Goal: Check status: Check status

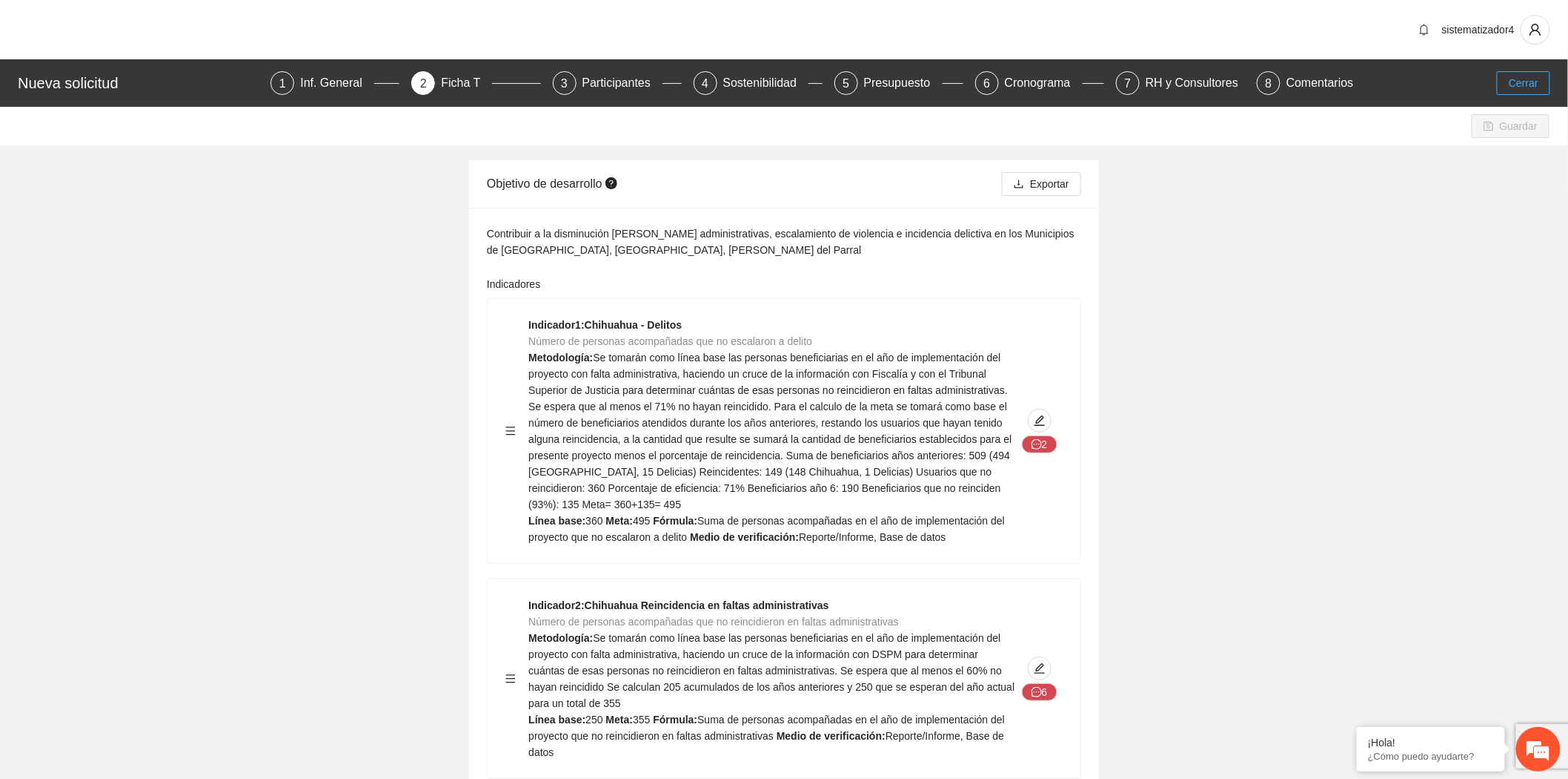
click at [1538, 79] on span "Cerrar" at bounding box center [1523, 83] width 30 height 16
click at [1524, 75] on span "Cerrar" at bounding box center [1523, 83] width 30 height 16
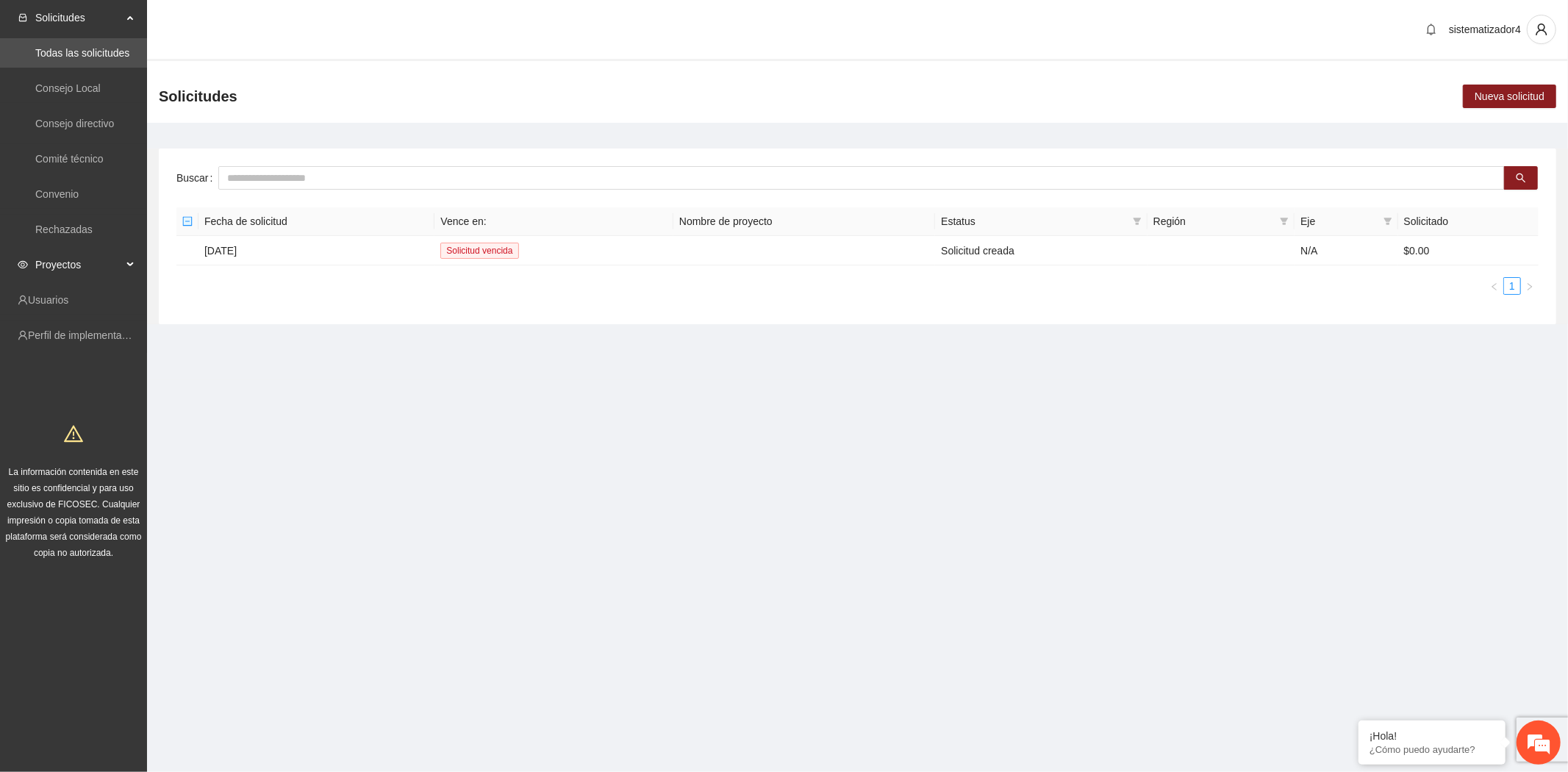
click at [69, 259] on span "Proyectos" at bounding box center [79, 264] width 87 height 29
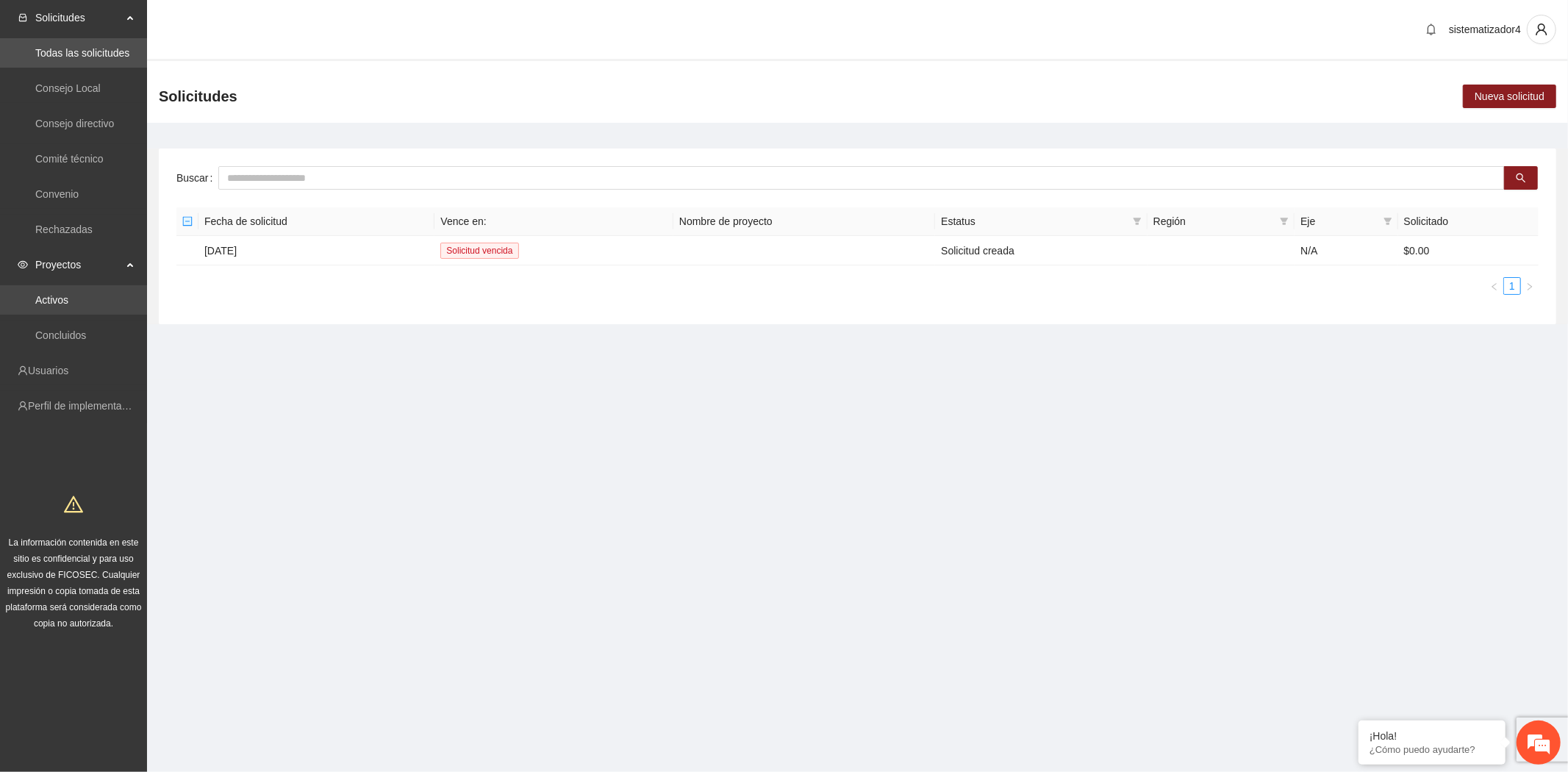
click at [53, 296] on link "Activos" at bounding box center [52, 299] width 33 height 12
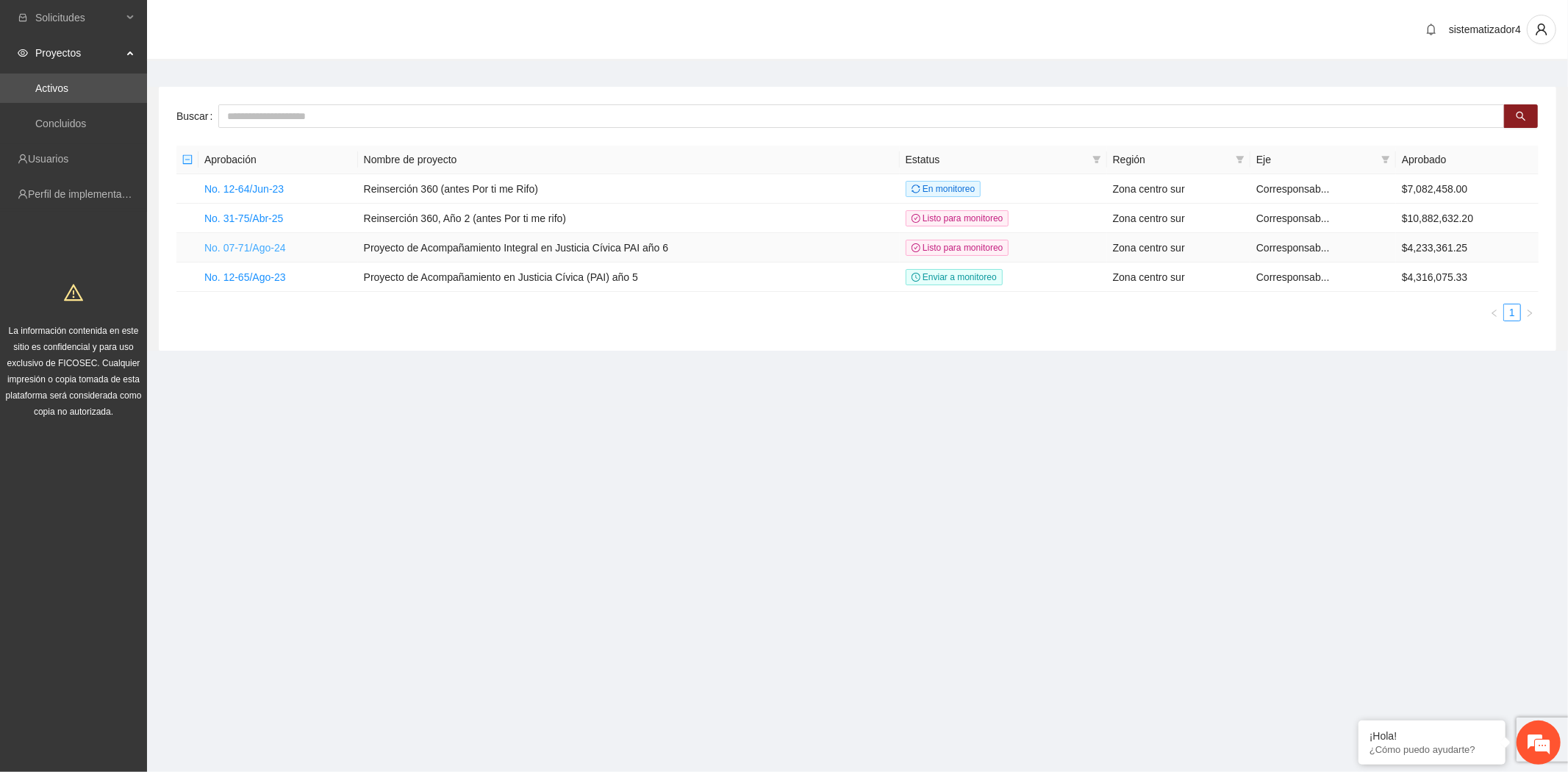
click at [267, 252] on link "No. 07-71/Ago-24" at bounding box center [245, 247] width 82 height 12
click at [241, 244] on link "No. 07-71/Ago-24" at bounding box center [245, 247] width 82 height 12
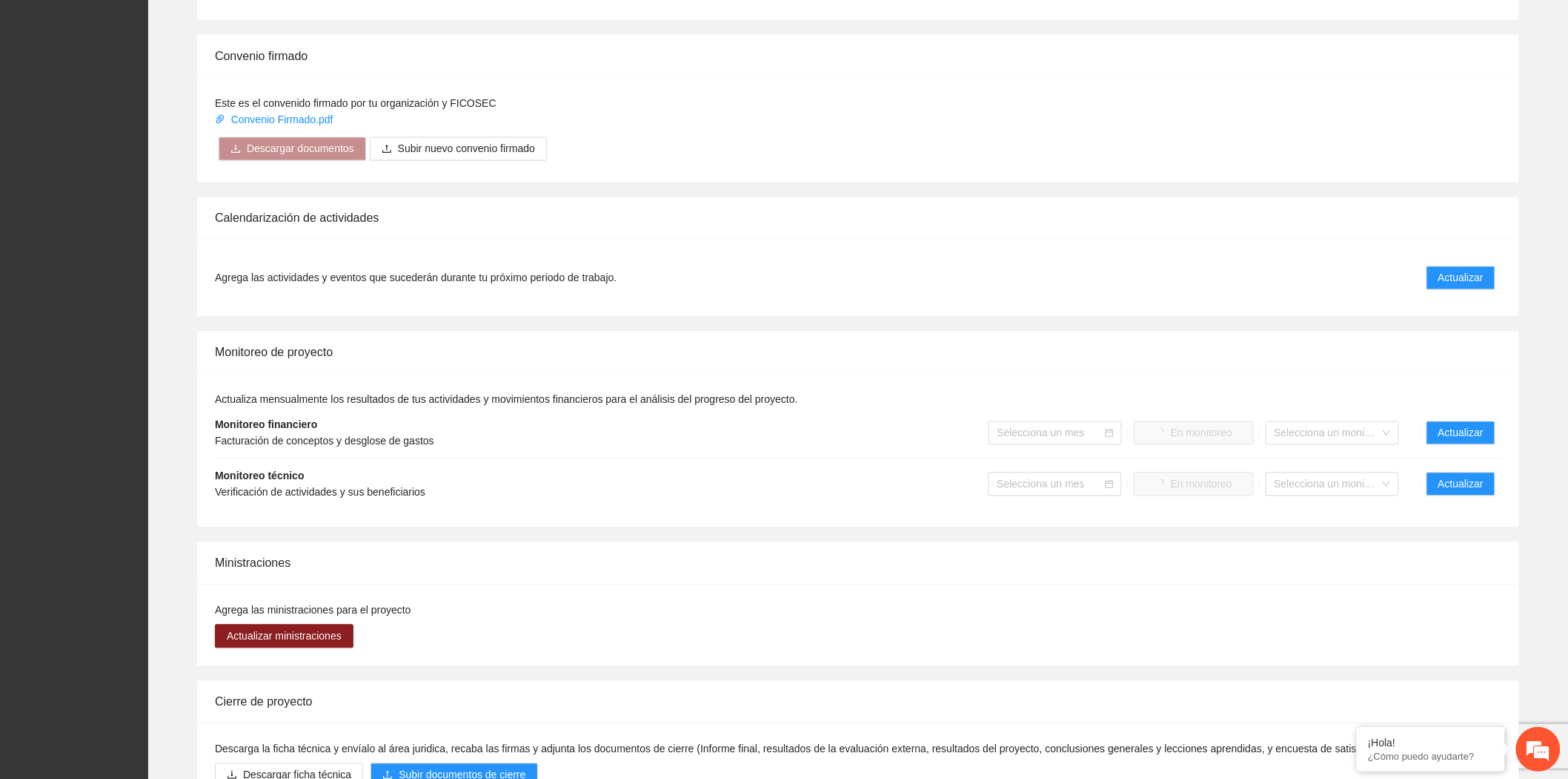
scroll to position [1196, 0]
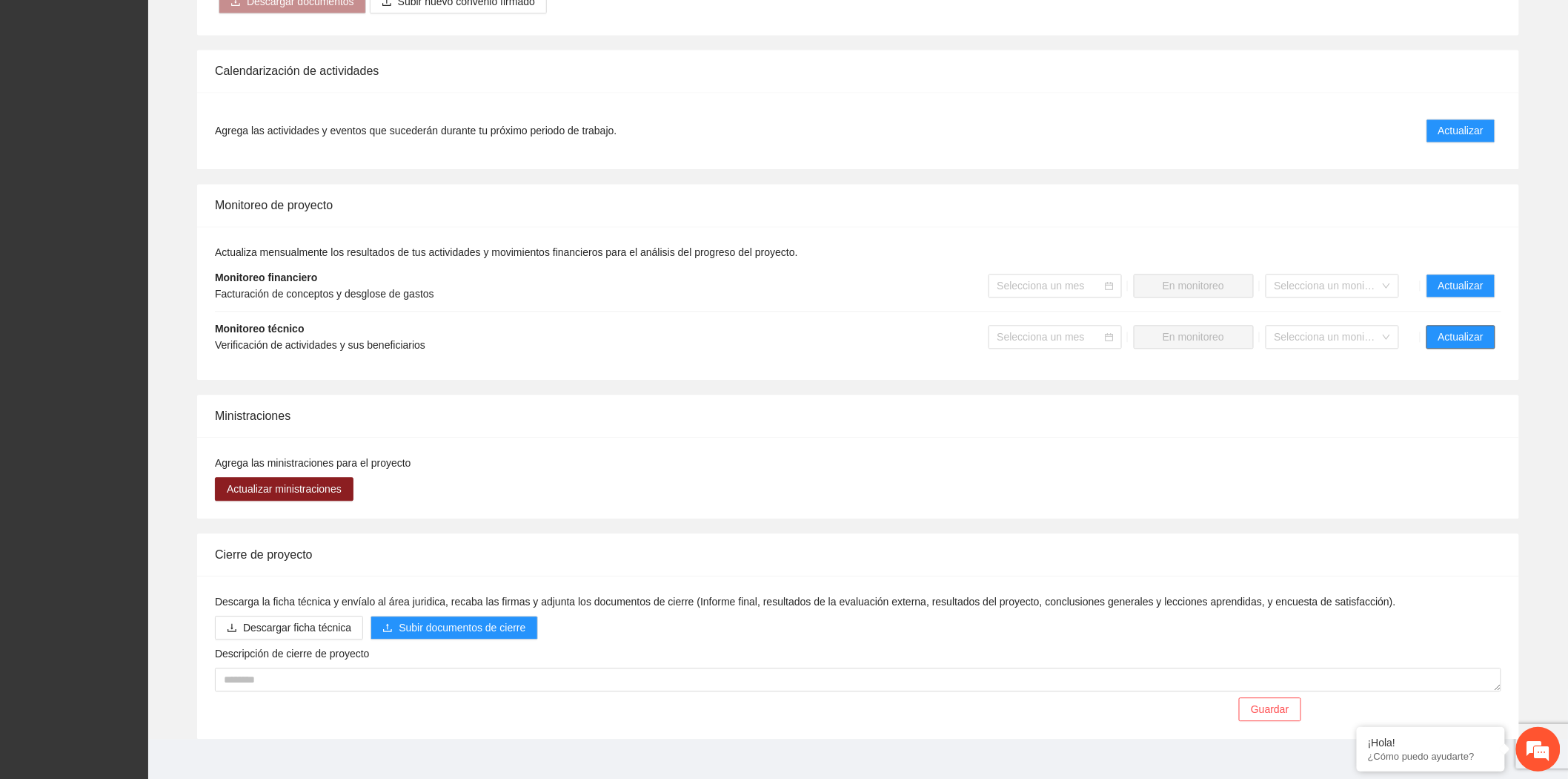
click at [1457, 325] on button "Actualizar" at bounding box center [1460, 336] width 69 height 23
click at [1450, 328] on span "Actualizar" at bounding box center [1461, 336] width 45 height 16
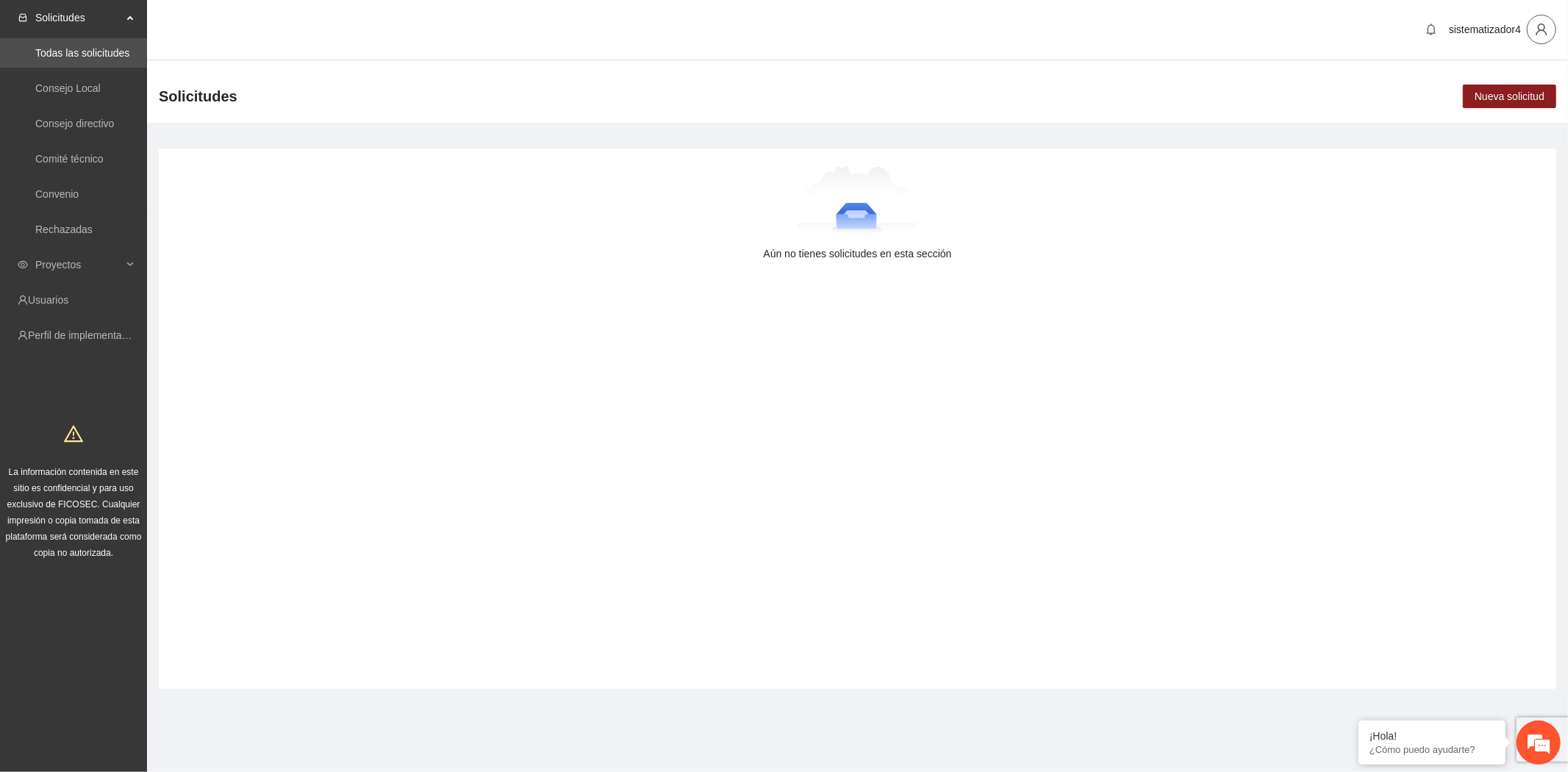
click at [1537, 24] on icon "user" at bounding box center [1540, 29] width 13 height 13
click at [1480, 90] on span "Cerrar sesión" at bounding box center [1503, 84] width 92 height 16
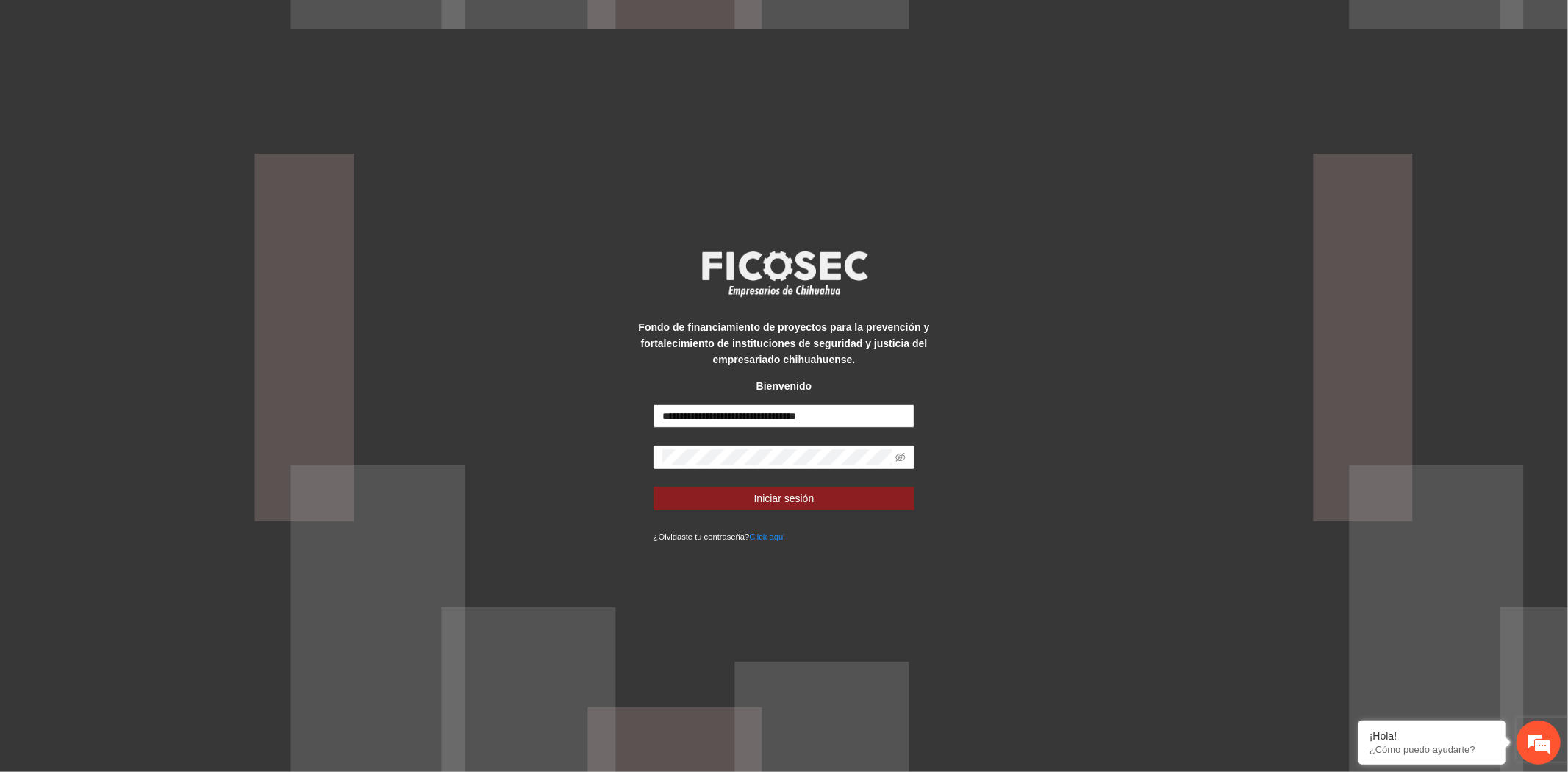
click at [875, 413] on input "**********" at bounding box center [784, 416] width 261 height 23
type input "**********"
click at [861, 500] on button "Iniciar sesión" at bounding box center [784, 498] width 261 height 23
type input "**********"
click at [858, 503] on button "Iniciar sesión" at bounding box center [784, 498] width 261 height 23
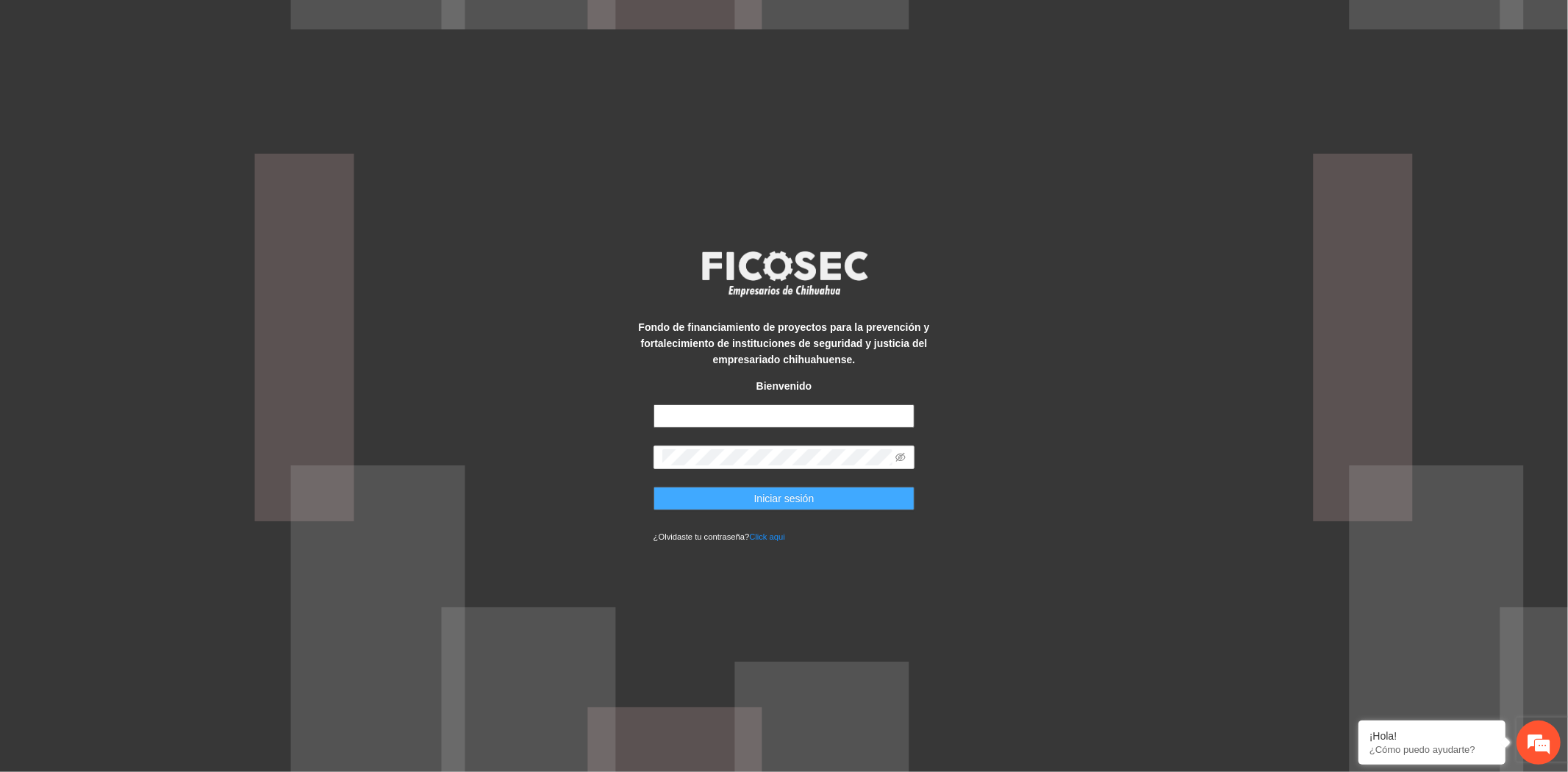
type input "**********"
click at [720, 491] on button "Iniciar sesión" at bounding box center [784, 498] width 261 height 23
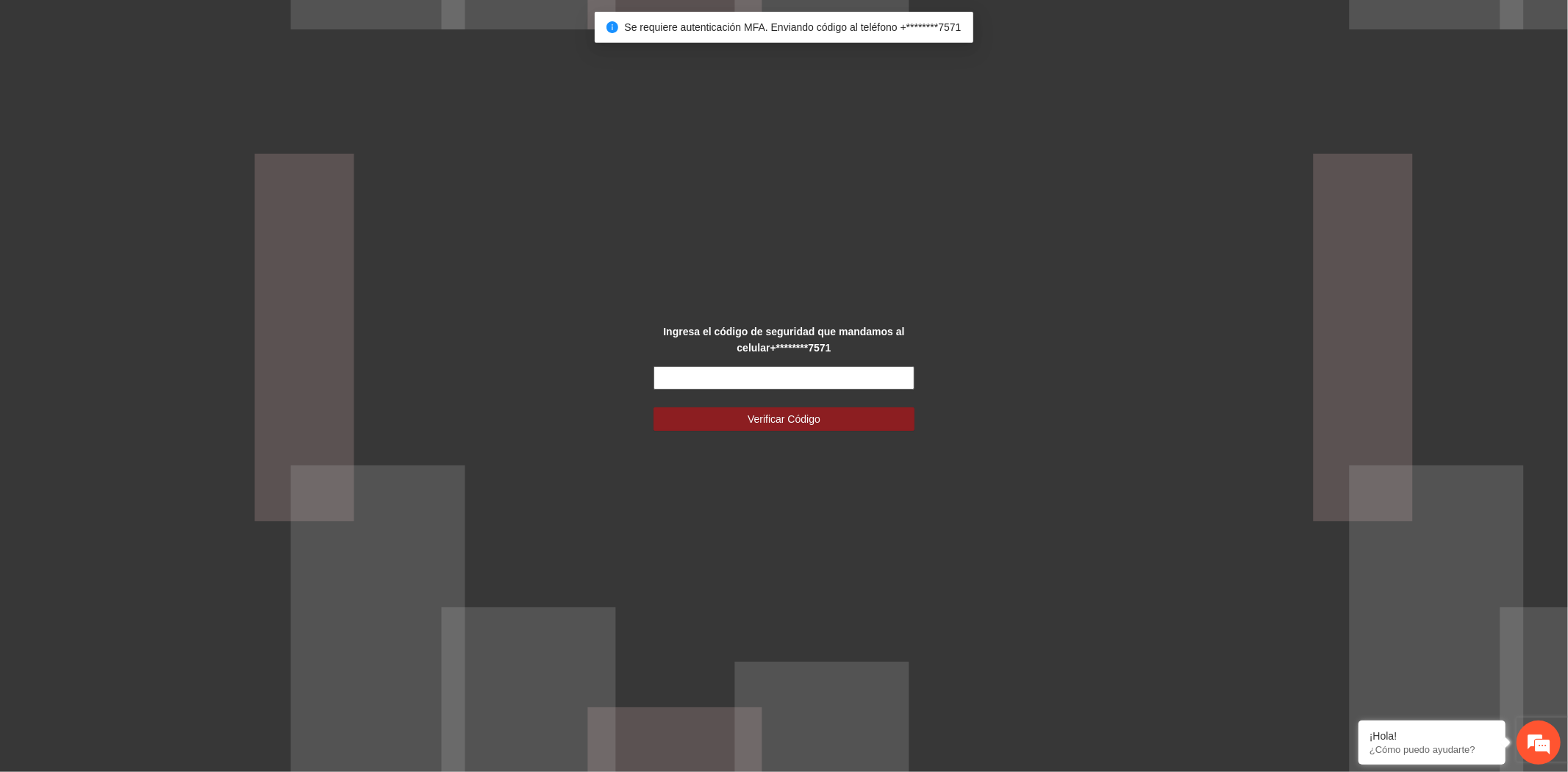
click at [711, 373] on input "text" at bounding box center [784, 378] width 261 height 23
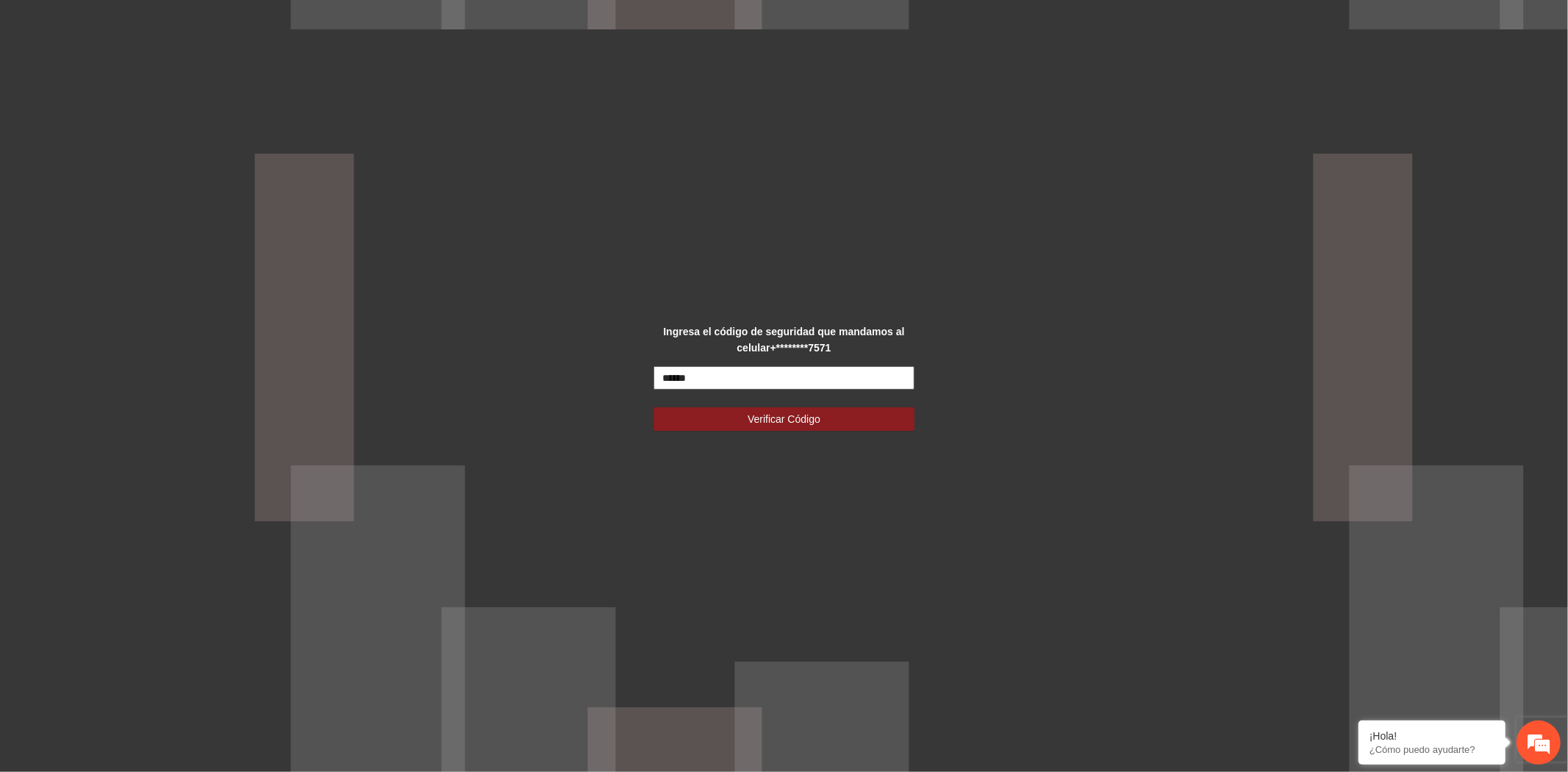
type input "******"
click at [653, 407] on button "Verificar Código" at bounding box center [784, 418] width 261 height 23
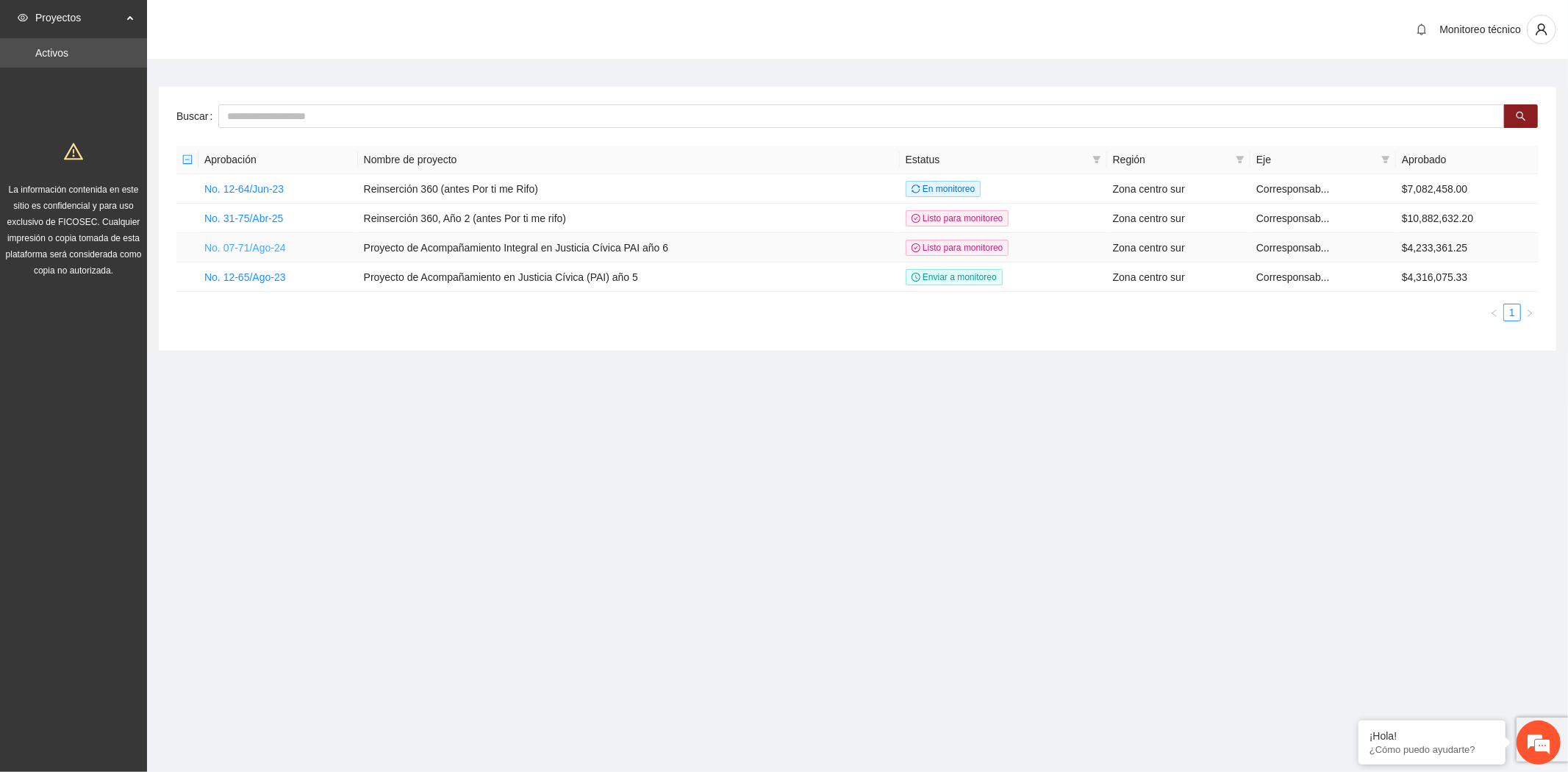
click at [267, 242] on link "No. 07-71/Ago-24" at bounding box center [245, 247] width 82 height 12
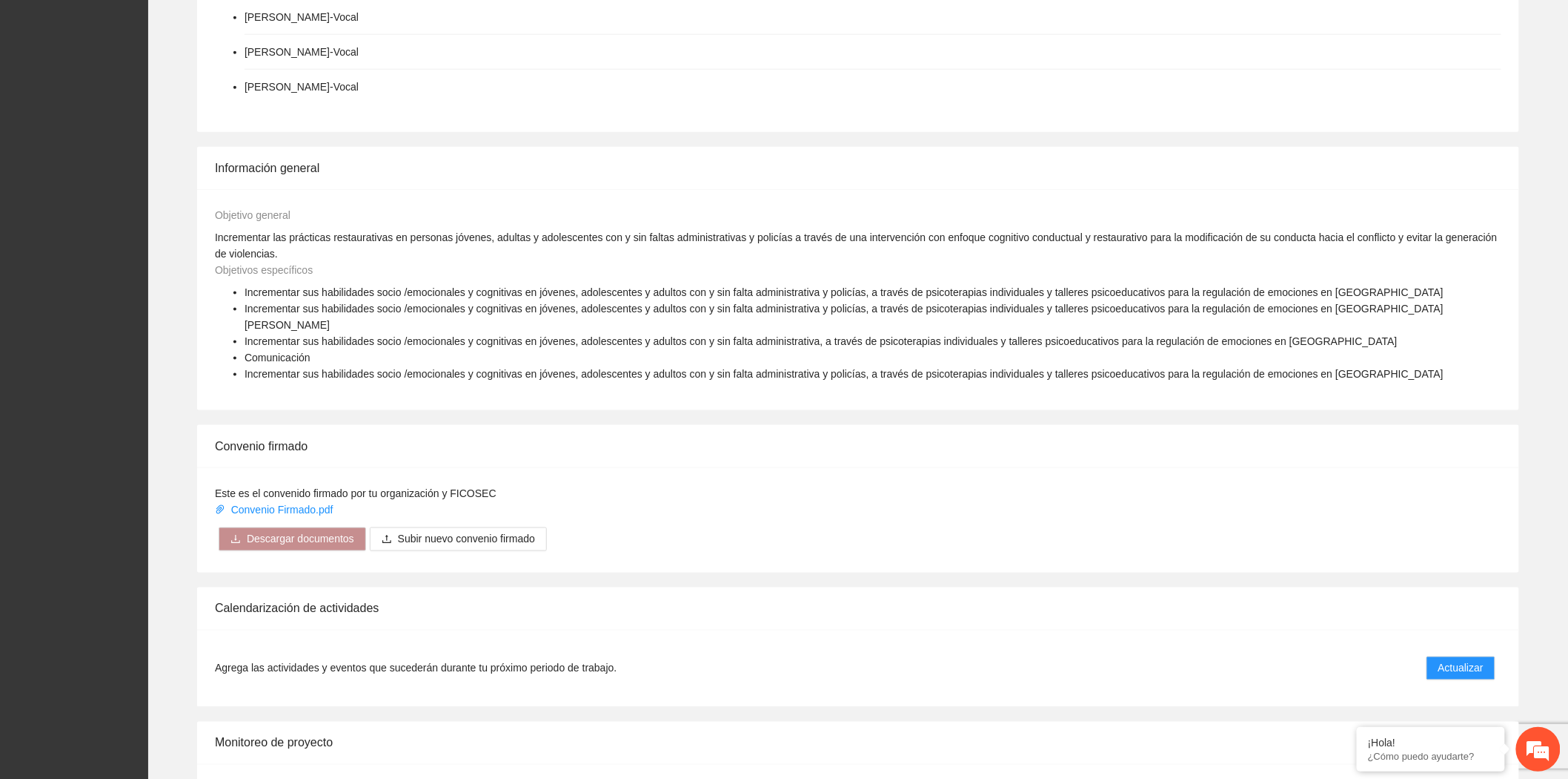
scroll to position [784, 0]
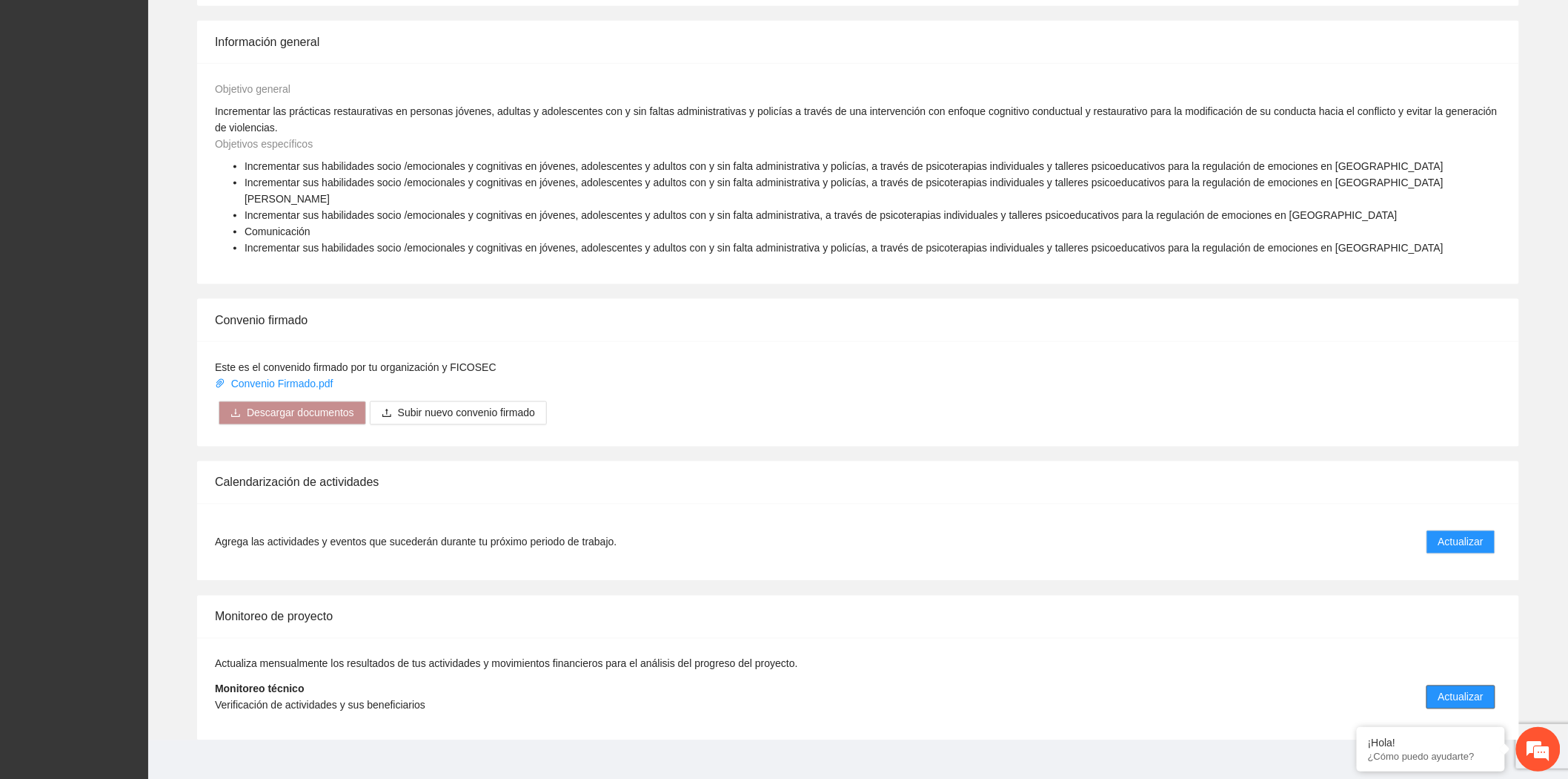
click at [1471, 685] on button "Actualizar" at bounding box center [1460, 697] width 69 height 23
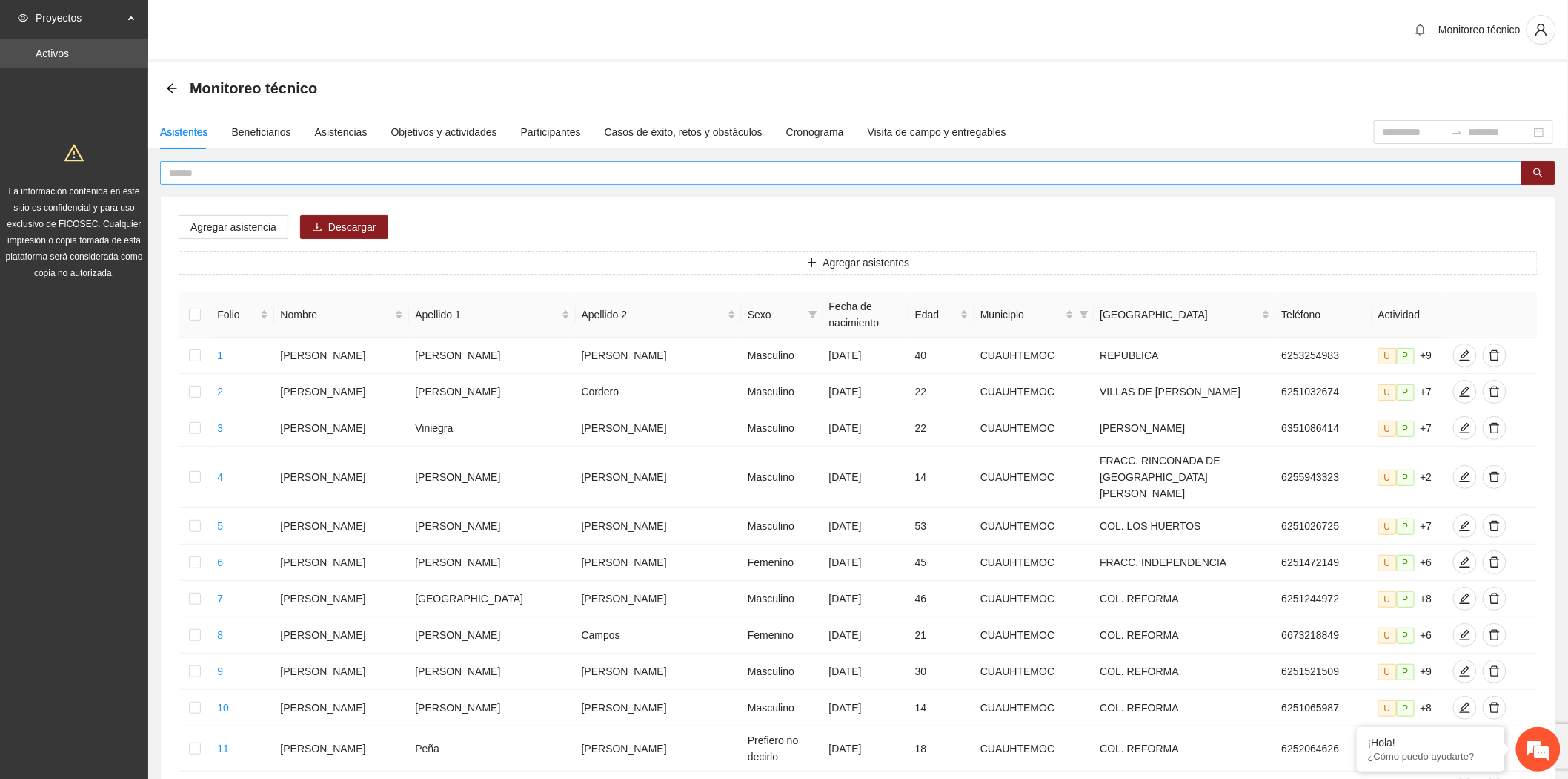
click at [261, 174] on input "text" at bounding box center [835, 173] width 1332 height 16
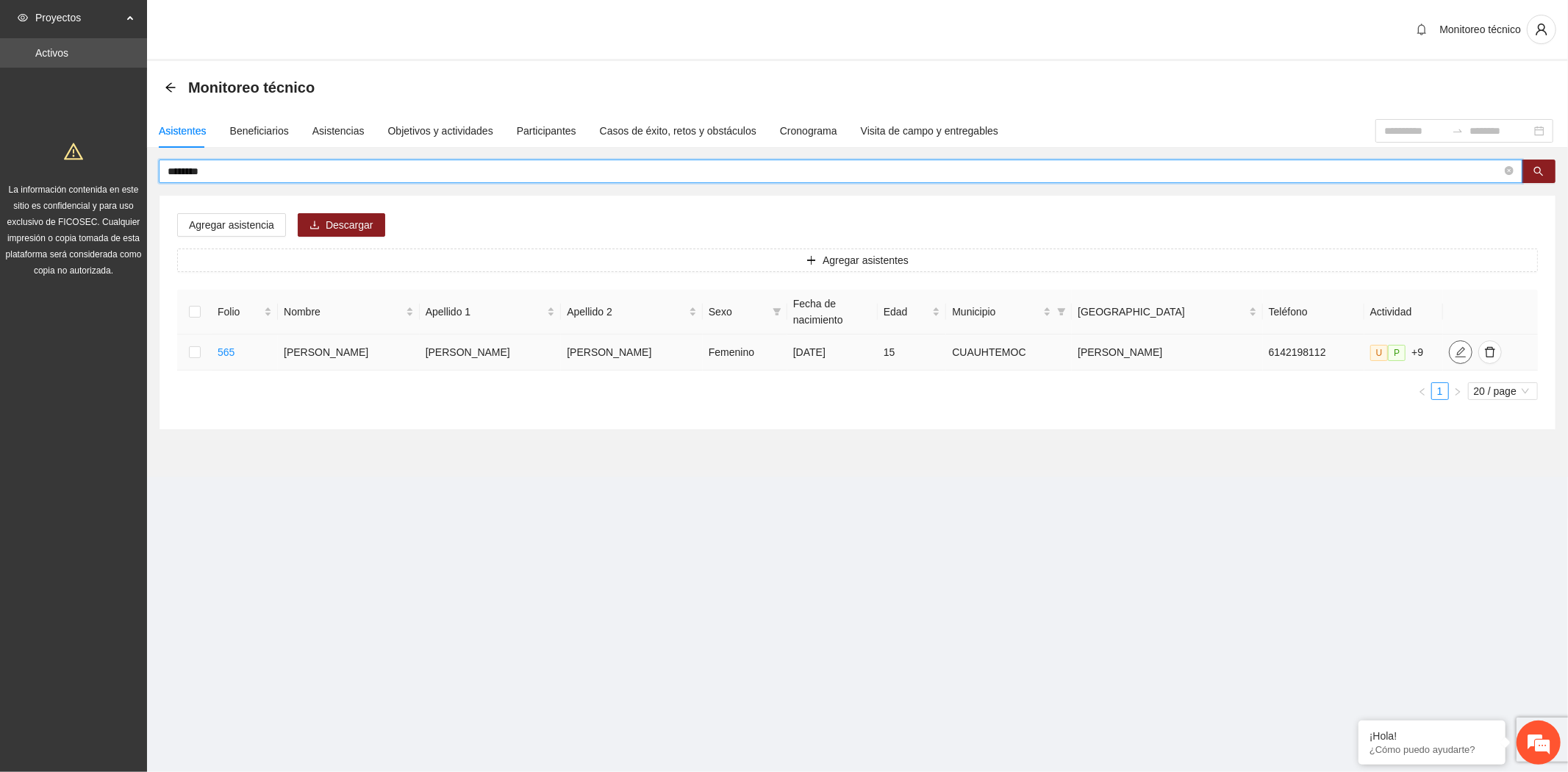
click at [1449, 340] on button "button" at bounding box center [1461, 352] width 23 height 23
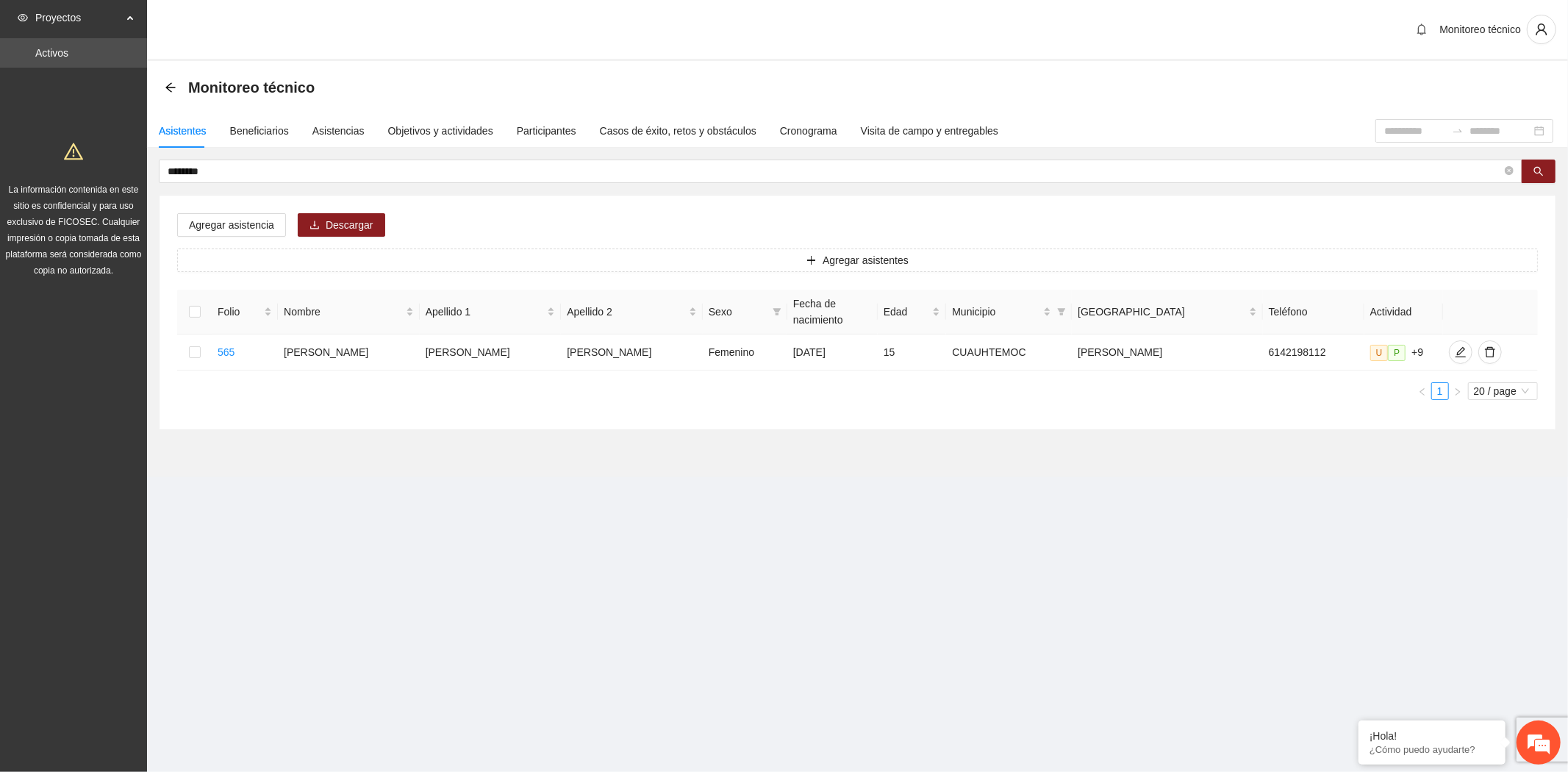
scroll to position [23, 0]
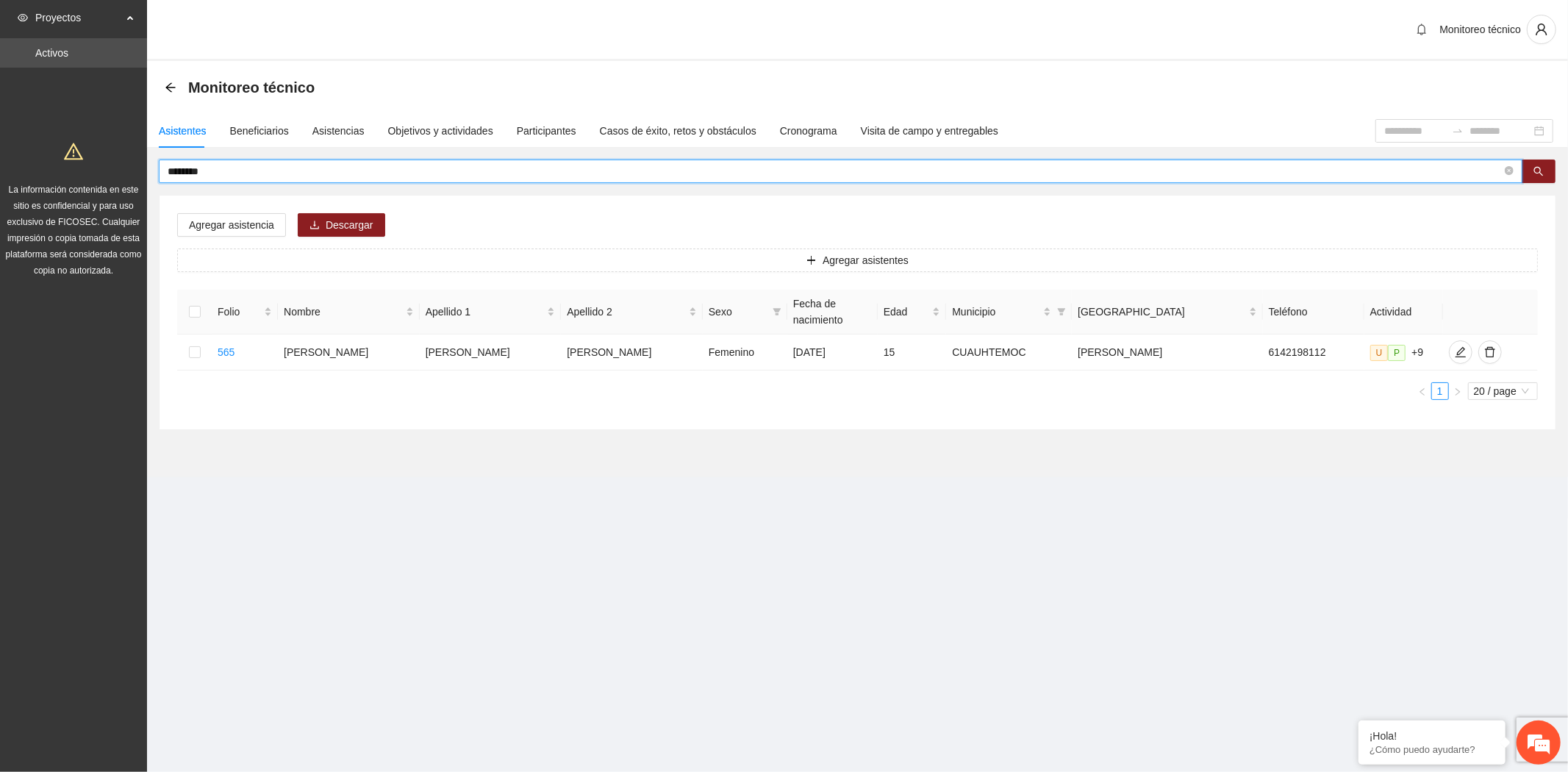
drag, startPoint x: 241, startPoint y: 169, endPoint x: 116, endPoint y: 169, distance: 125.0
click at [116, 169] on section "Proyectos Activos La información contenida en este sitio es confidencial y para…" at bounding box center [784, 386] width 1568 height 772
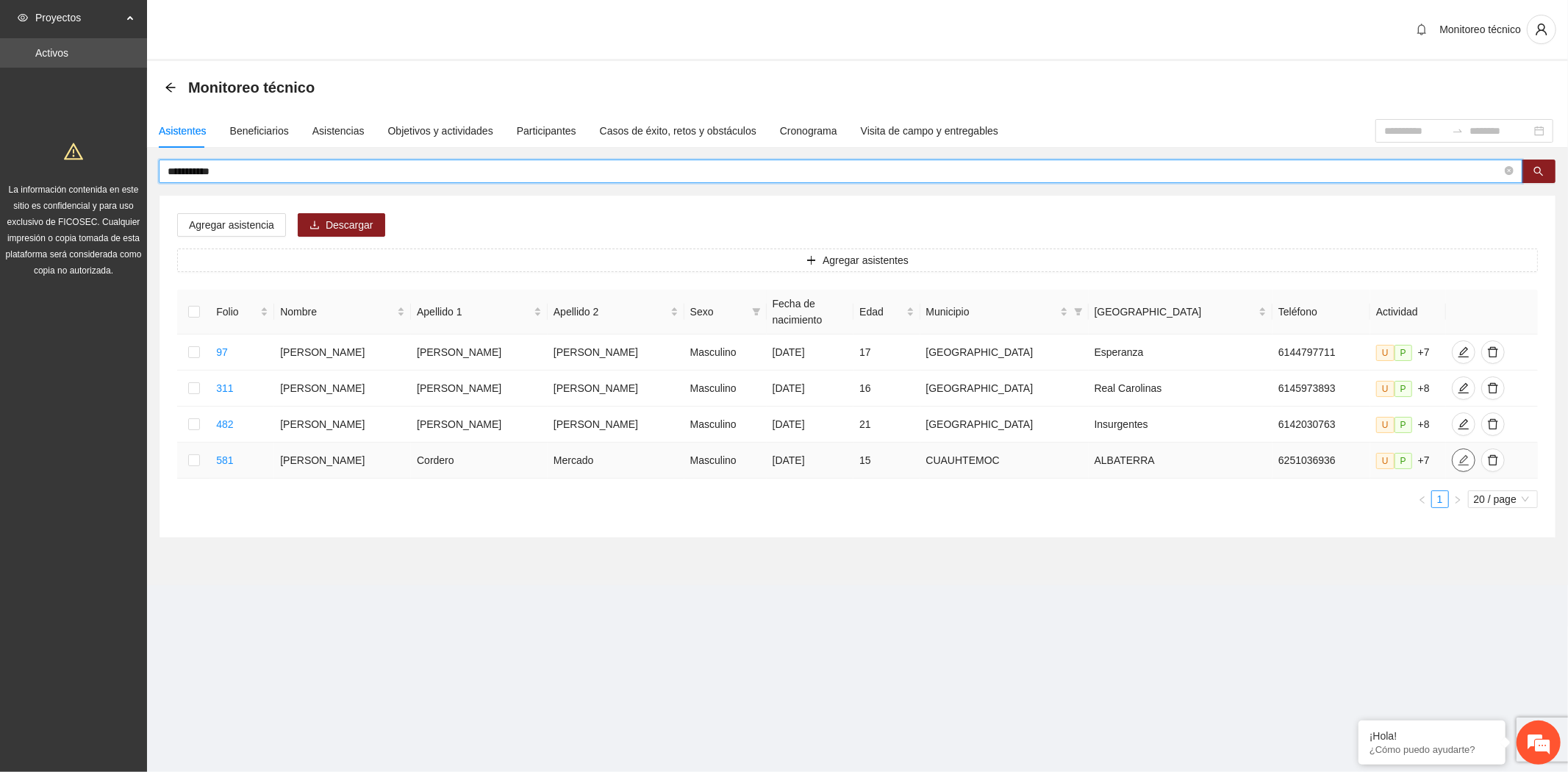
click at [1457, 454] on icon "edit" at bounding box center [1462, 459] width 12 height 12
drag, startPoint x: 284, startPoint y: 167, endPoint x: 44, endPoint y: 167, distance: 240.0
click at [44, 167] on section "**********" at bounding box center [784, 386] width 1568 height 772
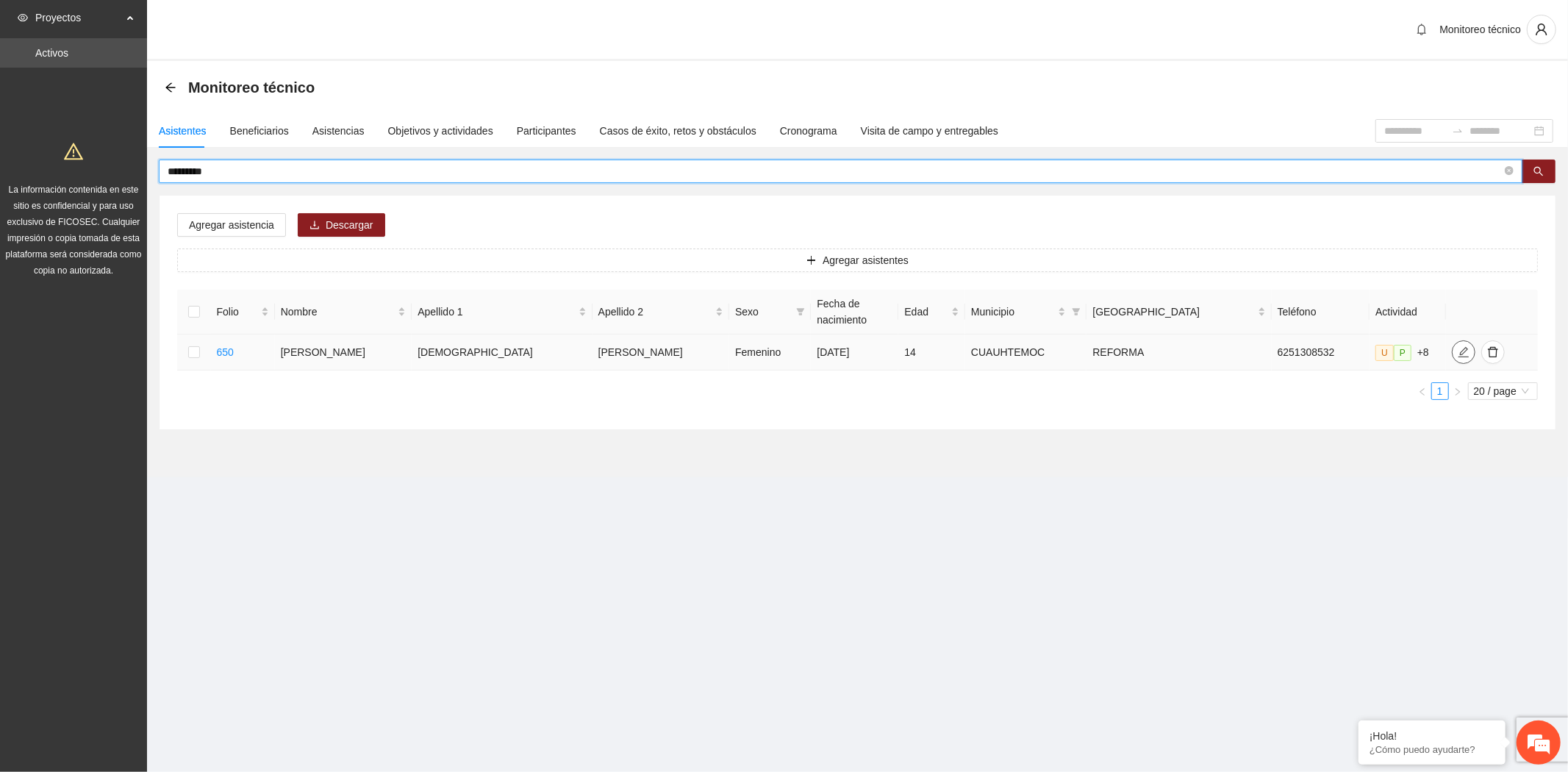
click at [1457, 346] on icon "edit" at bounding box center [1462, 352] width 12 height 12
drag, startPoint x: 231, startPoint y: 177, endPoint x: 66, endPoint y: 178, distance: 165.0
click at [66, 178] on section "Proyectos Activos La información contenida en este sitio es confidencial y para…" at bounding box center [784, 386] width 1568 height 772
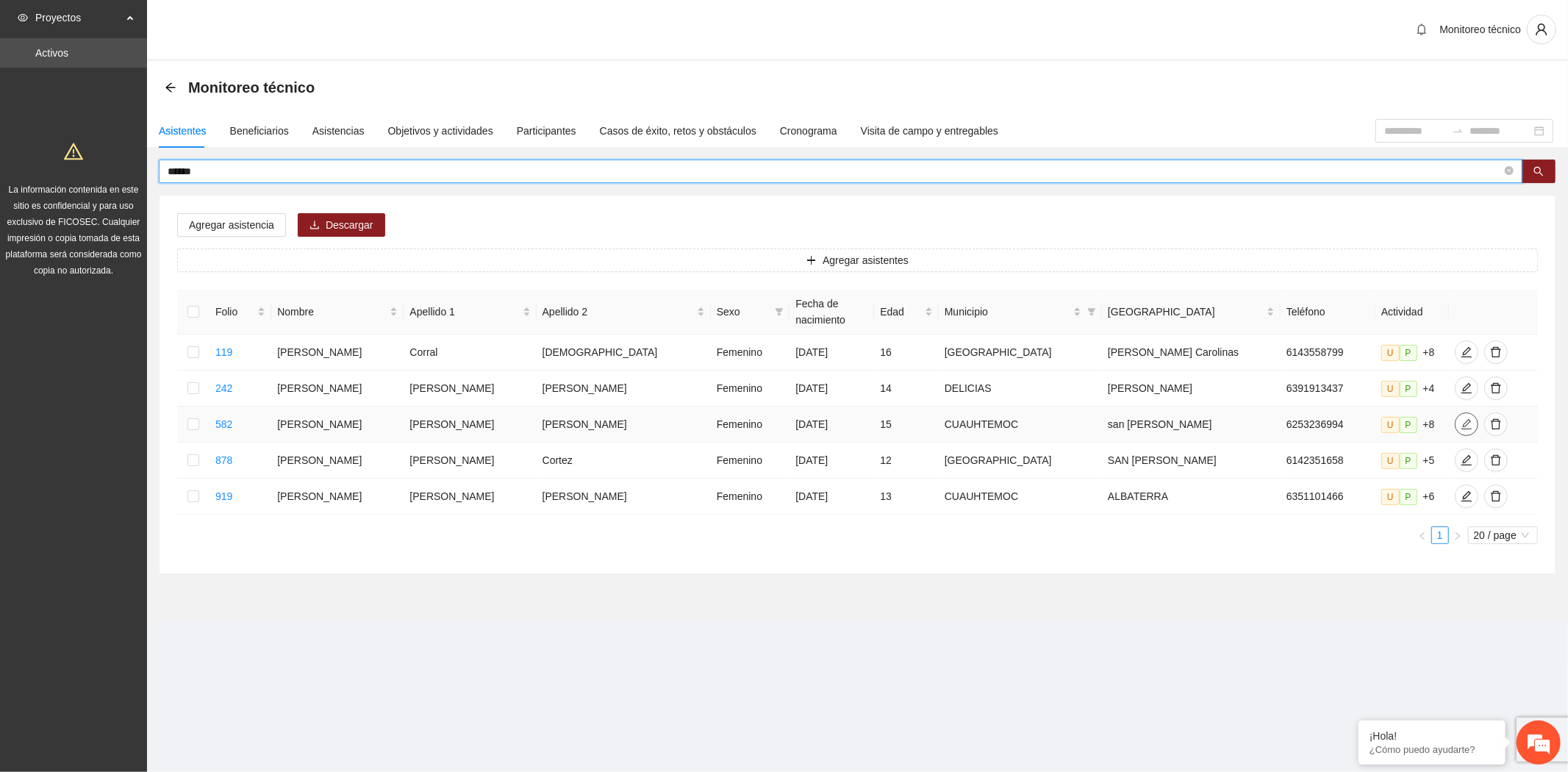
click at [1461, 418] on icon "edit" at bounding box center [1466, 424] width 12 height 12
drag, startPoint x: 203, startPoint y: 170, endPoint x: 7, endPoint y: 138, distance: 198.6
click at [7, 138] on section "Proyectos Activos La información contenida en este sitio es confidencial y para…" at bounding box center [784, 386] width 1568 height 772
type input "*"
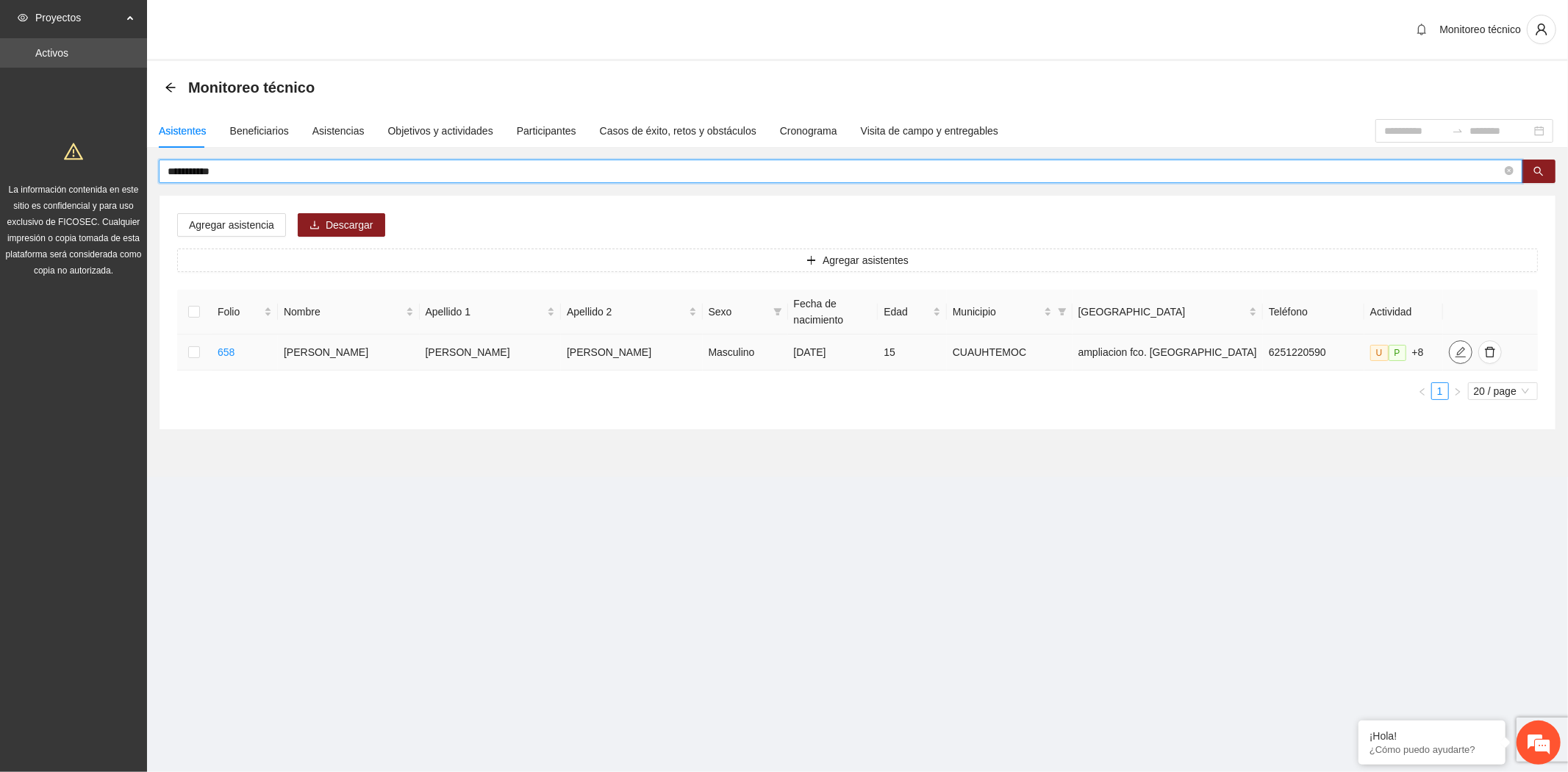
click at [1449, 346] on span "edit" at bounding box center [1460, 352] width 22 height 12
drag, startPoint x: 245, startPoint y: 165, endPoint x: 48, endPoint y: 145, distance: 198.0
click at [48, 145] on section "**********" at bounding box center [784, 386] width 1568 height 772
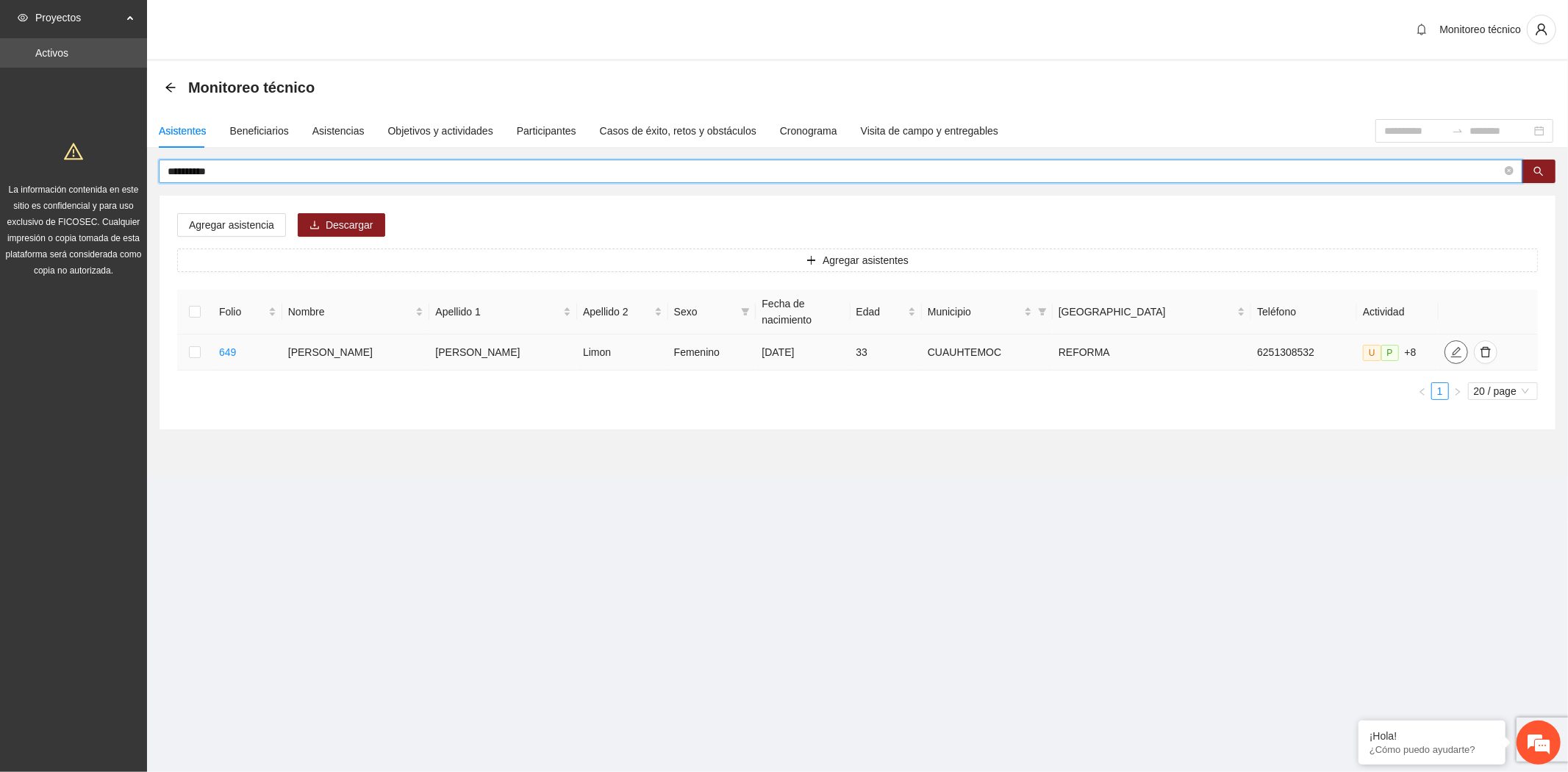
click at [1450, 346] on icon "edit" at bounding box center [1455, 352] width 12 height 12
drag, startPoint x: 245, startPoint y: 173, endPoint x: 58, endPoint y: 171, distance: 187.0
click at [58, 171] on section "**********" at bounding box center [784, 386] width 1568 height 772
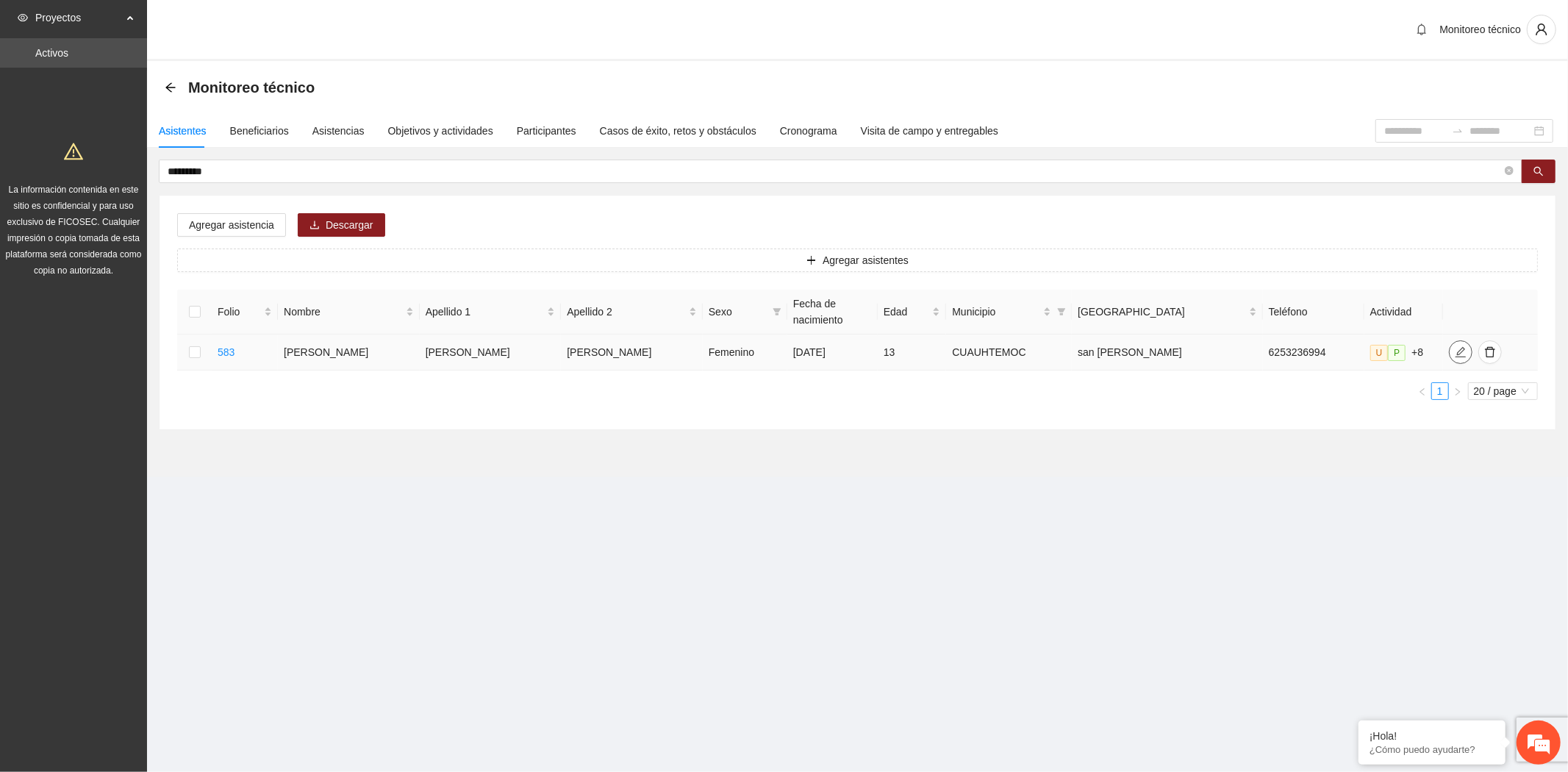
click at [1454, 346] on icon "edit" at bounding box center [1460, 352] width 12 height 12
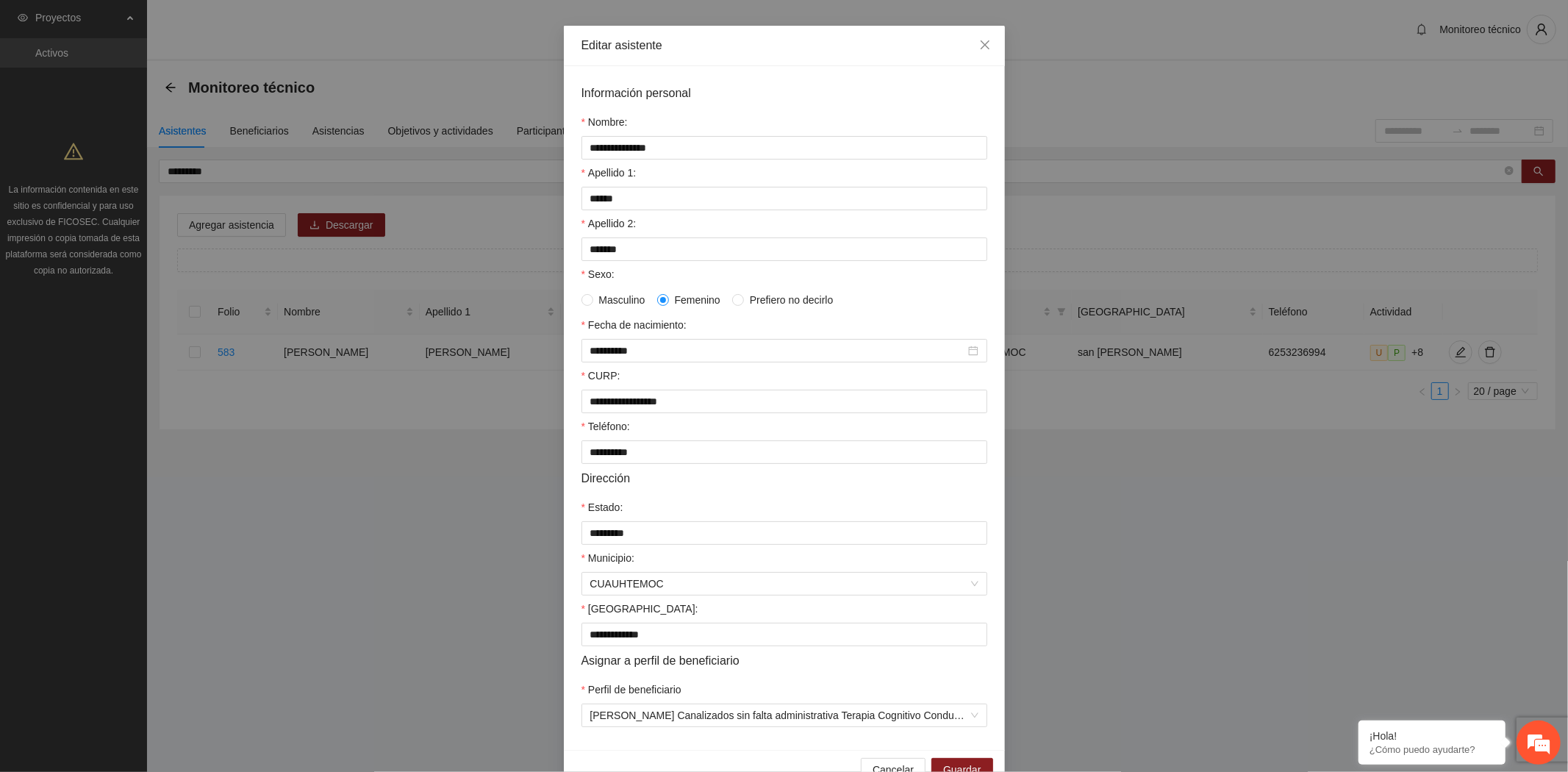
scroll to position [96, 0]
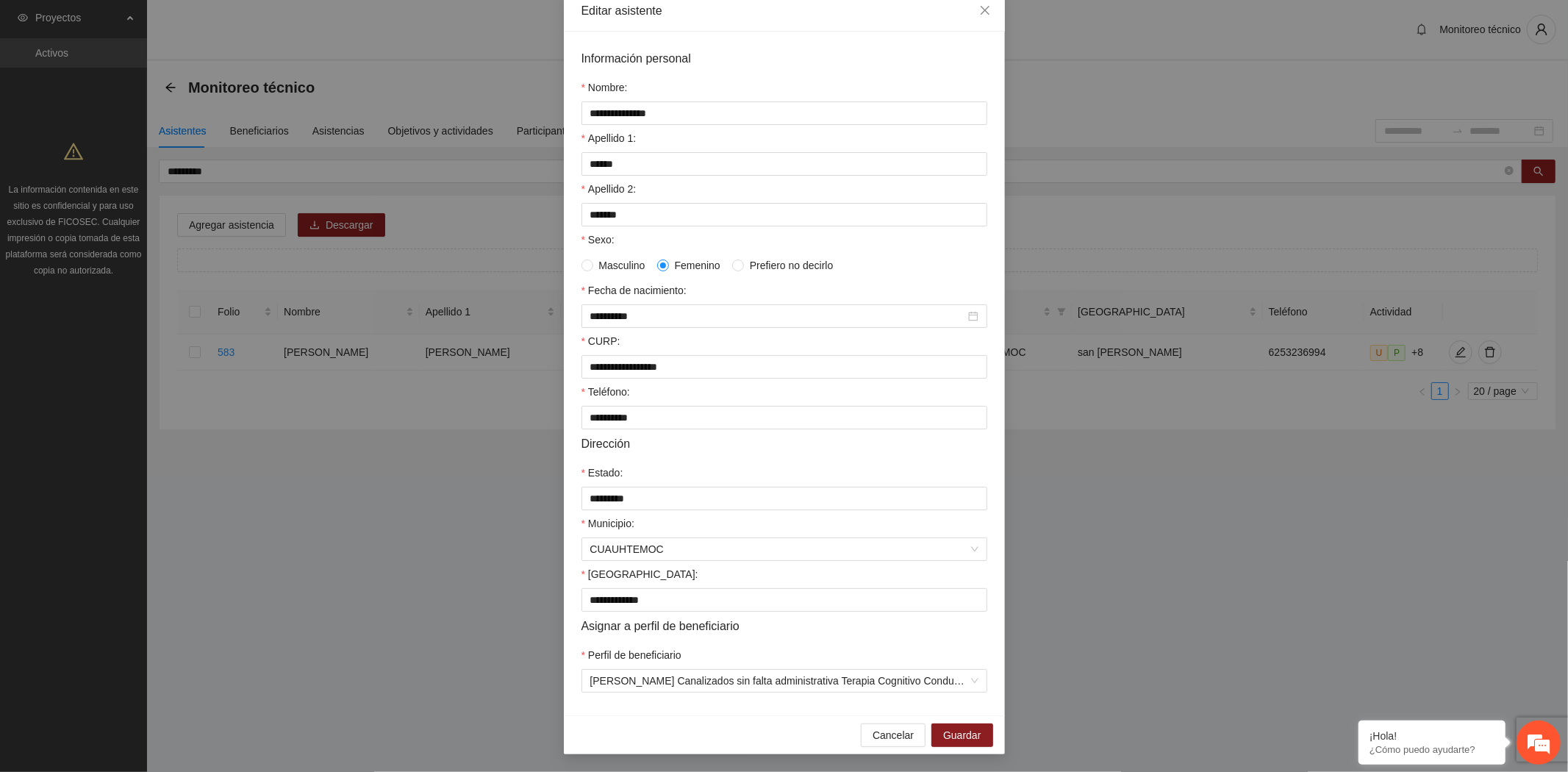
click at [382, 459] on div "**********" at bounding box center [784, 386] width 1568 height 772
click at [266, 385] on div "**********" at bounding box center [784, 386] width 1568 height 772
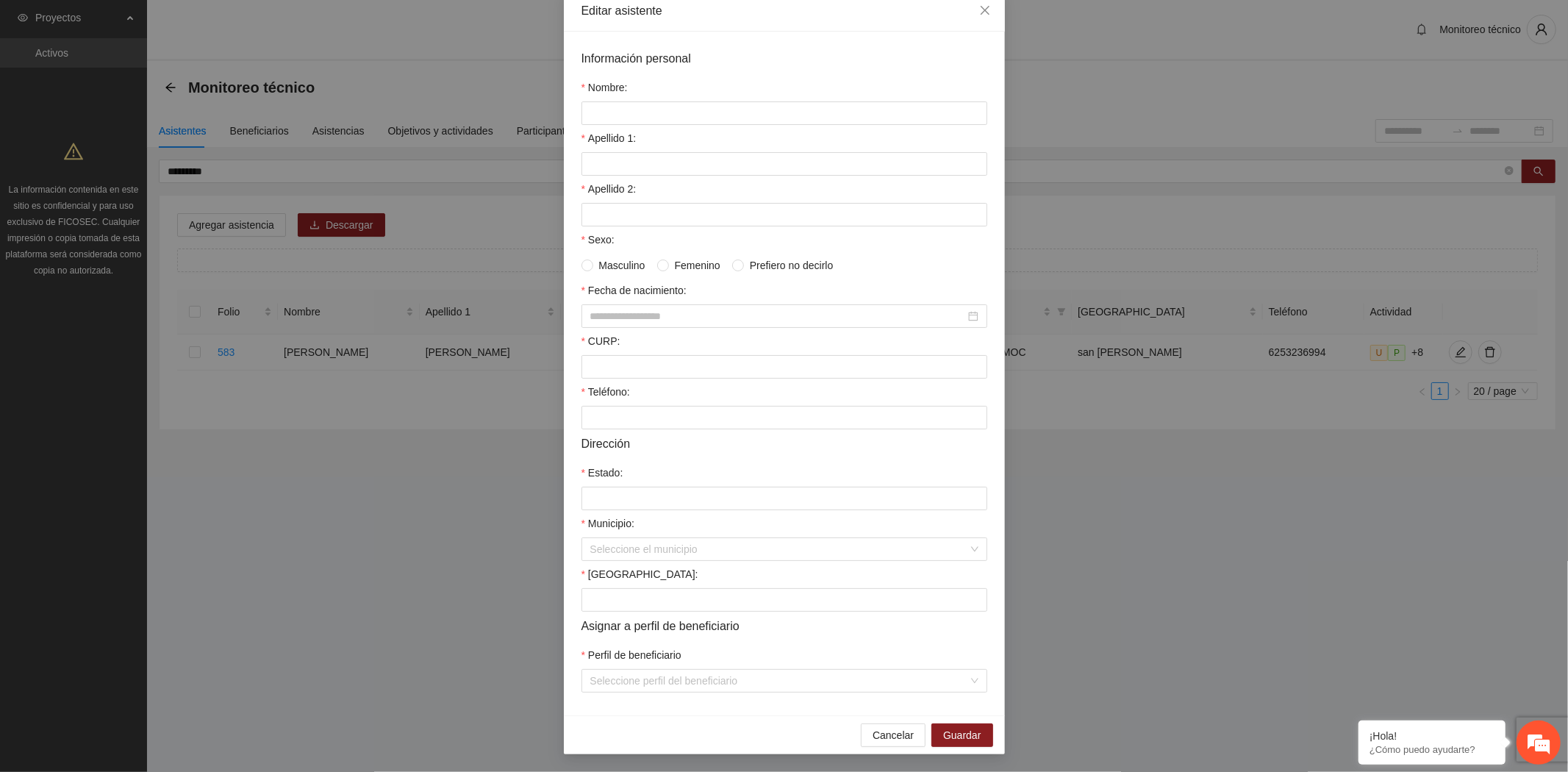
scroll to position [23, 0]
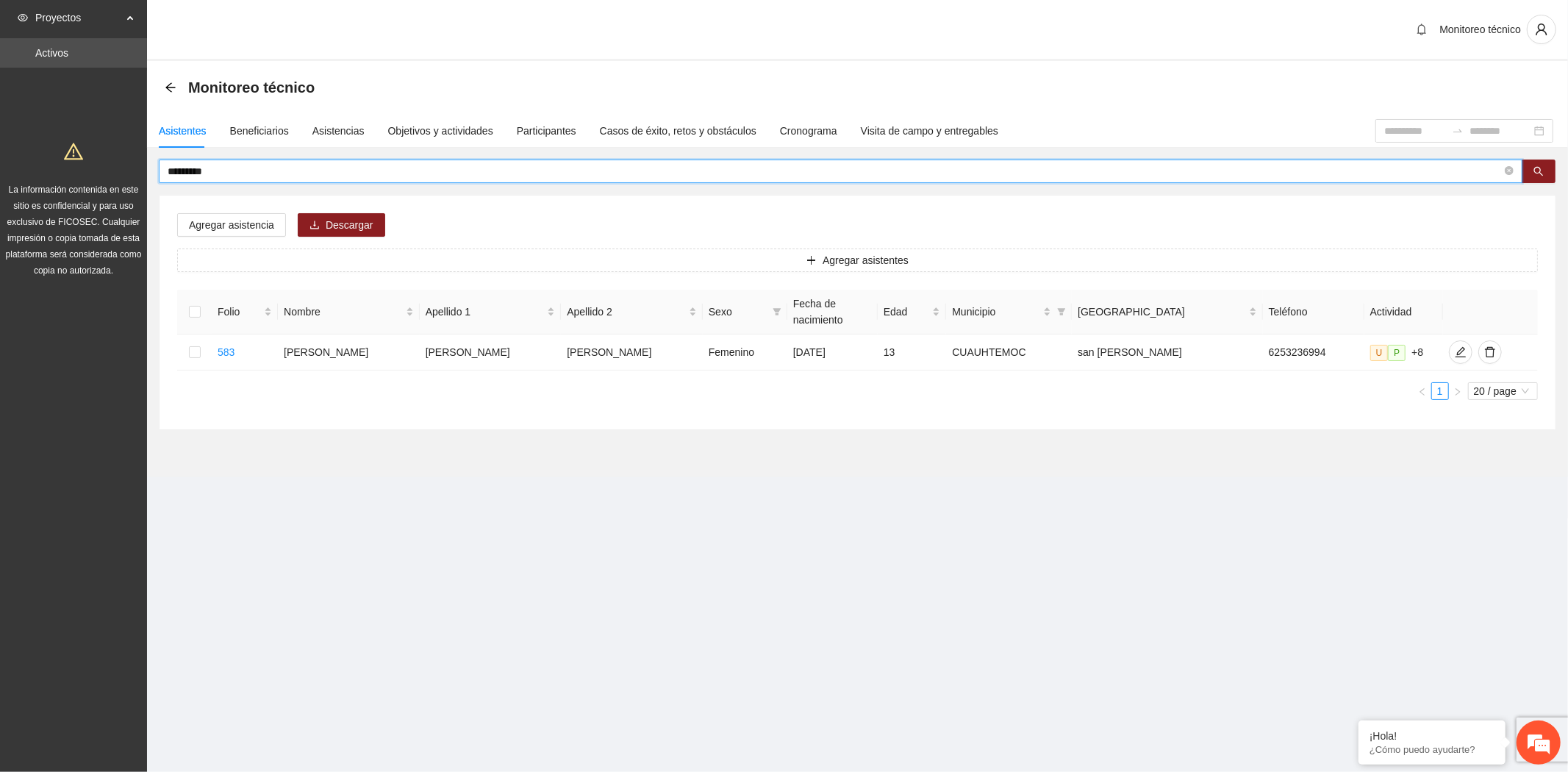
drag, startPoint x: 223, startPoint y: 164, endPoint x: 79, endPoint y: 164, distance: 144.0
click at [79, 164] on section "Proyectos Activos La información contenida en este sitio es confidencial y para…" at bounding box center [784, 386] width 1568 height 772
click at [244, 164] on input "*********" at bounding box center [834, 171] width 1333 height 16
drag, startPoint x: 214, startPoint y: 171, endPoint x: 122, endPoint y: 178, distance: 92.3
click at [122, 178] on section "Proyectos Activos La información contenida en este sitio es confidencial y para…" at bounding box center [784, 386] width 1568 height 772
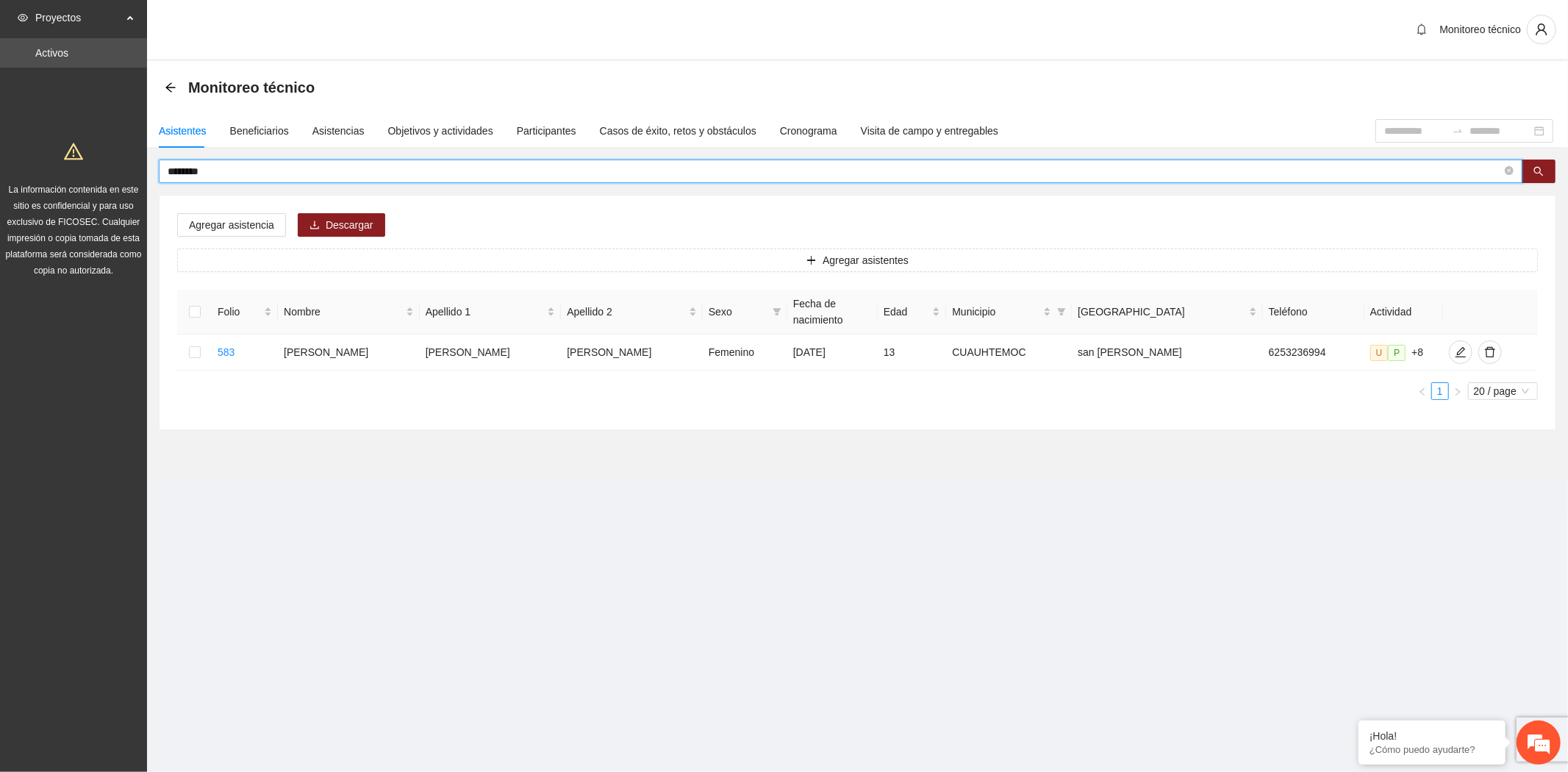
type input "********"
click at [1454, 346] on icon "edit" at bounding box center [1460, 352] width 12 height 12
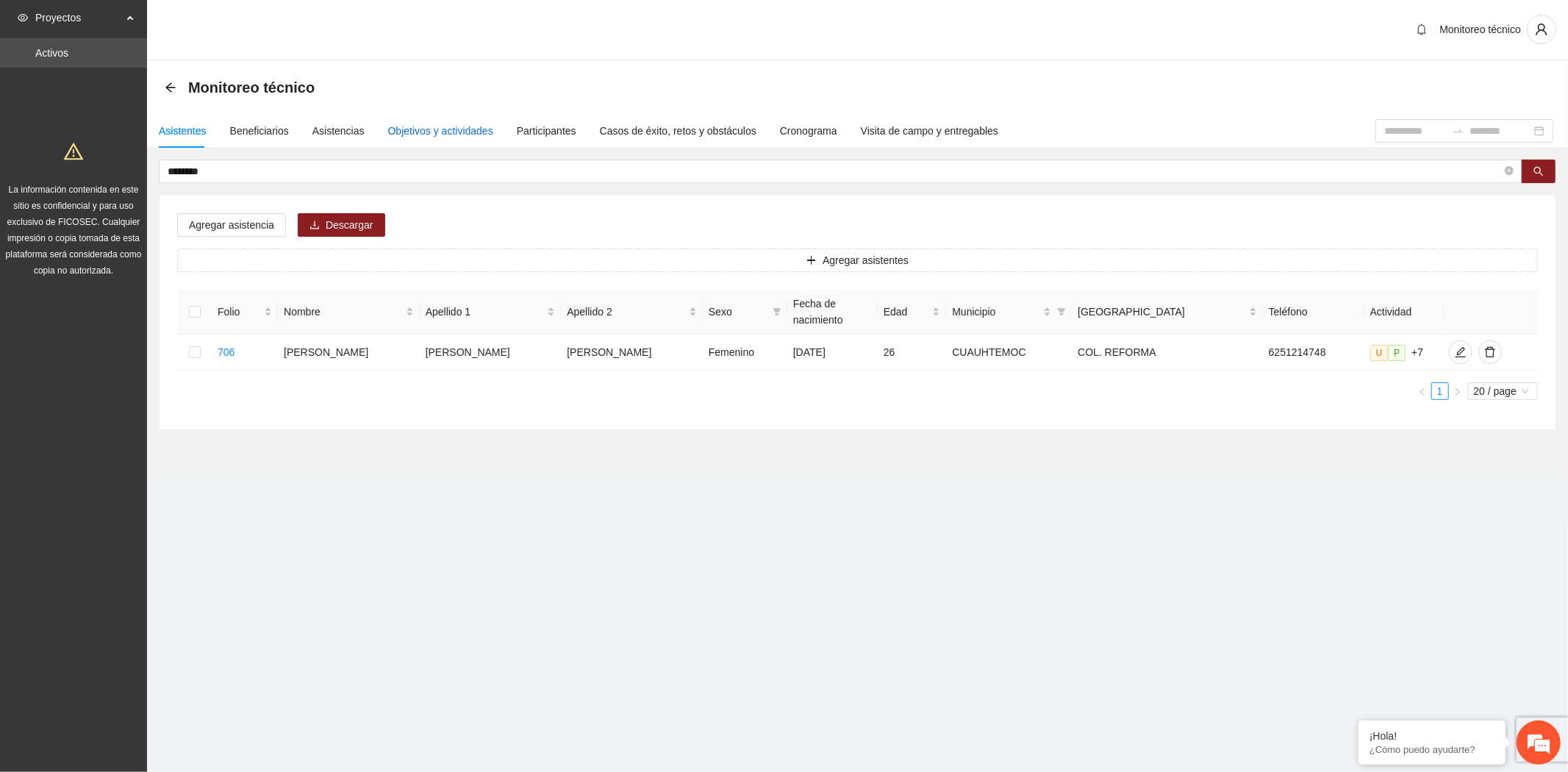
click at [440, 134] on div "Objetivos y actividades" at bounding box center [441, 131] width 105 height 16
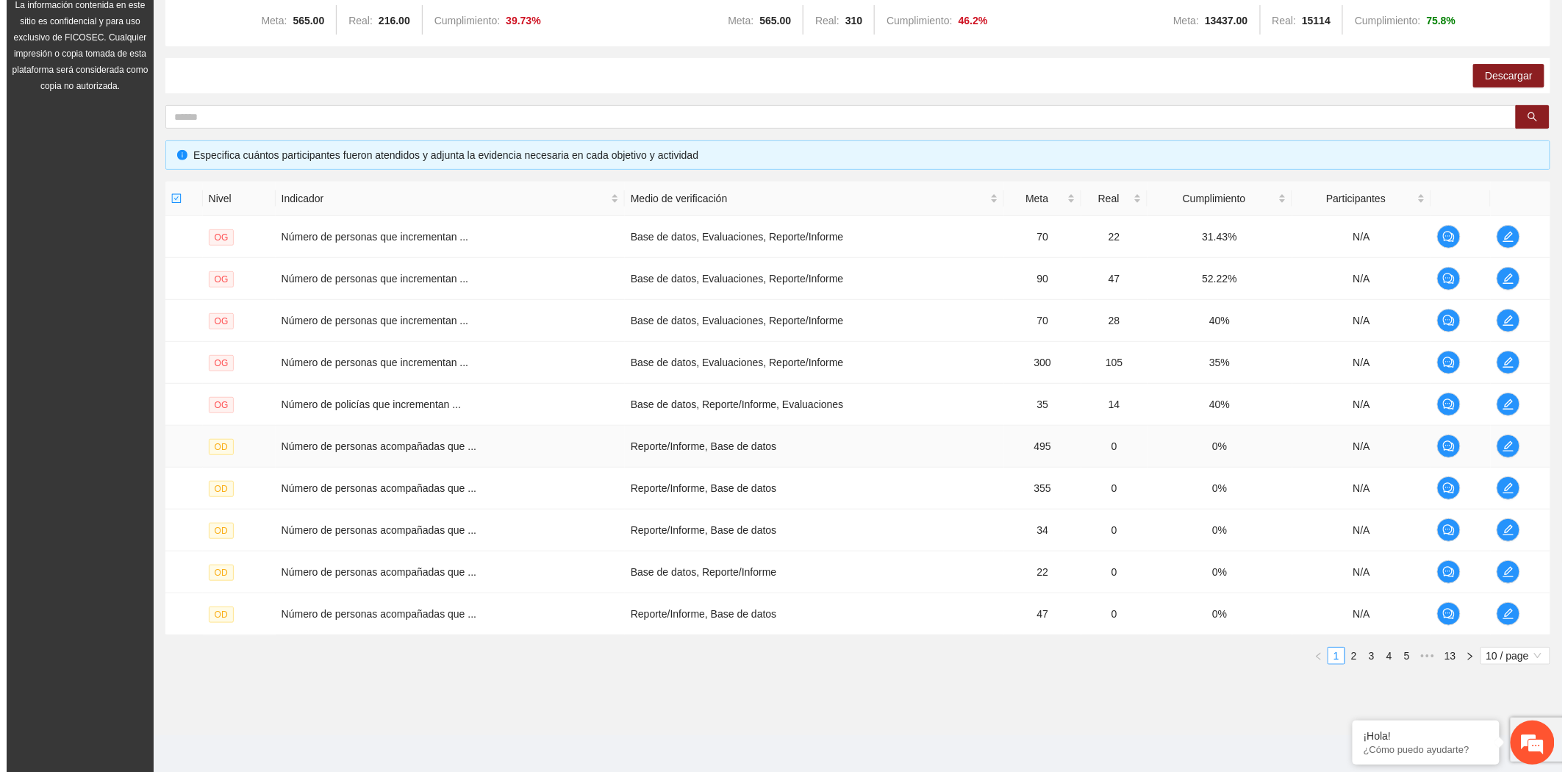
scroll to position [189, 0]
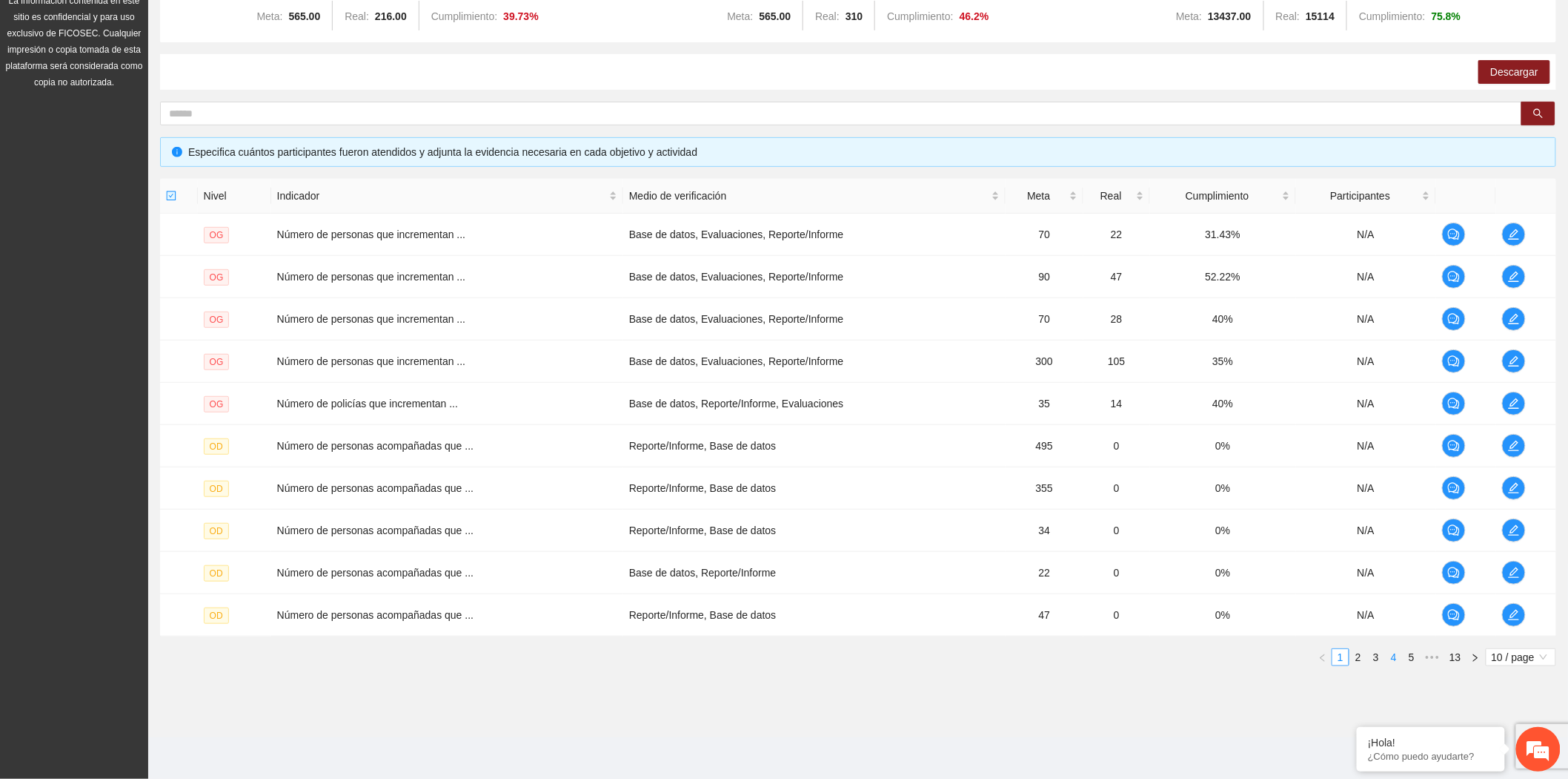
click at [1388, 658] on link "4" at bounding box center [1394, 657] width 16 height 16
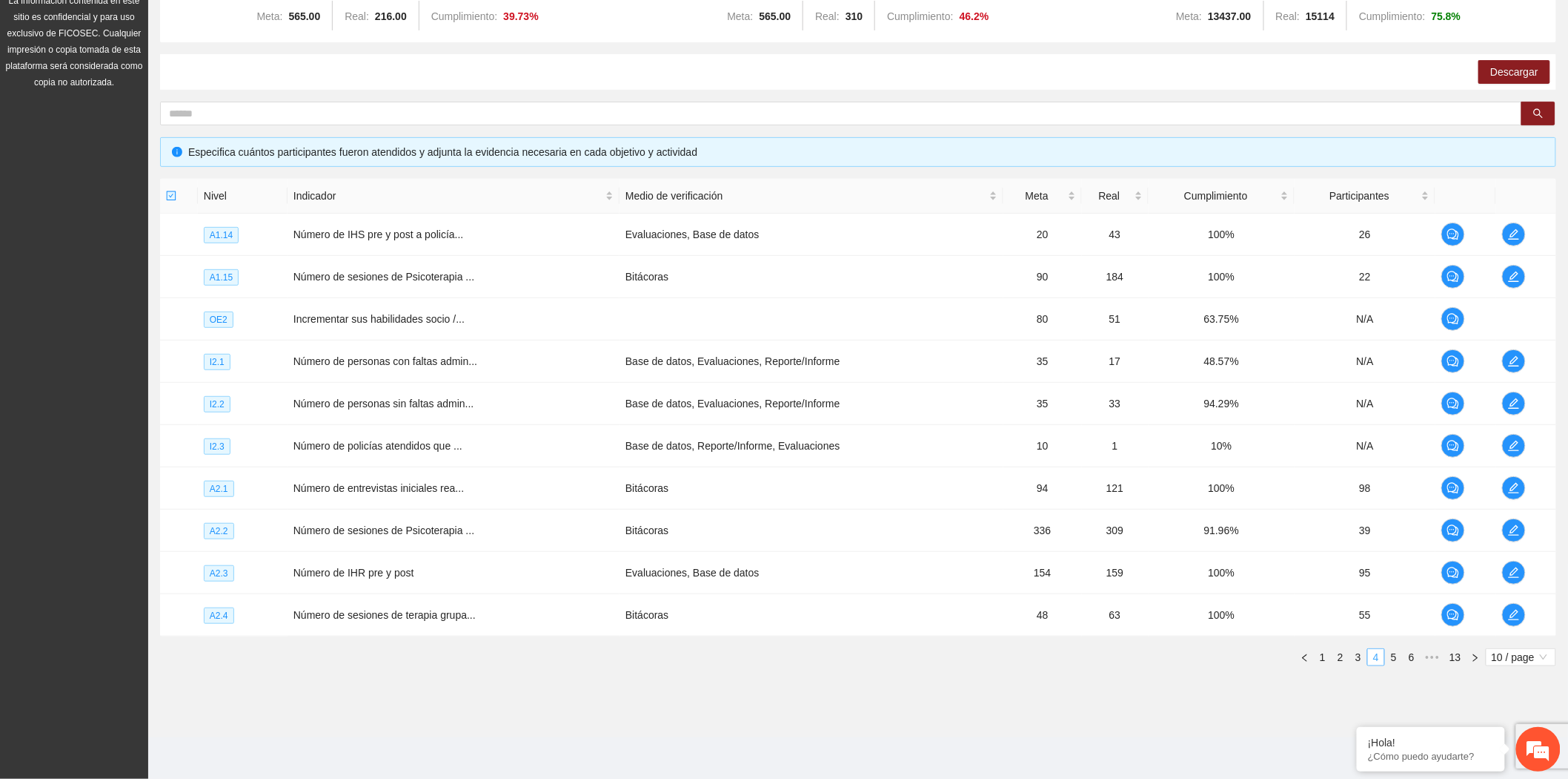
click at [1388, 658] on link "5" at bounding box center [1394, 657] width 16 height 16
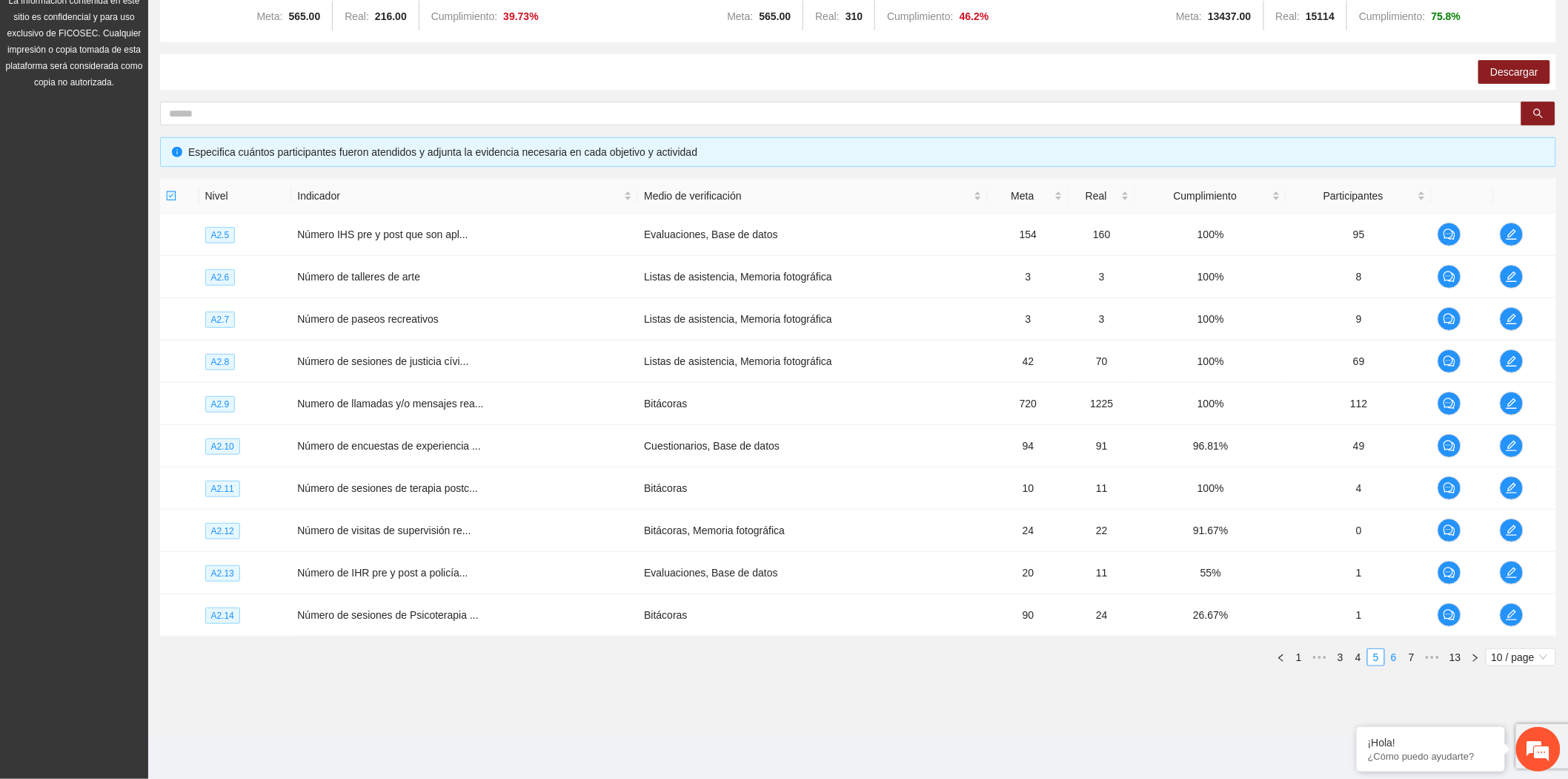
click at [1388, 658] on link "6" at bounding box center [1394, 657] width 16 height 16
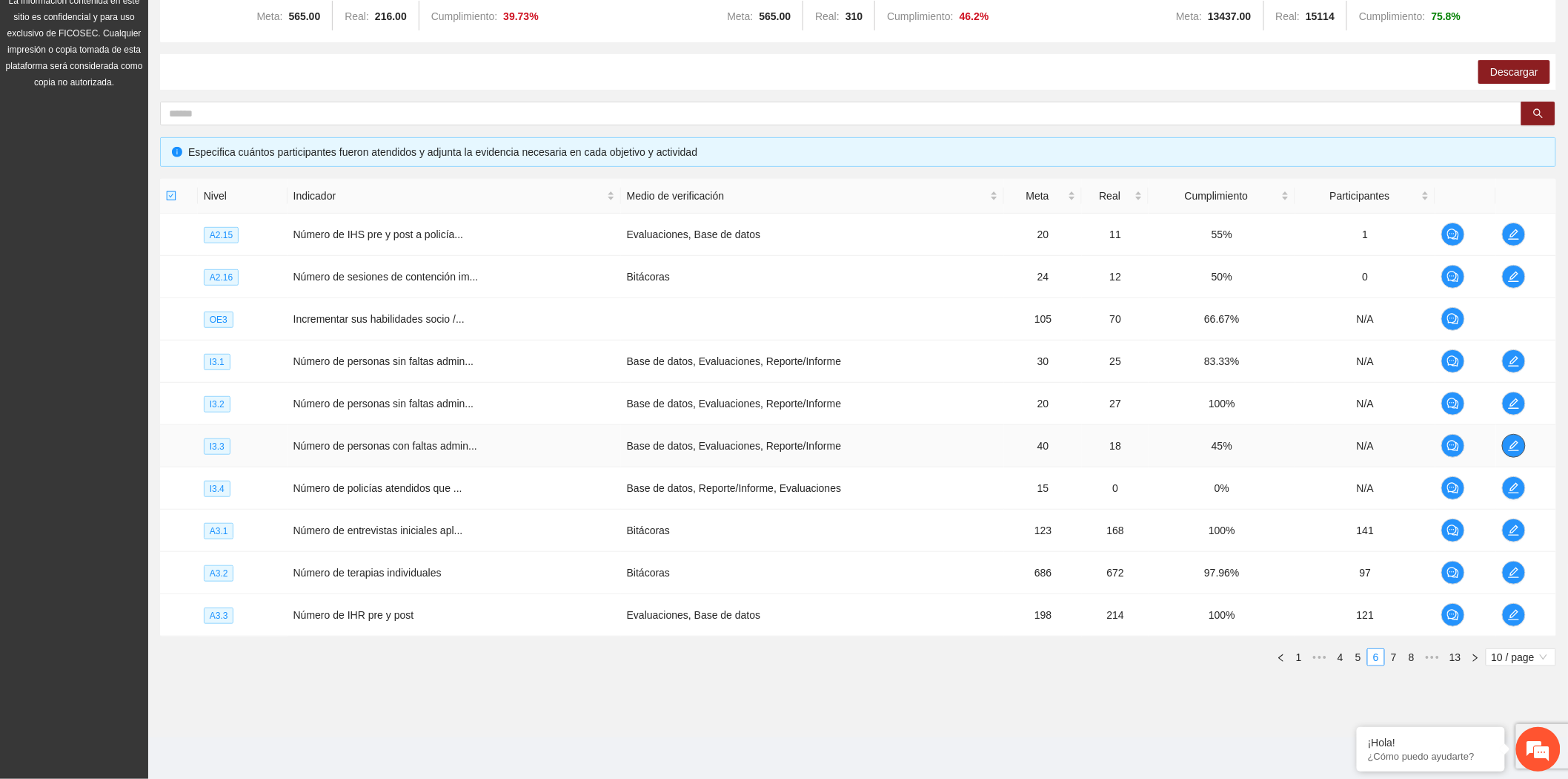
click at [1517, 448] on icon "edit" at bounding box center [1513, 446] width 12 height 12
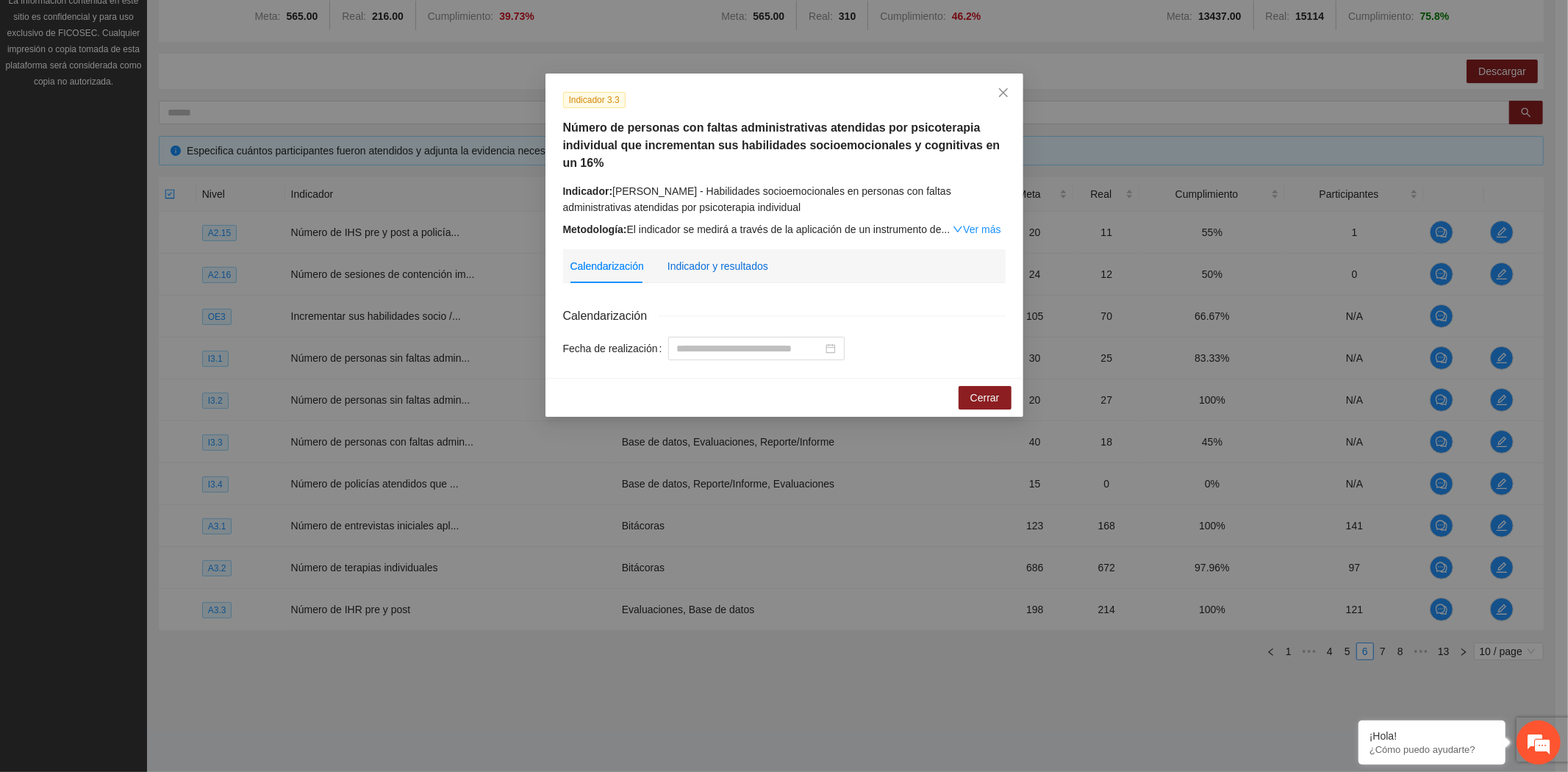
click at [721, 268] on div "Indicador y resultados" at bounding box center [717, 266] width 100 height 16
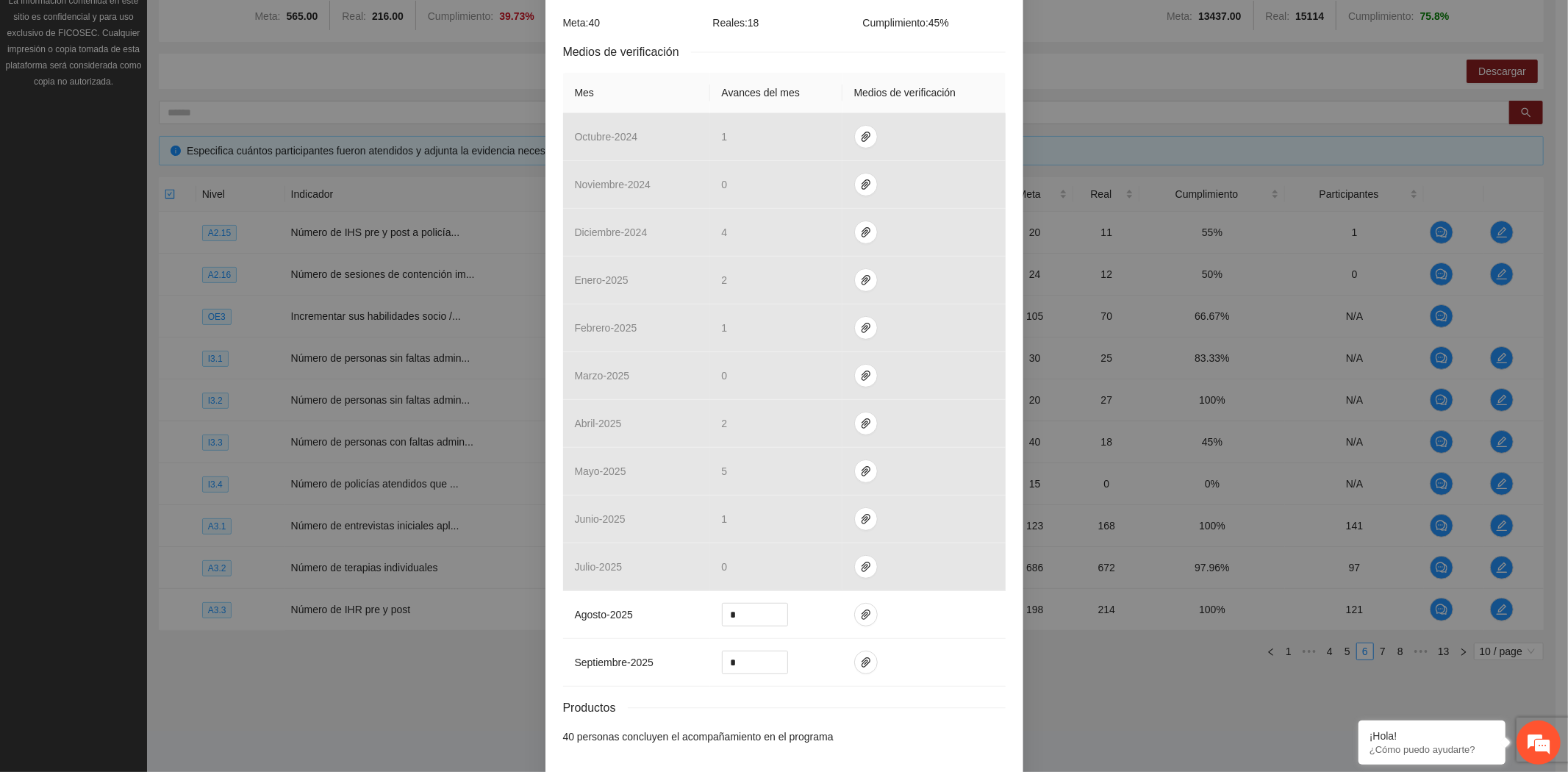
scroll to position [326, 0]
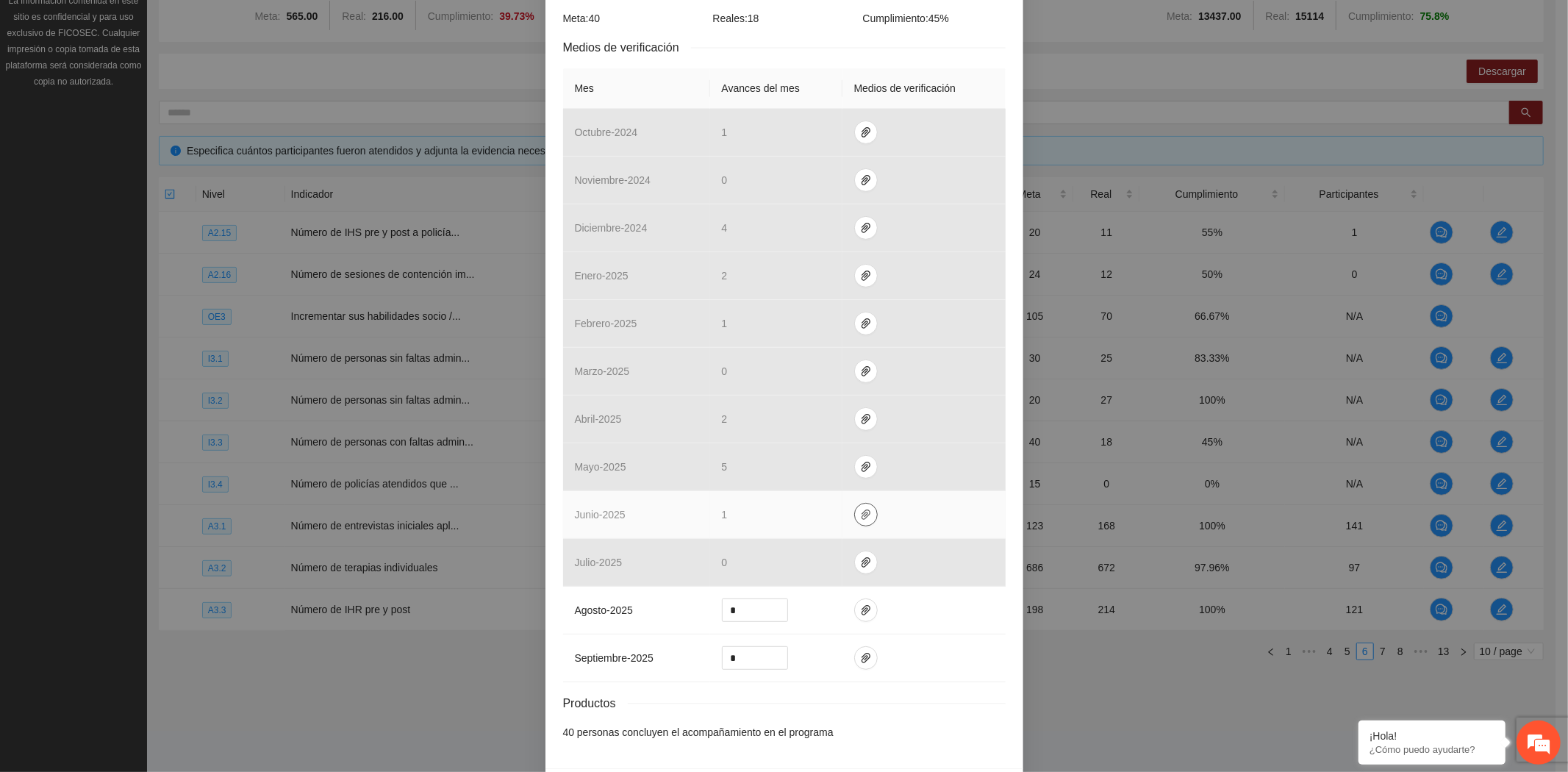
click at [860, 514] on icon "paper-clip" at bounding box center [865, 513] width 12 height 12
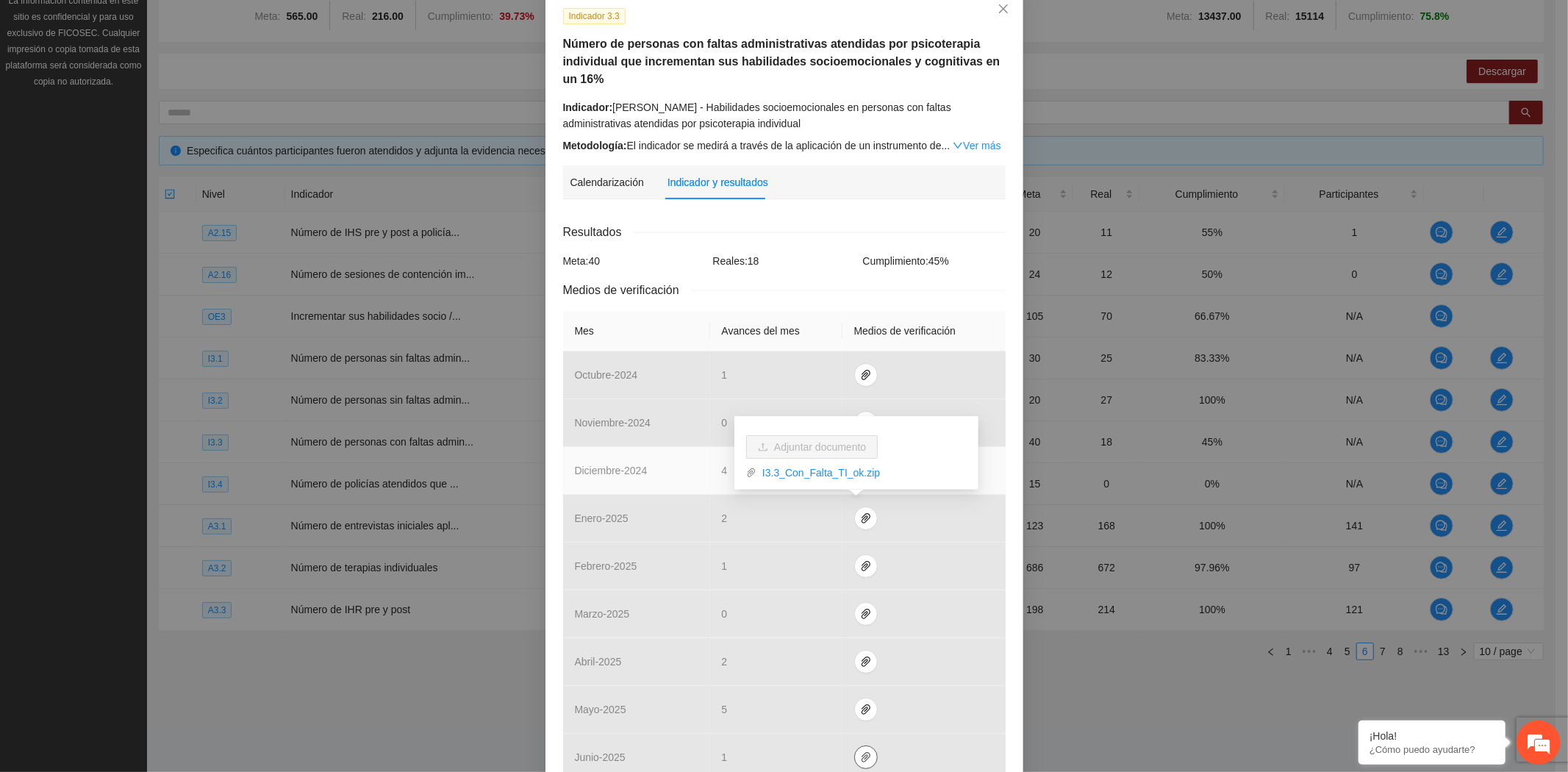
scroll to position [0, 0]
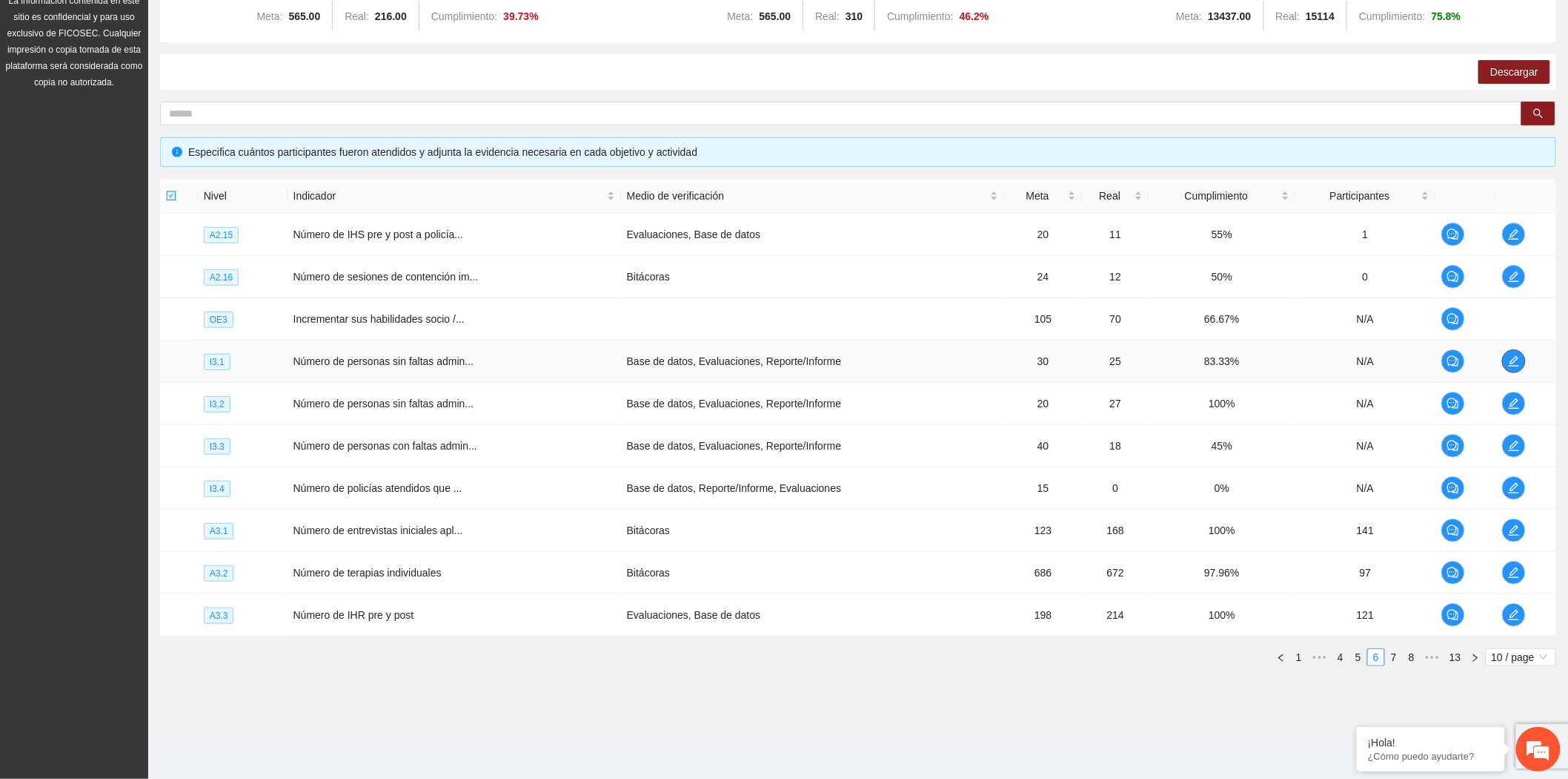
click at [1509, 357] on icon "edit" at bounding box center [1513, 360] width 12 height 12
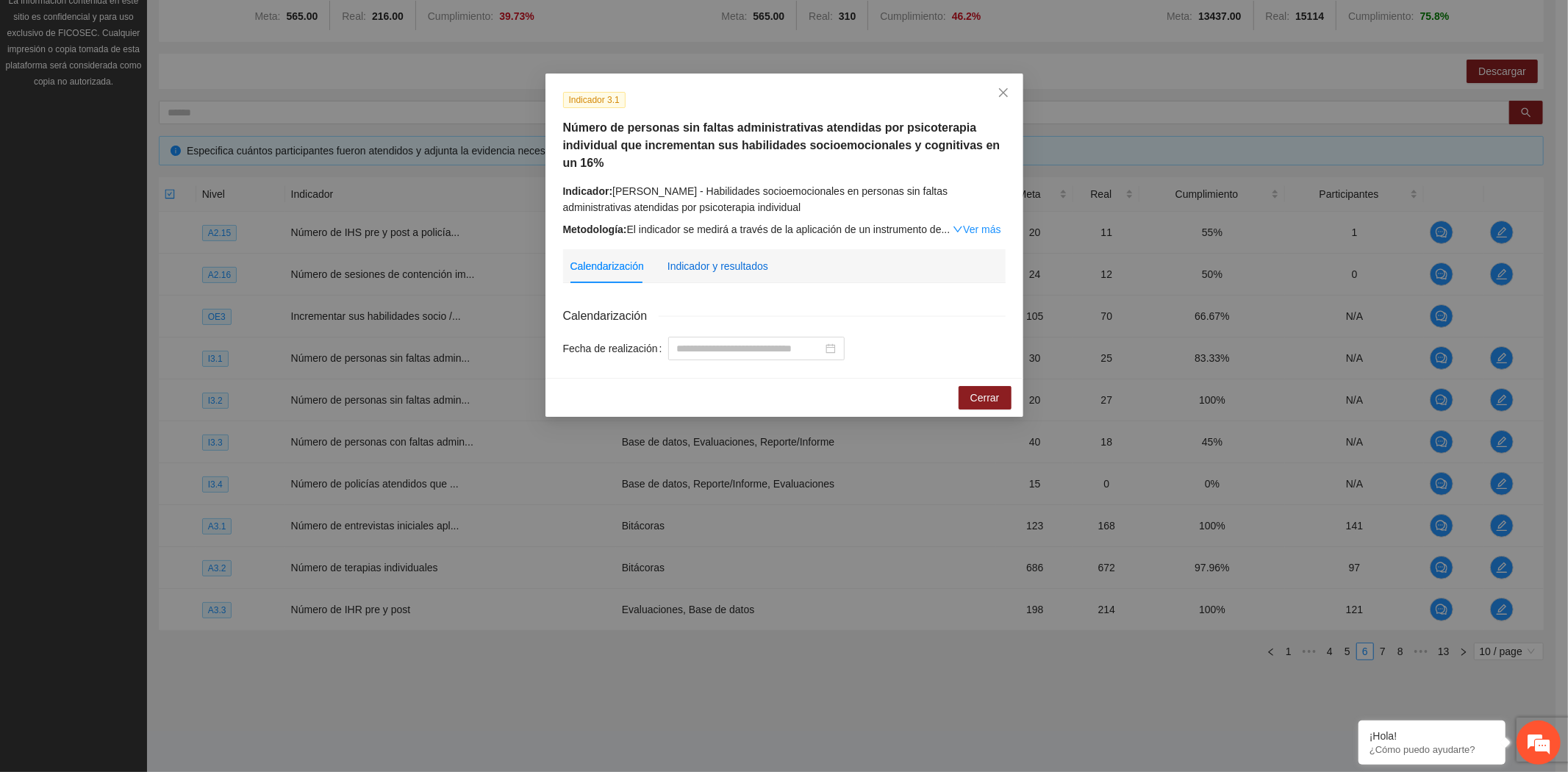
click at [696, 265] on div "Indicador y resultados" at bounding box center [717, 266] width 100 height 16
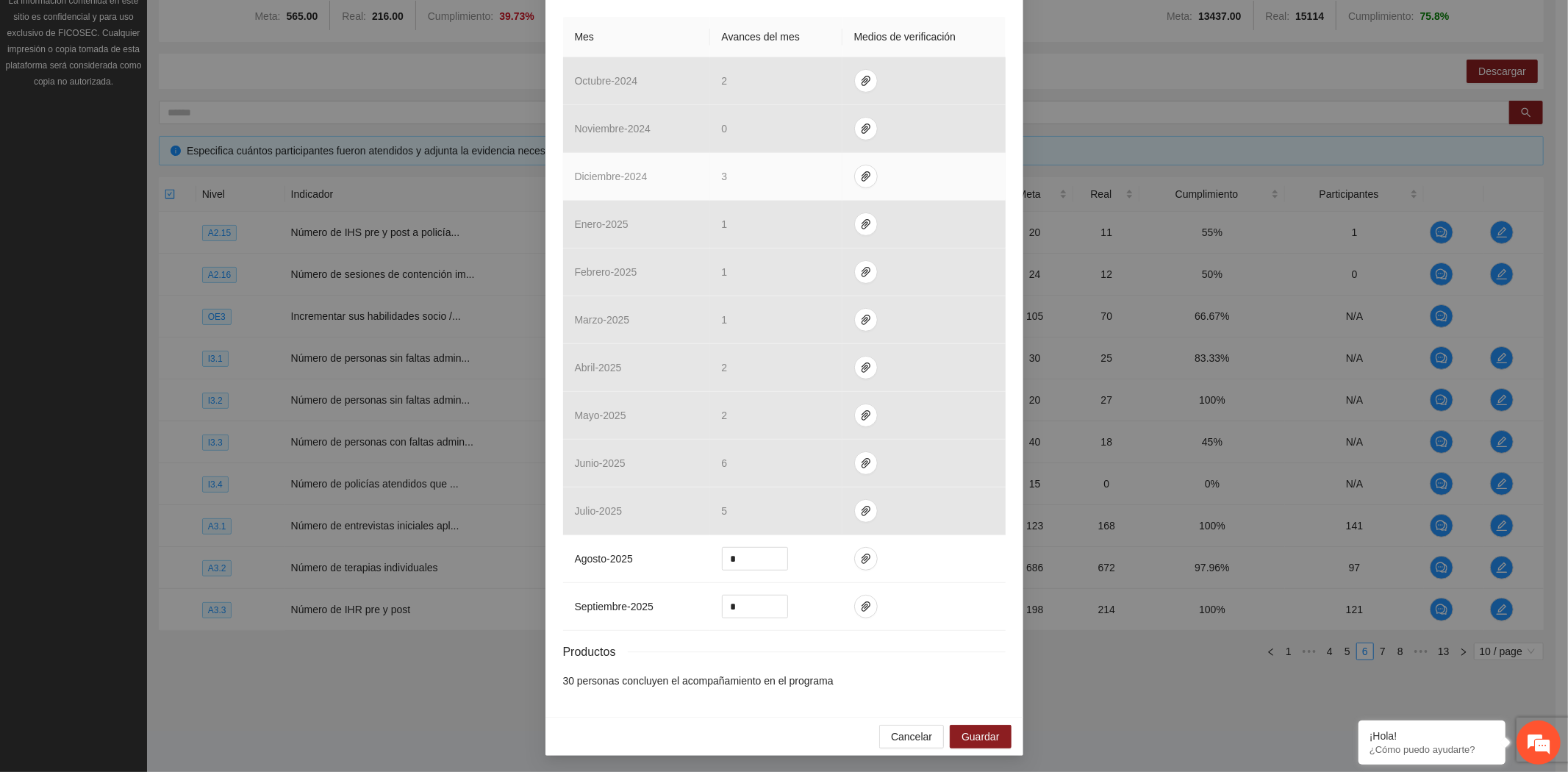
scroll to position [380, 0]
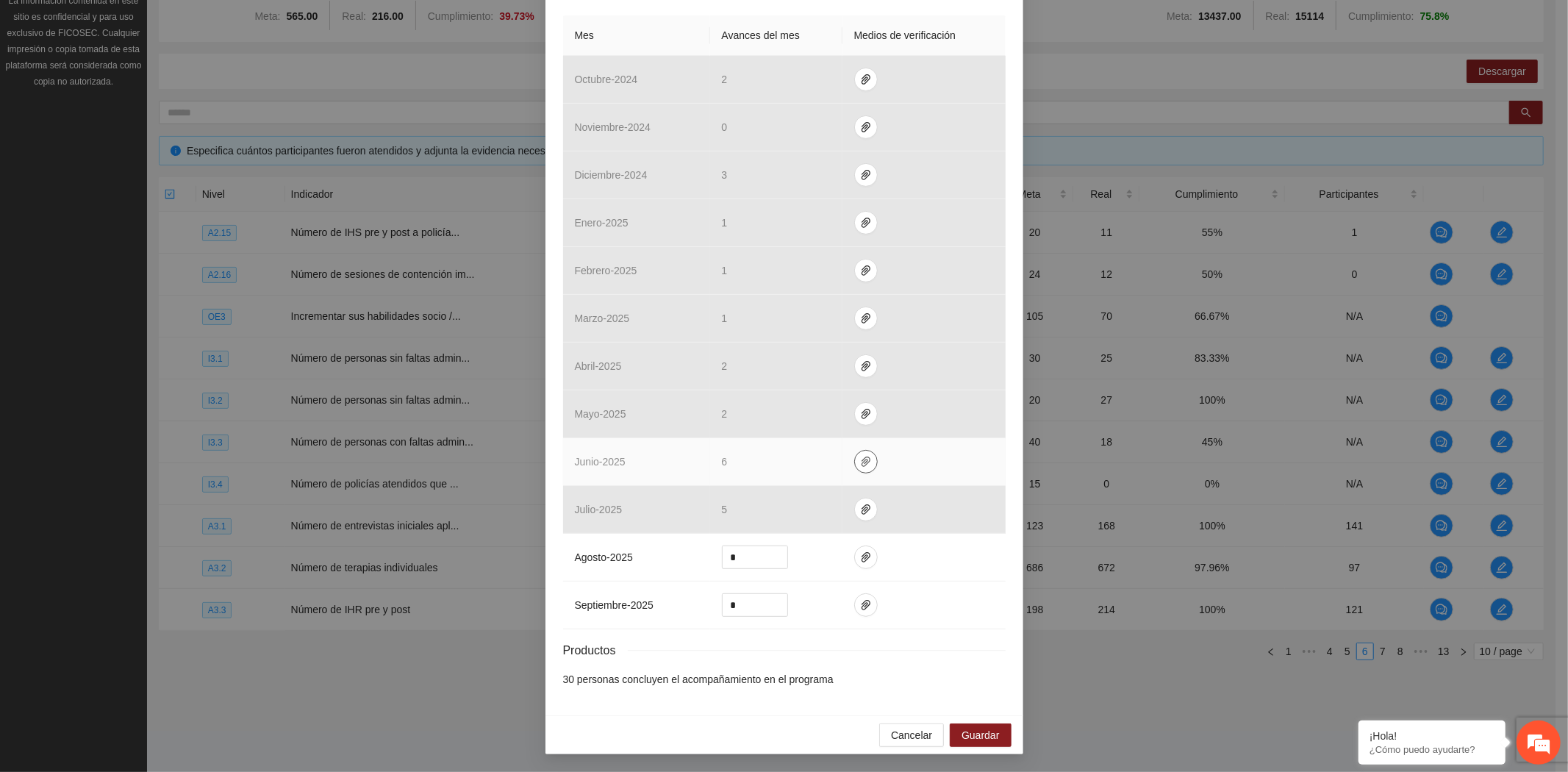
click at [862, 461] on icon "paper-clip" at bounding box center [866, 462] width 9 height 11
click at [834, 421] on link "I3.1_Sin_Falta_TI_ok.zip" at bounding box center [861, 418] width 211 height 16
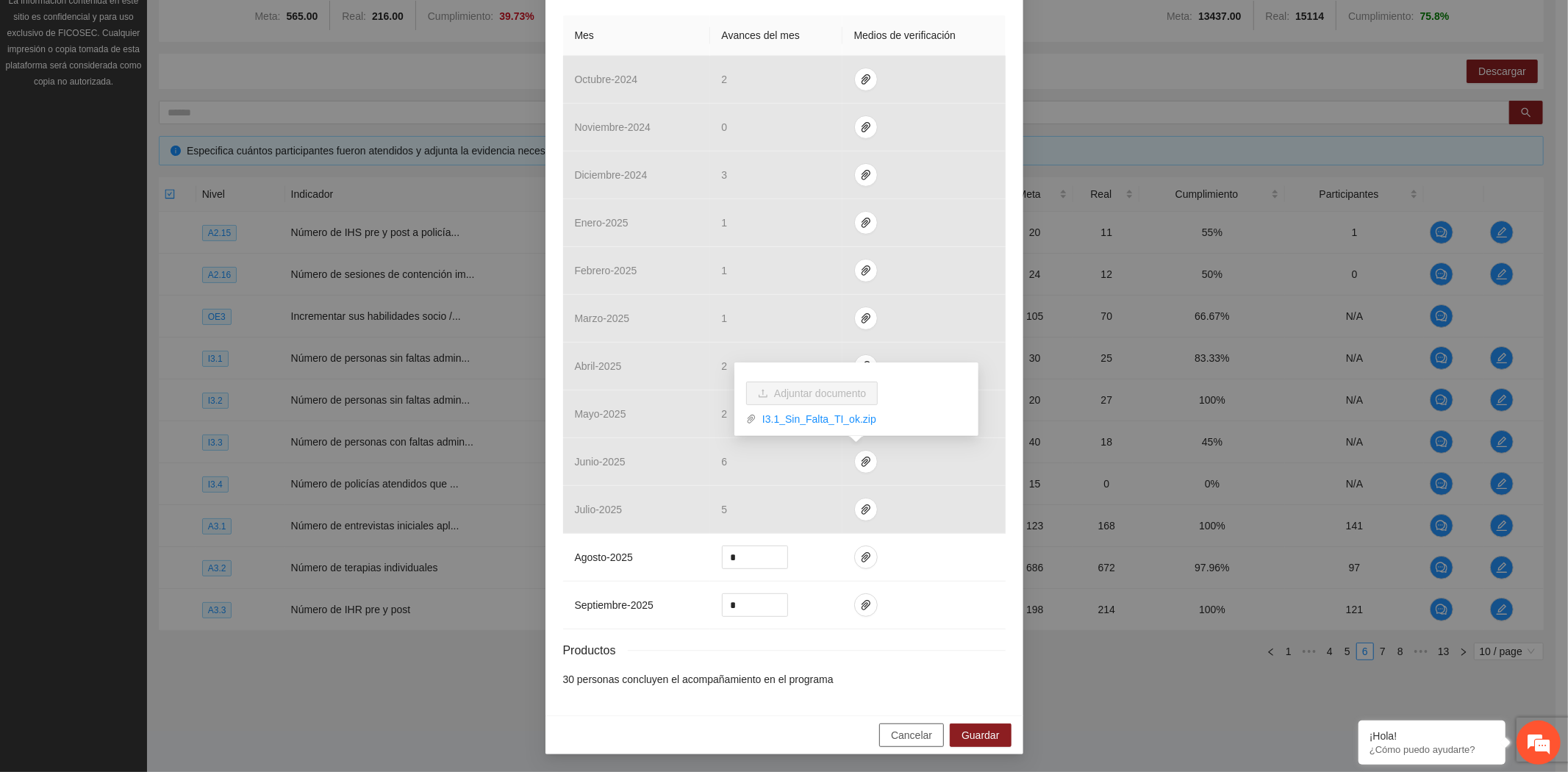
click at [892, 733] on span "Cancelar" at bounding box center [911, 735] width 41 height 16
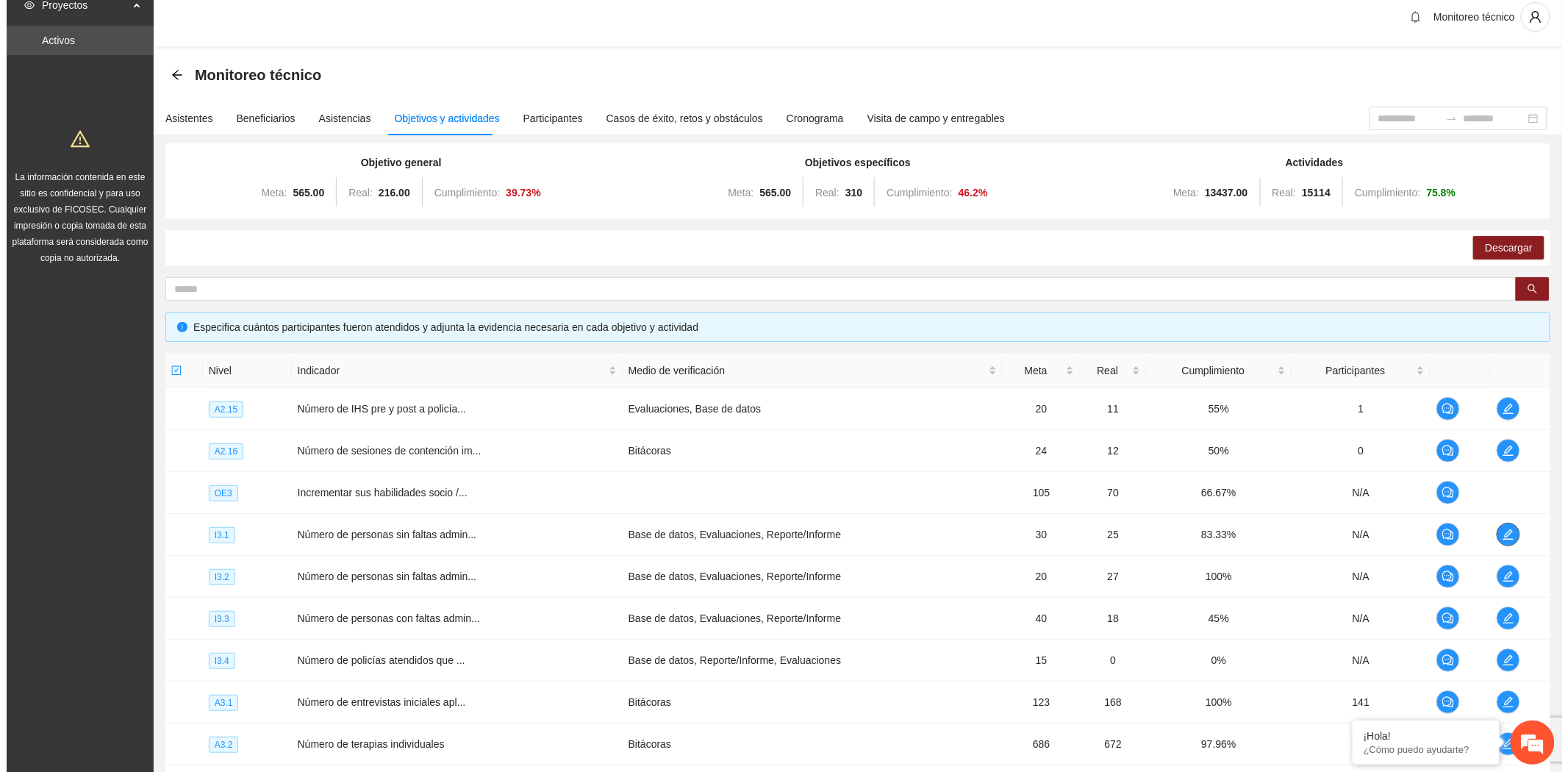
scroll to position [0, 0]
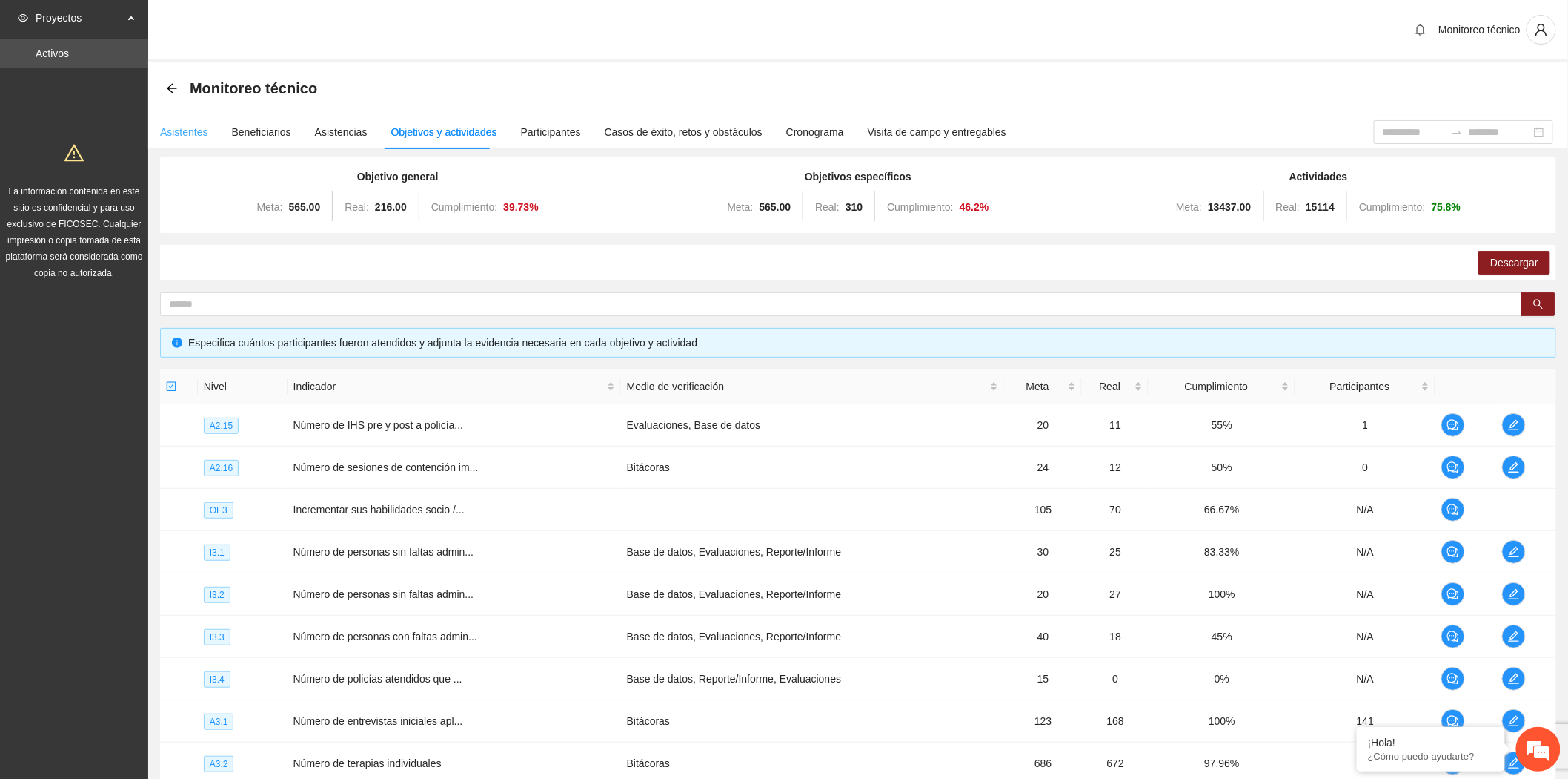
click at [163, 142] on div "Asistentes" at bounding box center [185, 132] width 48 height 34
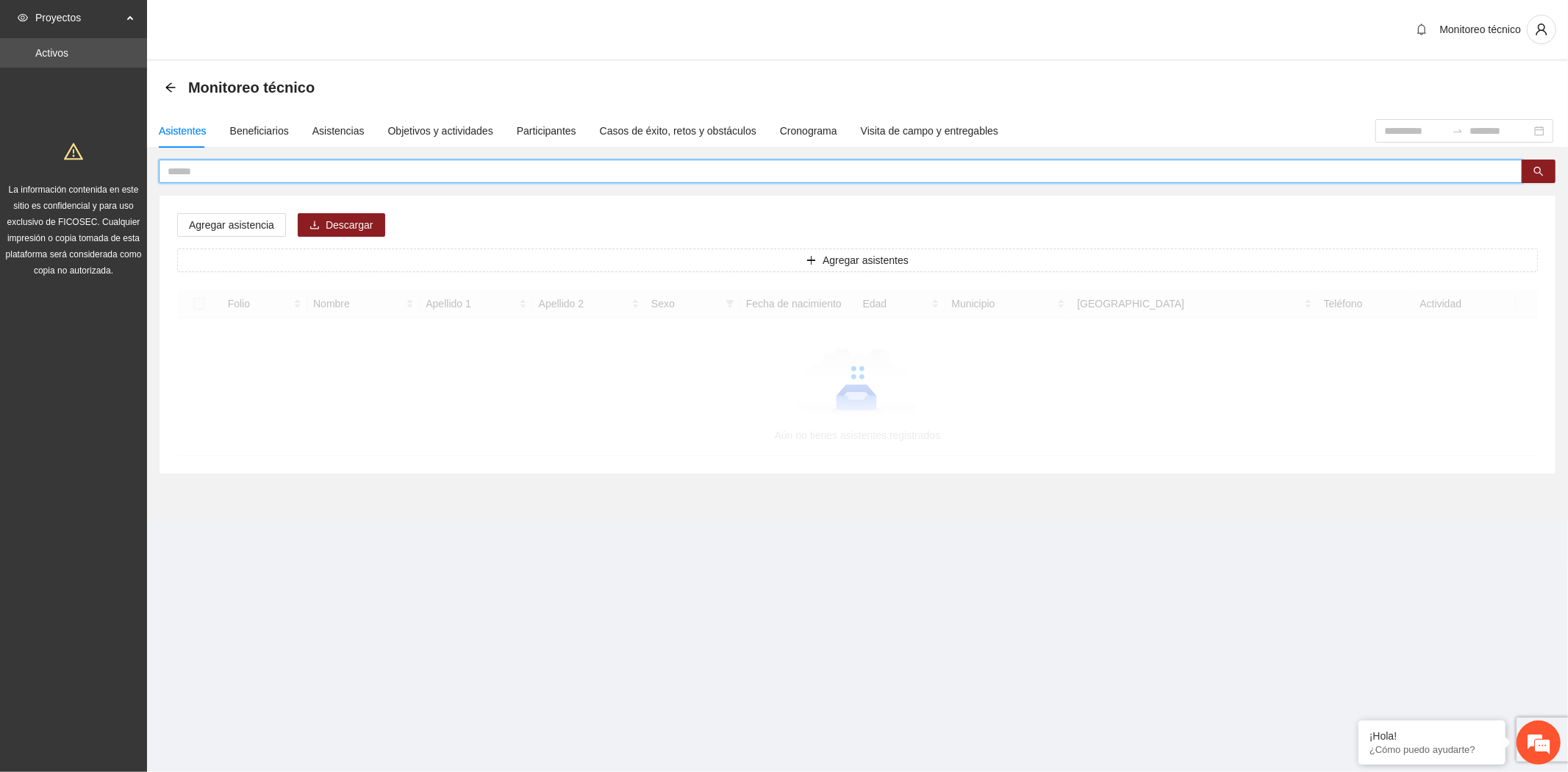
click at [219, 167] on input "text" at bounding box center [834, 171] width 1333 height 16
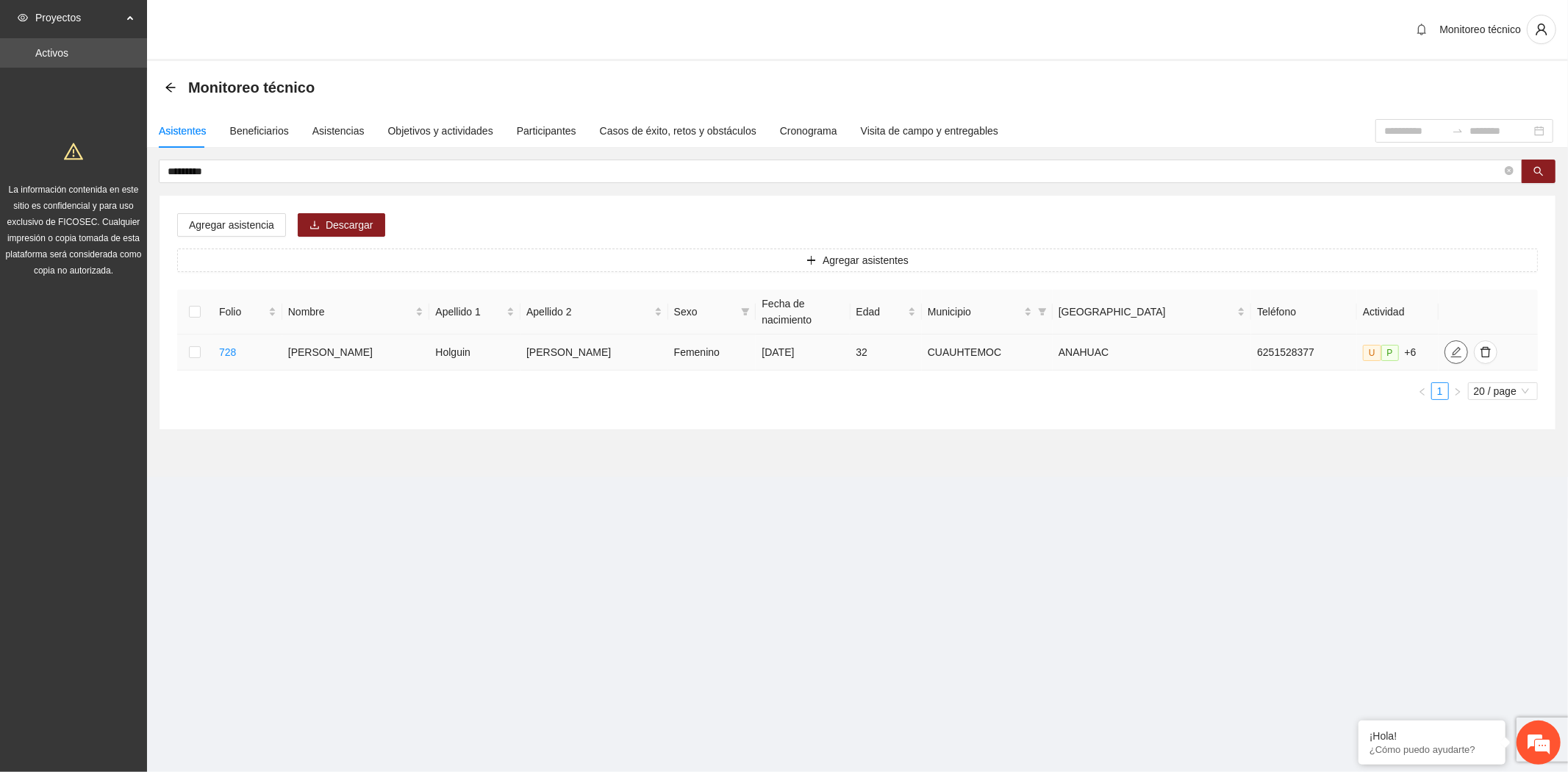
click at [1445, 344] on button "button" at bounding box center [1456, 352] width 23 height 23
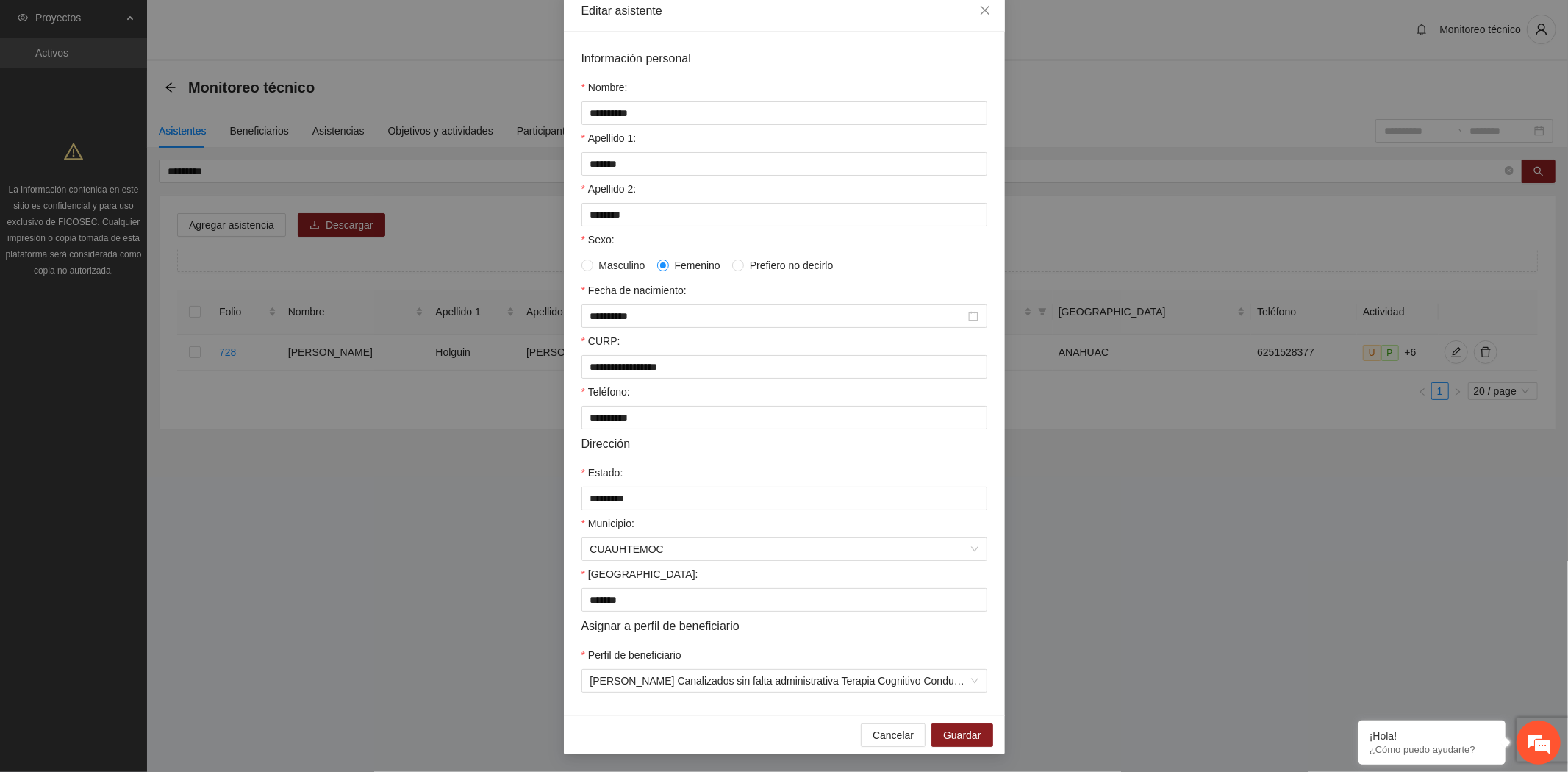
scroll to position [23, 0]
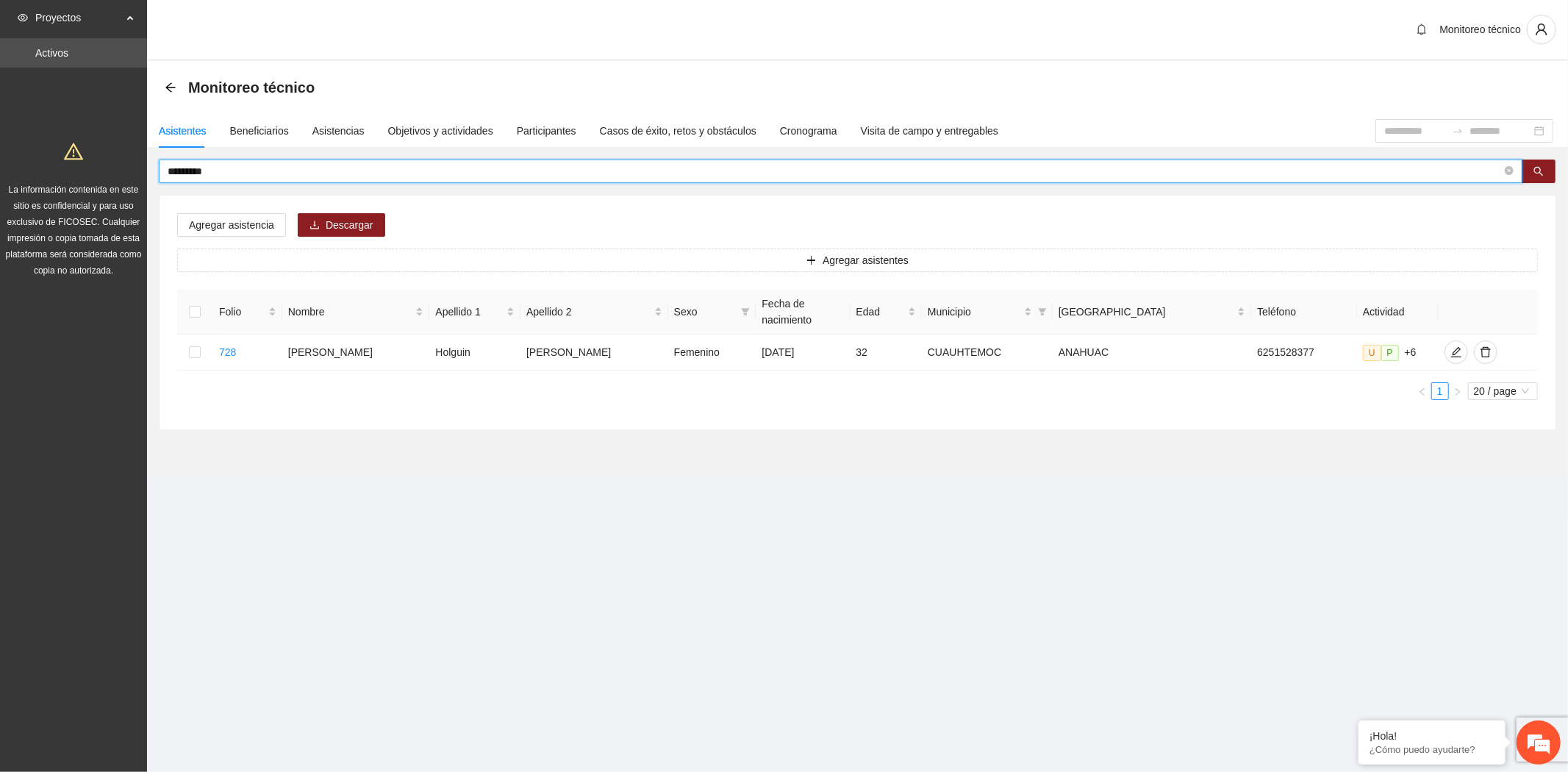
drag, startPoint x: 219, startPoint y: 168, endPoint x: 70, endPoint y: 163, distance: 149.1
click at [70, 163] on section "Proyectos Activos La información contenida en este sitio es confidencial y para…" at bounding box center [784, 386] width 1568 height 772
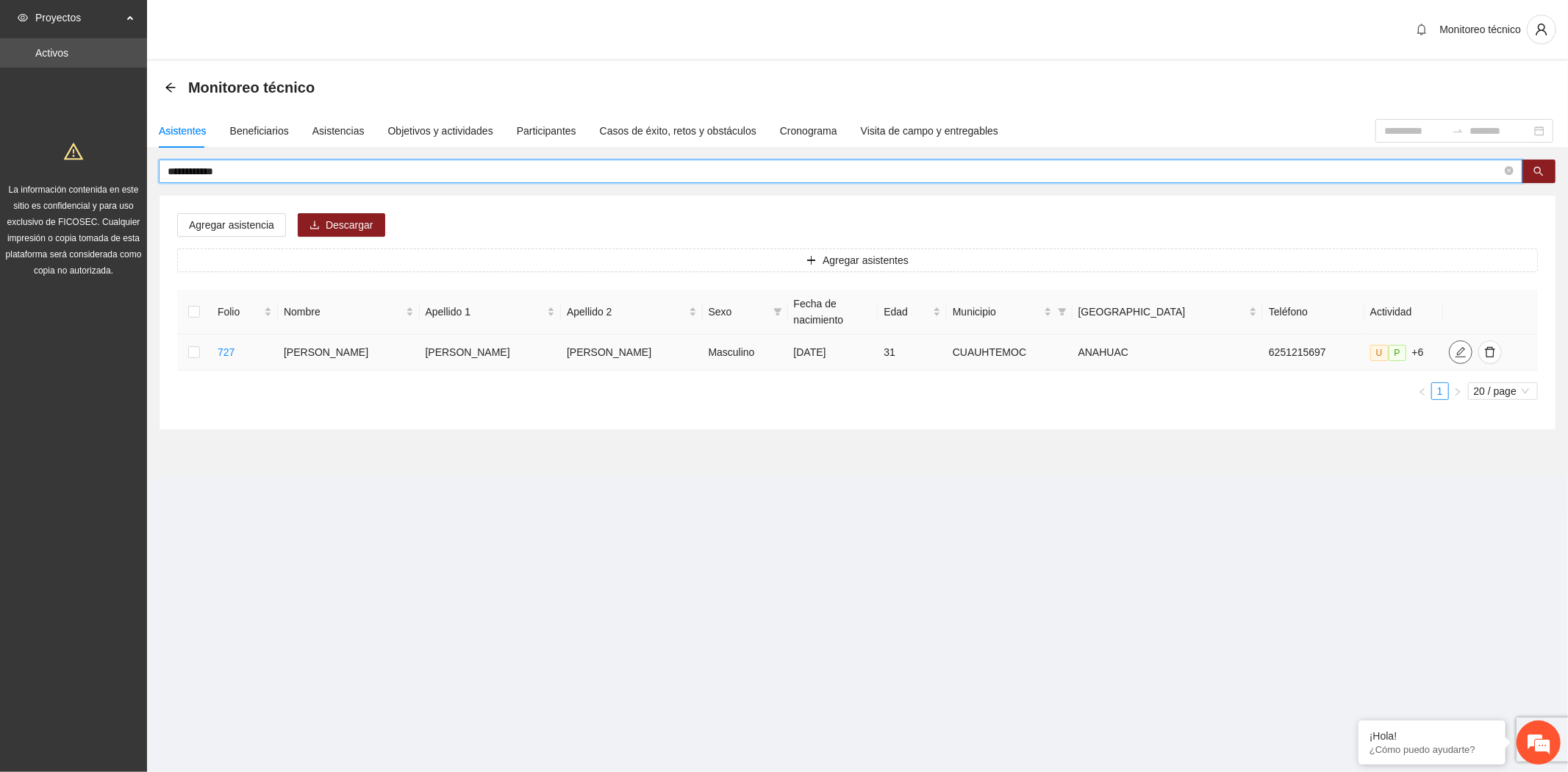
click at [1449, 340] on button "button" at bounding box center [1461, 352] width 23 height 23
drag, startPoint x: 243, startPoint y: 166, endPoint x: 35, endPoint y: 147, distance: 208.9
click at [35, 147] on section "**********" at bounding box center [784, 386] width 1568 height 772
click at [1455, 346] on icon "edit" at bounding box center [1461, 352] width 11 height 11
drag, startPoint x: 235, startPoint y: 174, endPoint x: -28, endPoint y: 142, distance: 264.9
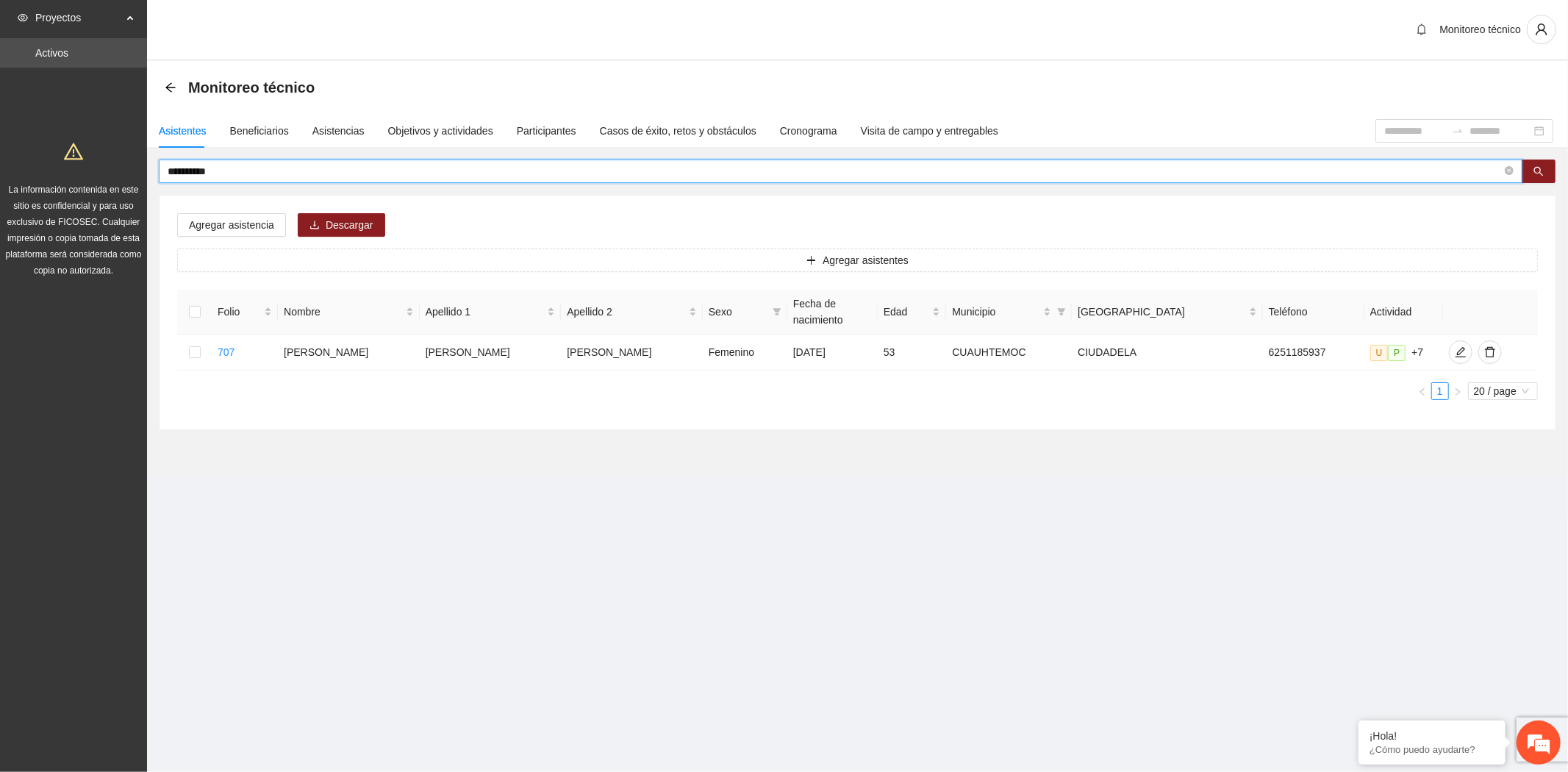
click at [0, 142] on html "**********" at bounding box center [784, 386] width 1568 height 772
click at [1454, 346] on icon "edit" at bounding box center [1460, 352] width 12 height 12
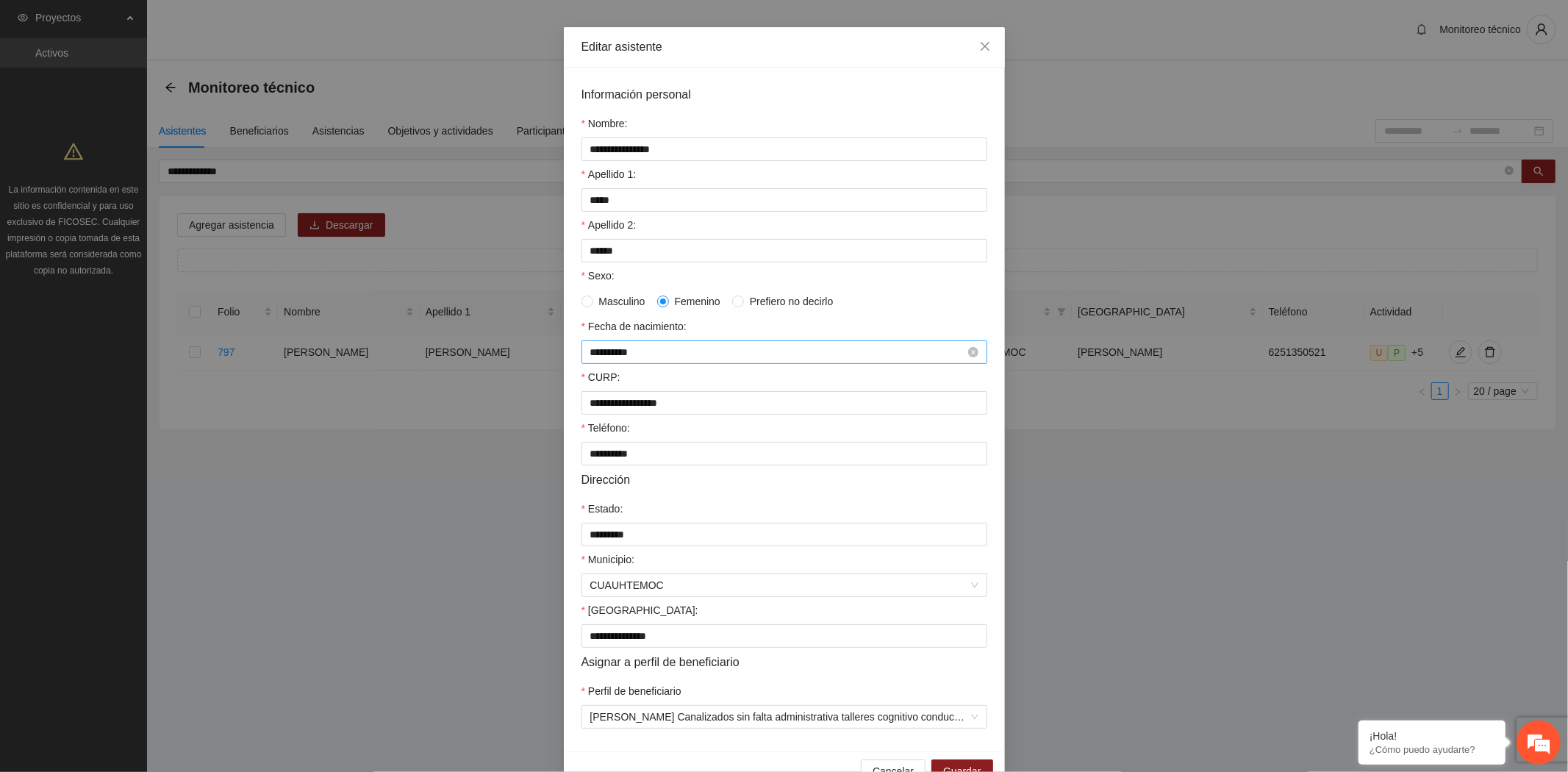
scroll to position [96, 0]
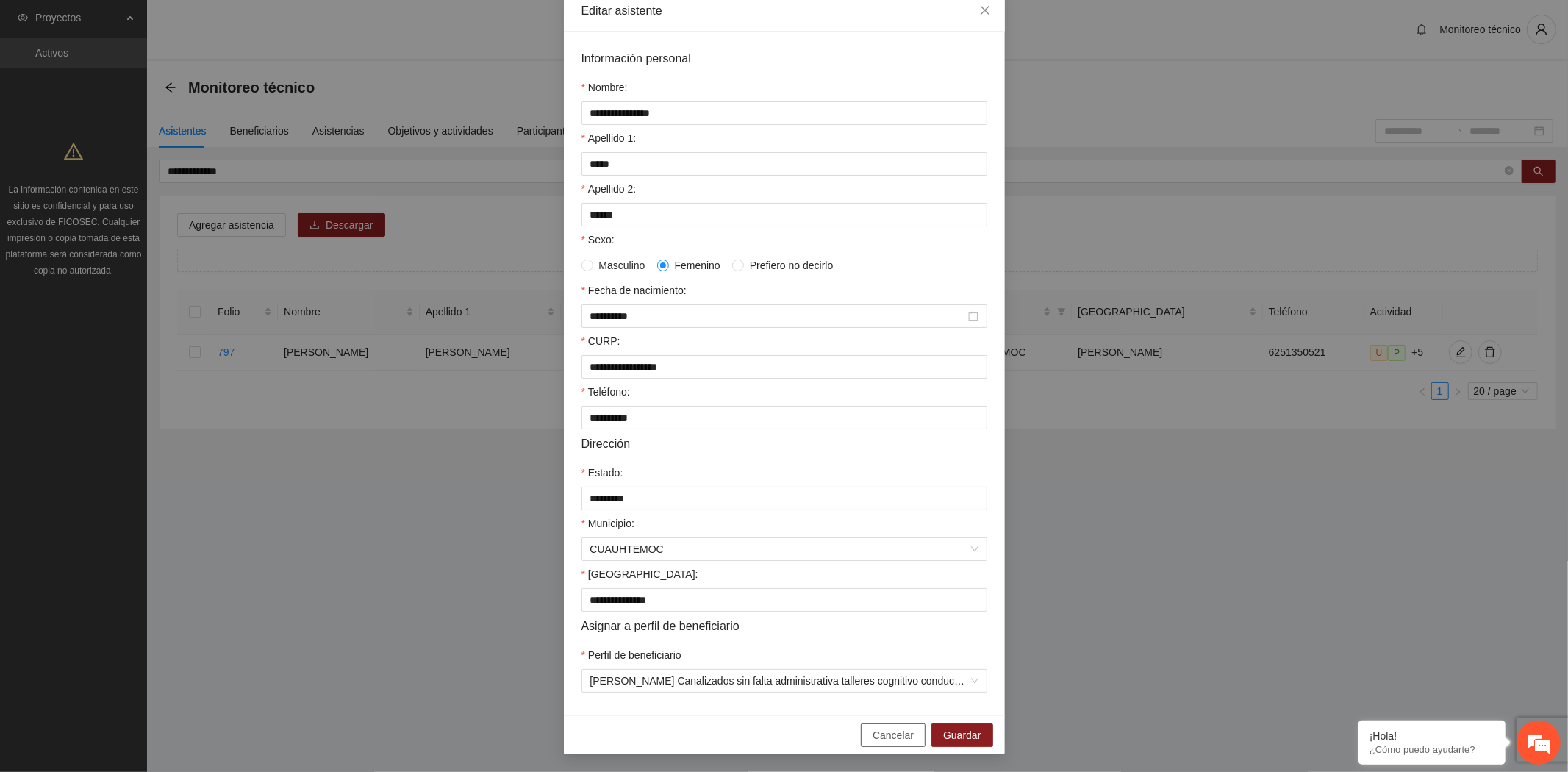
click at [891, 727] on span "Cancelar" at bounding box center [893, 735] width 41 height 16
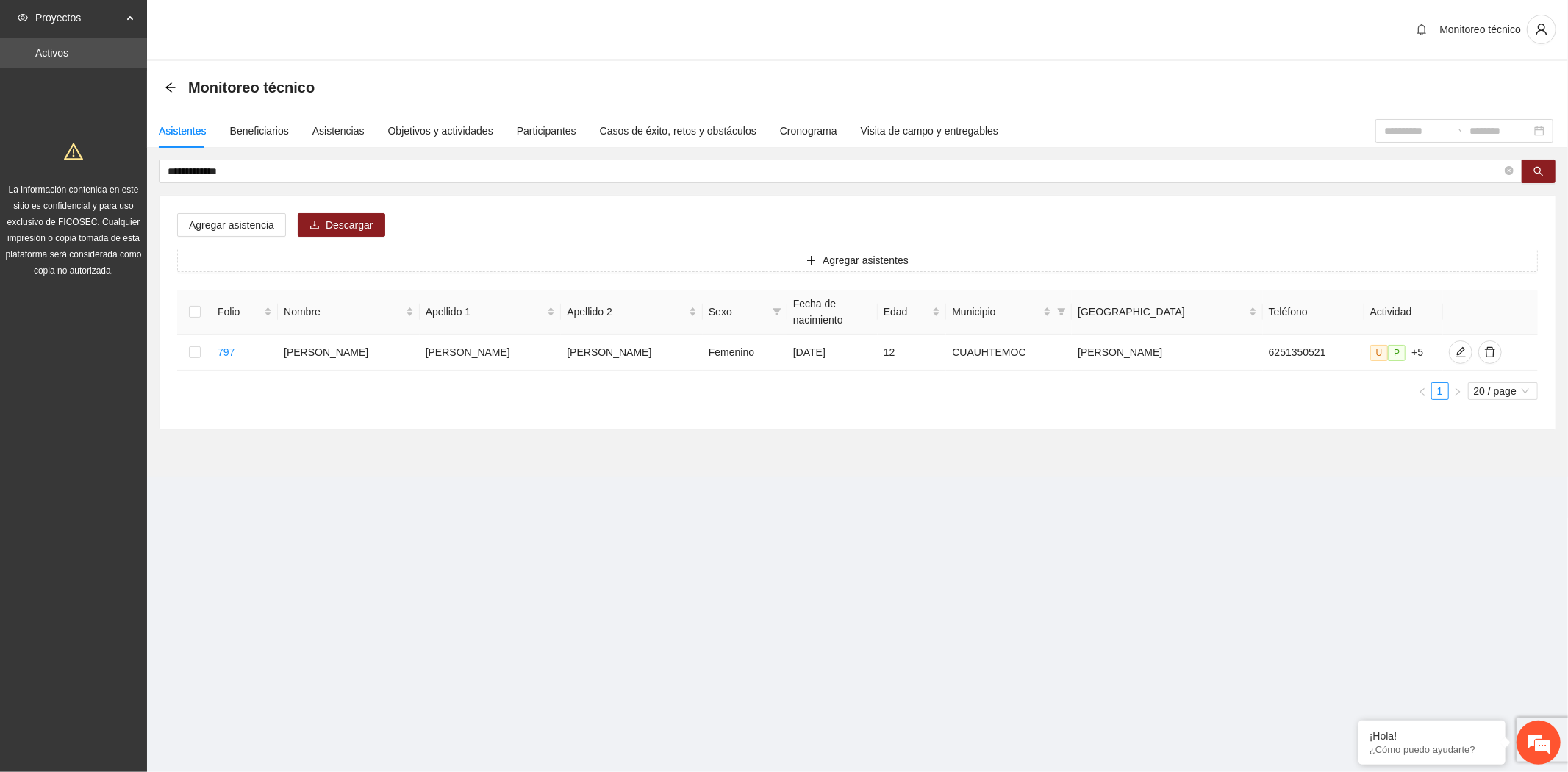
scroll to position [23, 0]
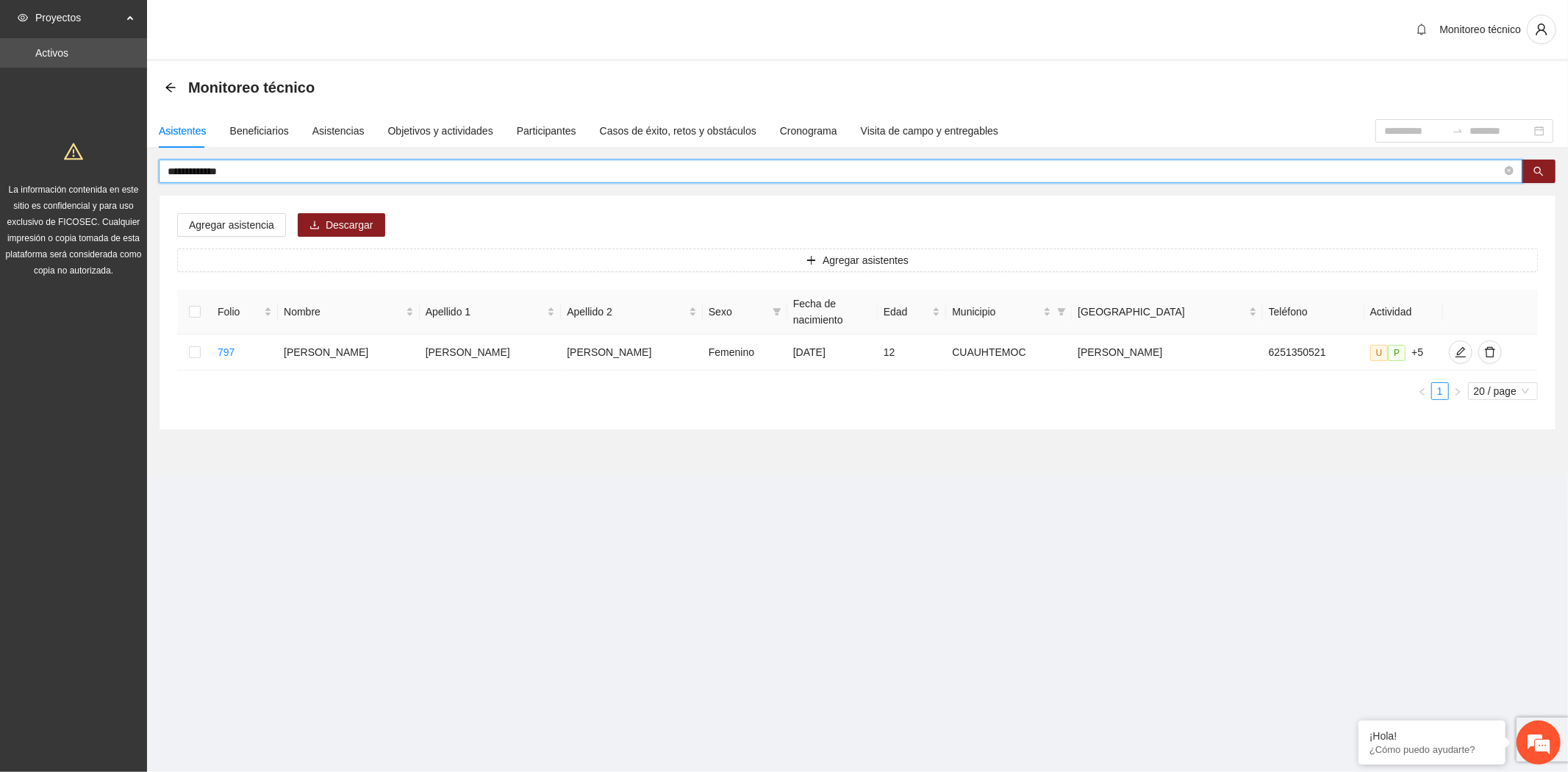
drag, startPoint x: 259, startPoint y: 165, endPoint x: 41, endPoint y: 137, distance: 219.8
click at [45, 139] on section "**********" at bounding box center [784, 386] width 1568 height 772
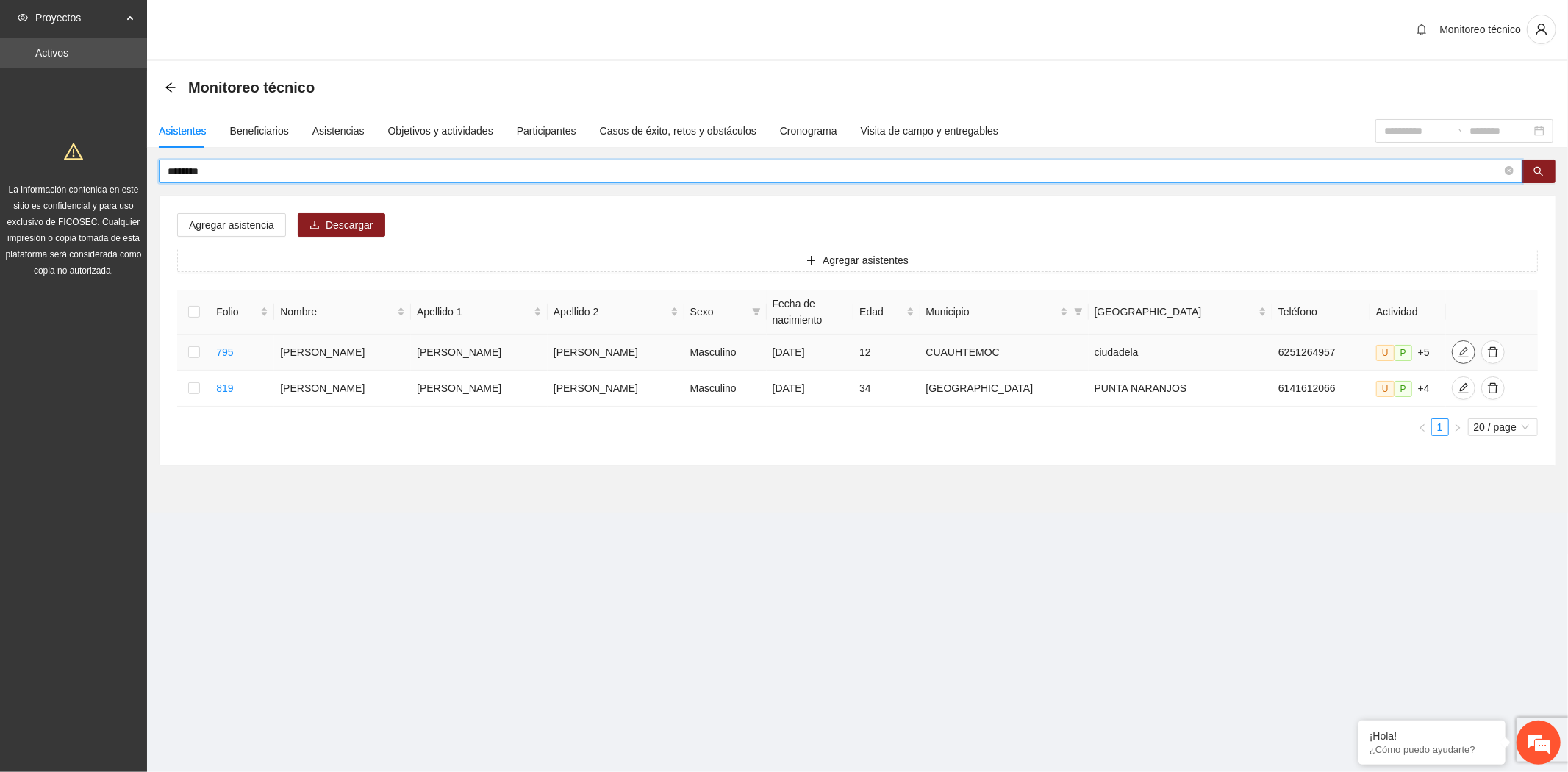
click at [1457, 346] on icon "edit" at bounding box center [1462, 352] width 12 height 12
drag, startPoint x: 226, startPoint y: 173, endPoint x: 9, endPoint y: 160, distance: 217.4
click at [9, 160] on section "Proyectos Activos La información contenida en este sitio es confidencial y para…" at bounding box center [784, 386] width 1568 height 772
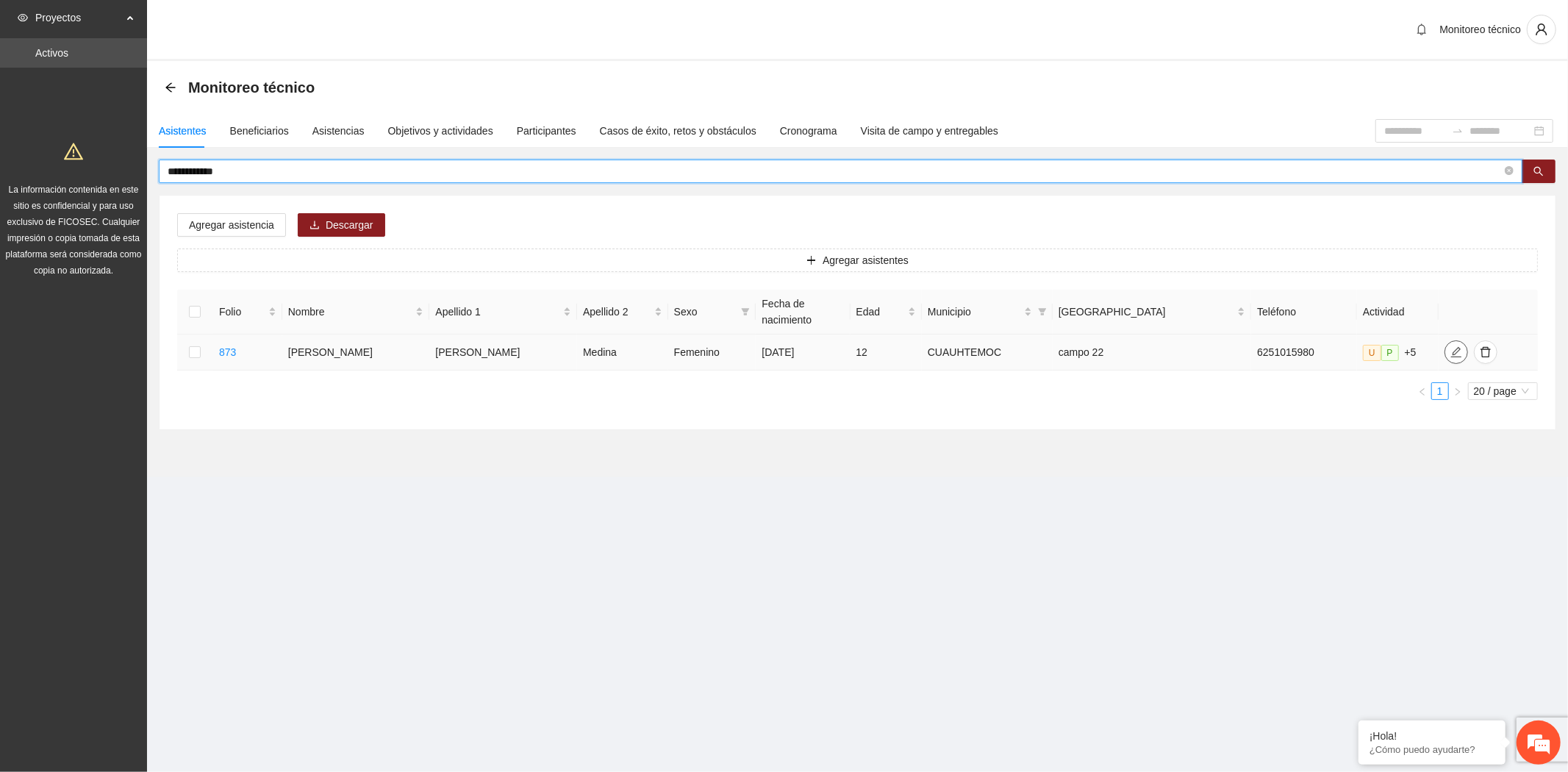
click at [1450, 346] on icon "edit" at bounding box center [1455, 352] width 12 height 12
drag, startPoint x: 204, startPoint y: 167, endPoint x: 96, endPoint y: 160, distance: 108.2
click at [96, 160] on section "**********" at bounding box center [784, 386] width 1568 height 772
click at [1448, 346] on span "edit" at bounding box center [1455, 352] width 22 height 12
drag, startPoint x: 230, startPoint y: 177, endPoint x: 98, endPoint y: 150, distance: 134.7
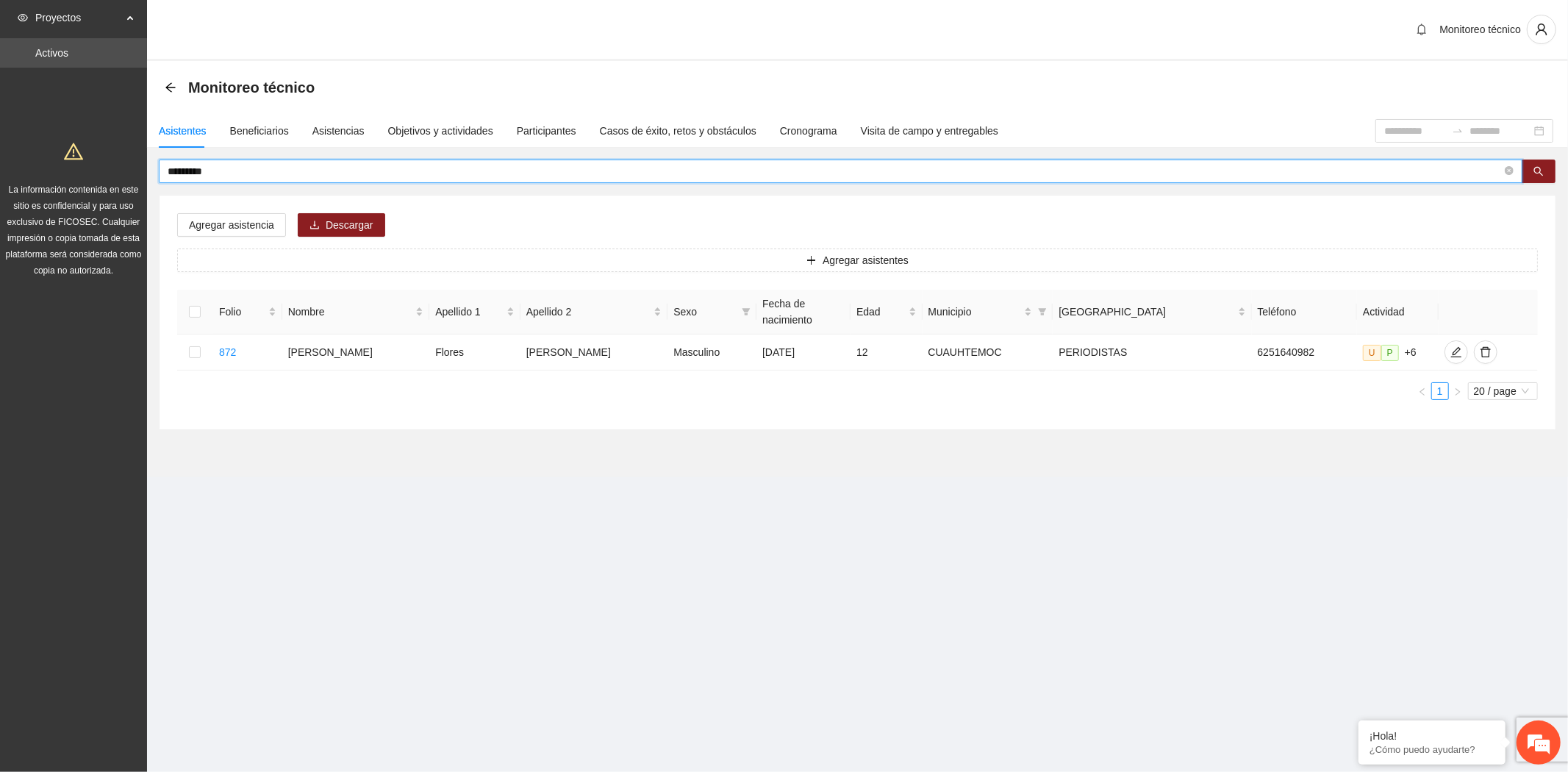
click at [98, 150] on section "Proyectos Activos La información contenida en este sitio es confidencial y para…" at bounding box center [784, 386] width 1568 height 772
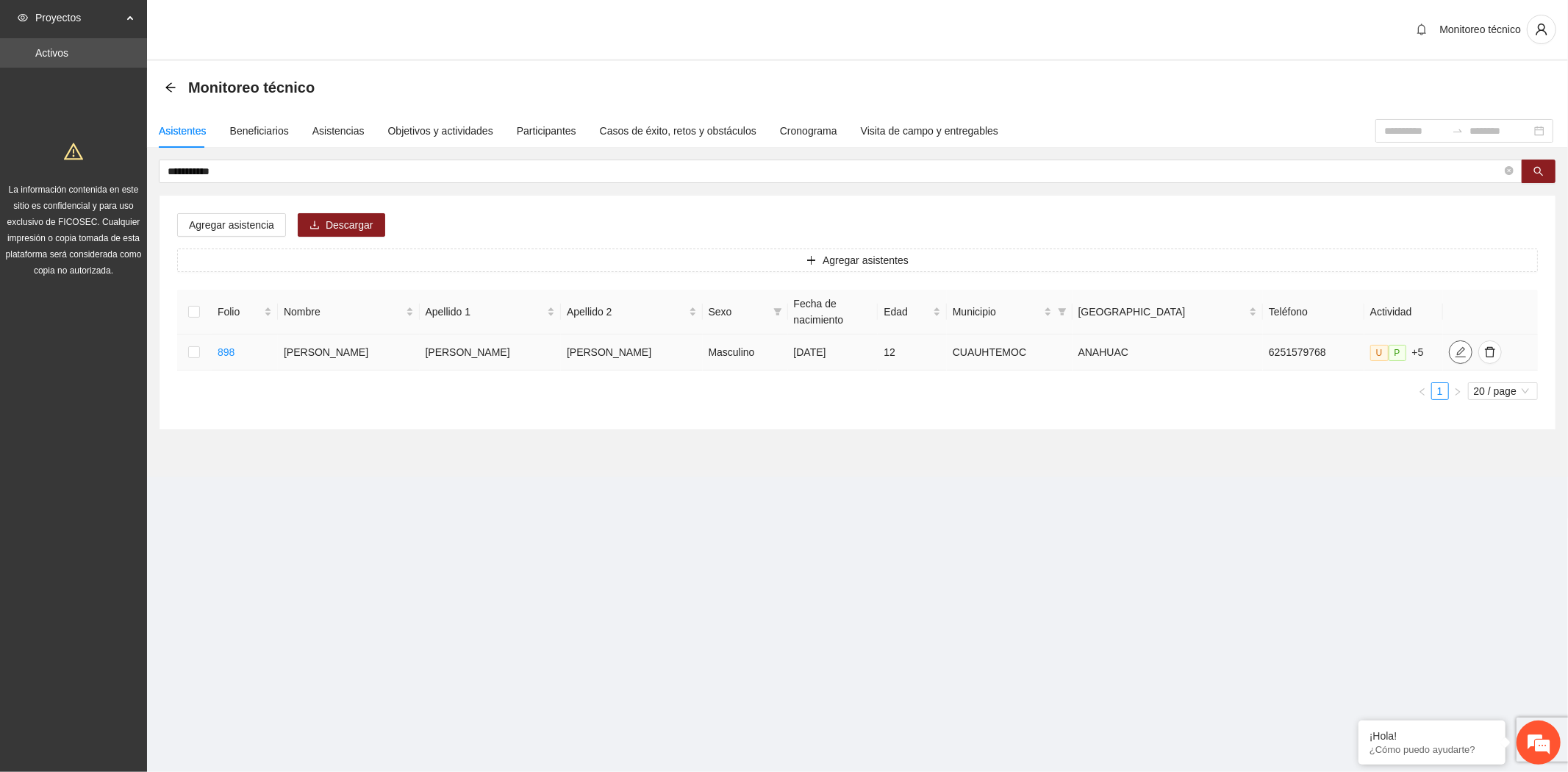
click at [1449, 340] on button "button" at bounding box center [1461, 352] width 23 height 23
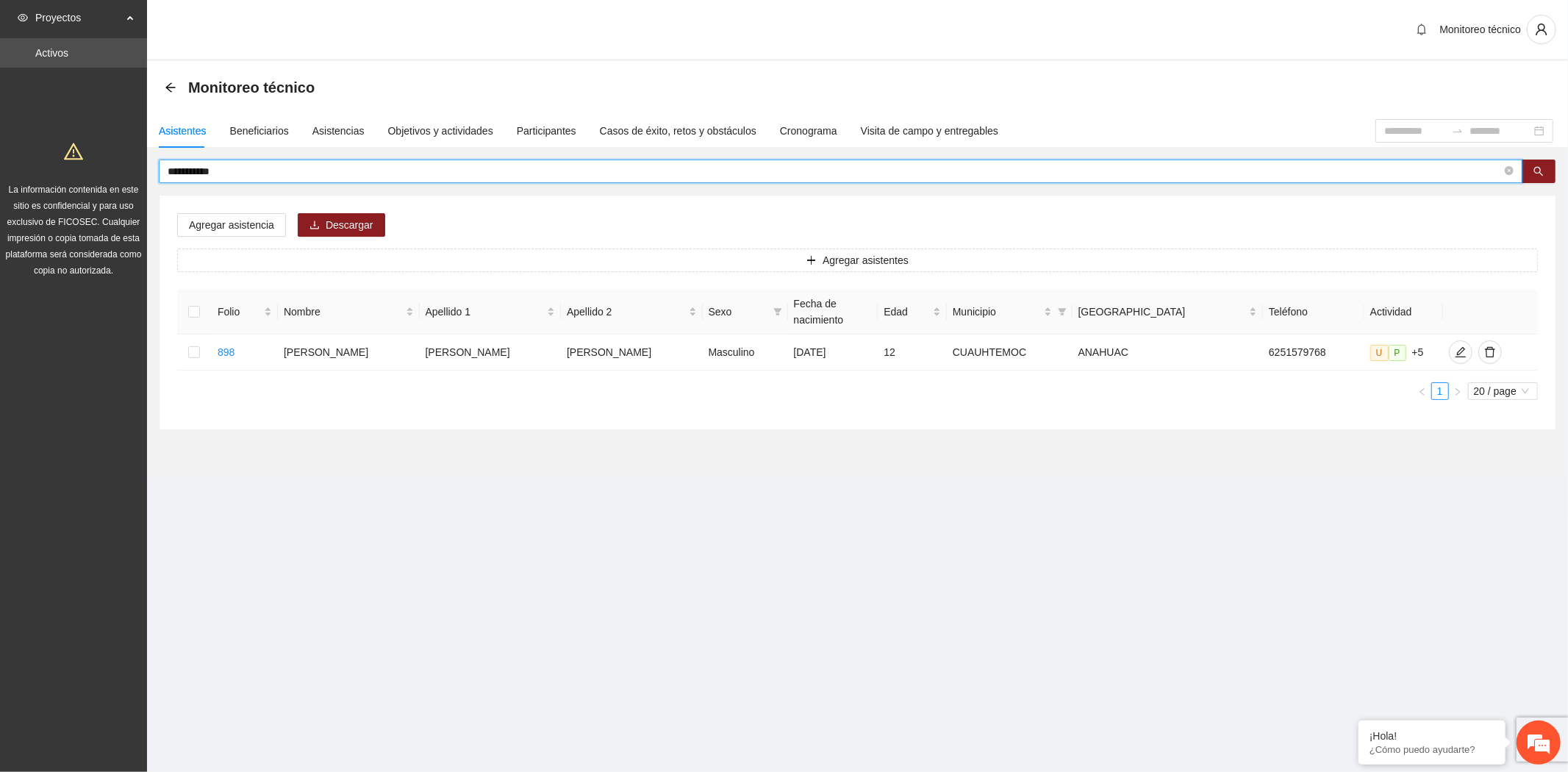
drag, startPoint x: 243, startPoint y: 171, endPoint x: 36, endPoint y: 157, distance: 207.5
click at [36, 157] on section "**********" at bounding box center [784, 386] width 1568 height 772
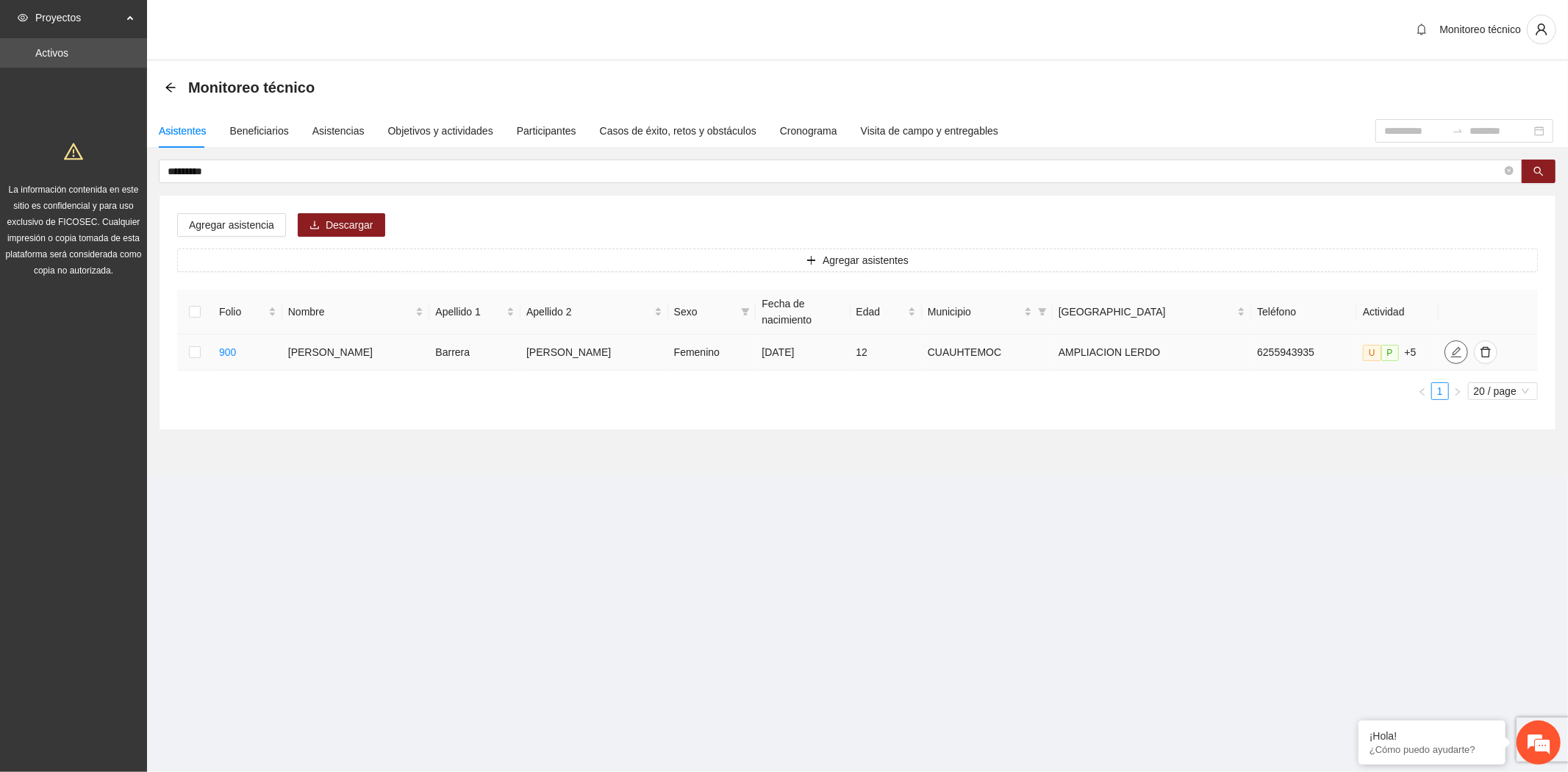
click at [1450, 346] on icon "edit" at bounding box center [1455, 352] width 12 height 12
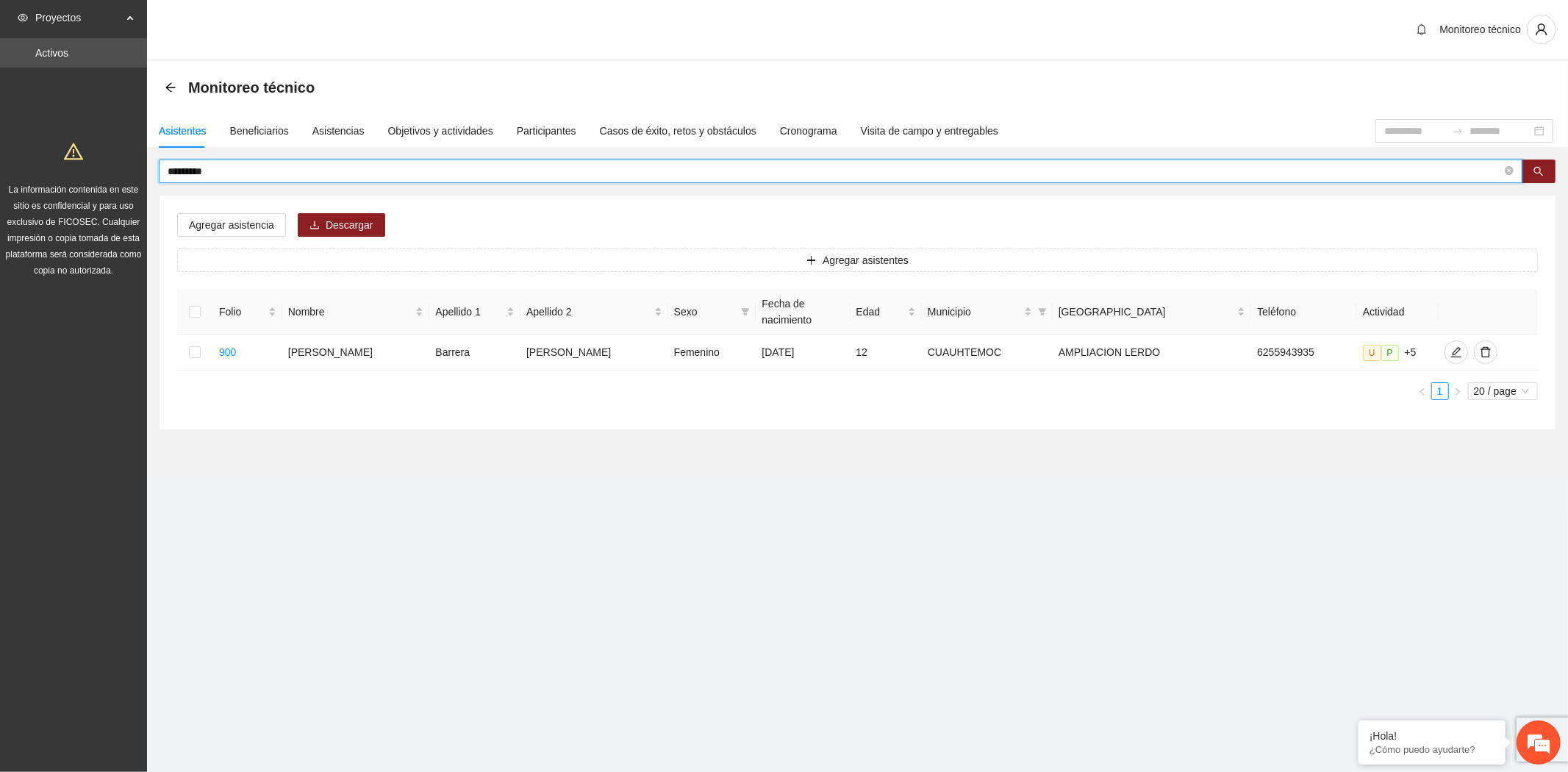
drag, startPoint x: 244, startPoint y: 163, endPoint x: 105, endPoint y: 166, distance: 139.0
click at [105, 166] on section "Proyectos Activos La información contenida en este sitio es confidencial y para…" at bounding box center [784, 386] width 1568 height 772
click at [1446, 346] on icon "edit" at bounding box center [1452, 352] width 12 height 12
drag, startPoint x: 224, startPoint y: 172, endPoint x: 128, endPoint y: 162, distance: 96.5
click at [128, 162] on section "Proyectos Activos La información contenida en este sitio es confidencial y para…" at bounding box center [784, 386] width 1568 height 772
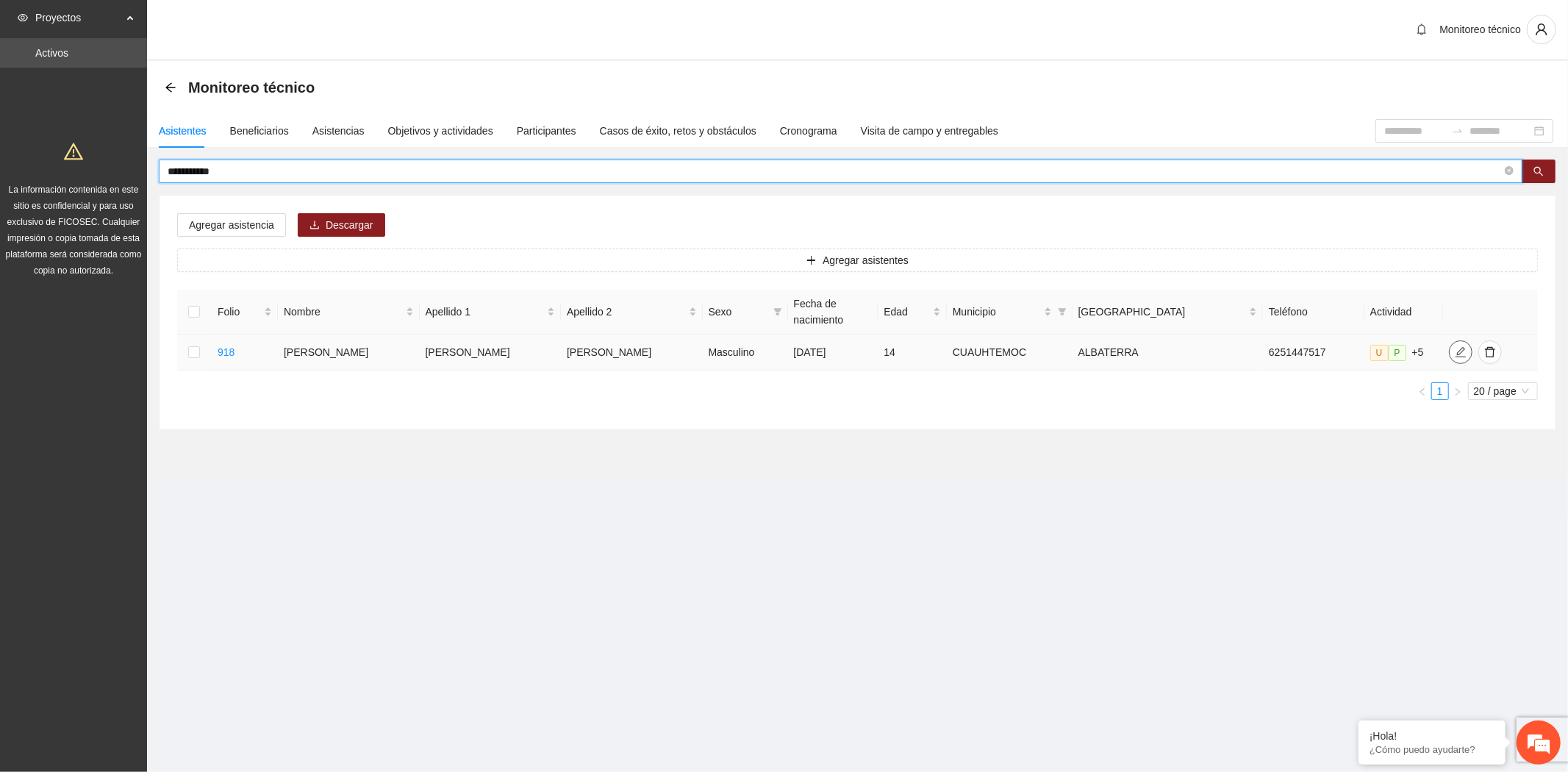
click at [1449, 340] on button "button" at bounding box center [1461, 352] width 23 height 23
drag, startPoint x: 259, startPoint y: 172, endPoint x: -135, endPoint y: 133, distance: 395.9
click at [0, 133] on html "**********" at bounding box center [784, 386] width 1568 height 772
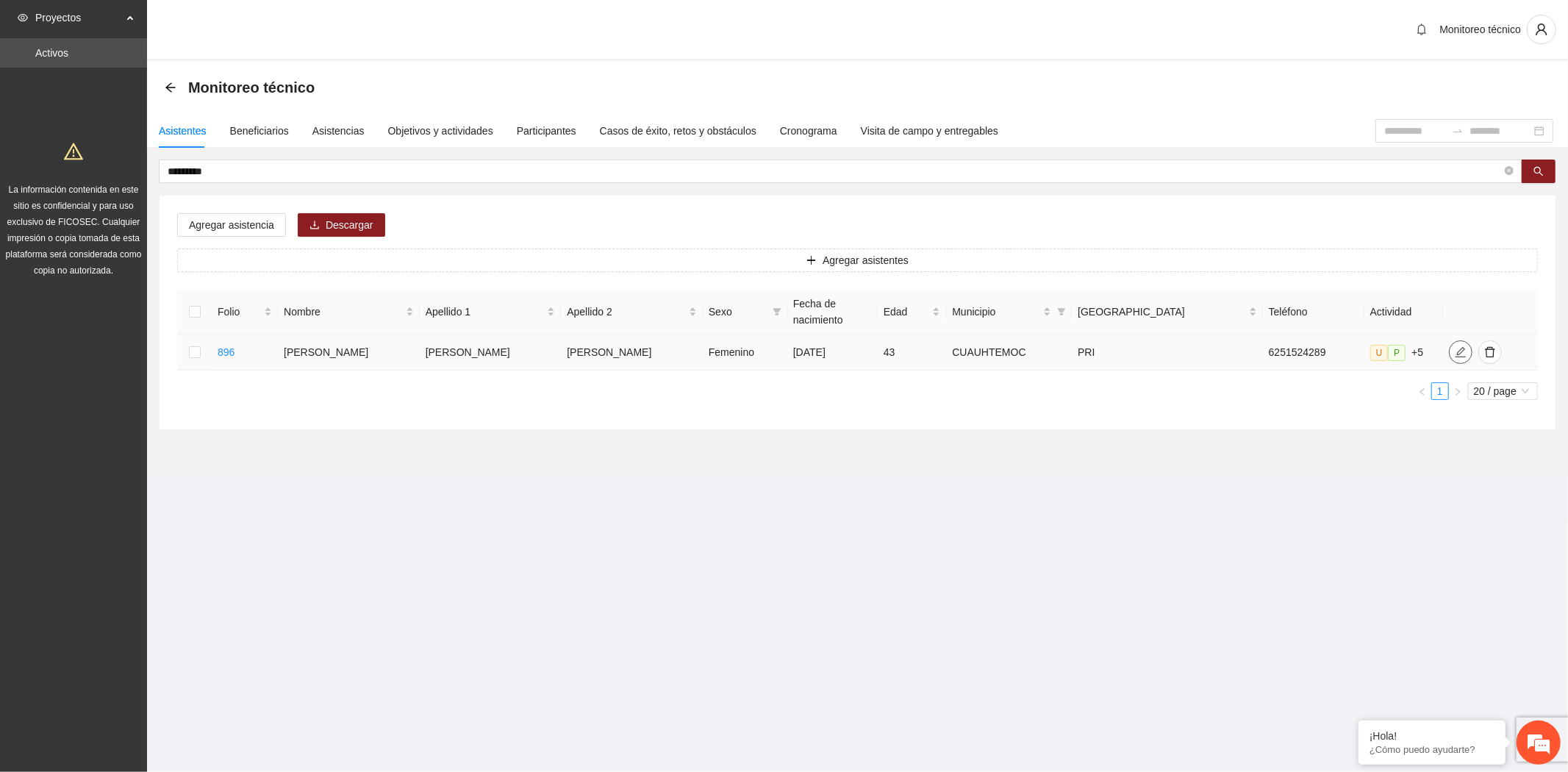
click at [1454, 346] on icon "edit" at bounding box center [1460, 352] width 12 height 12
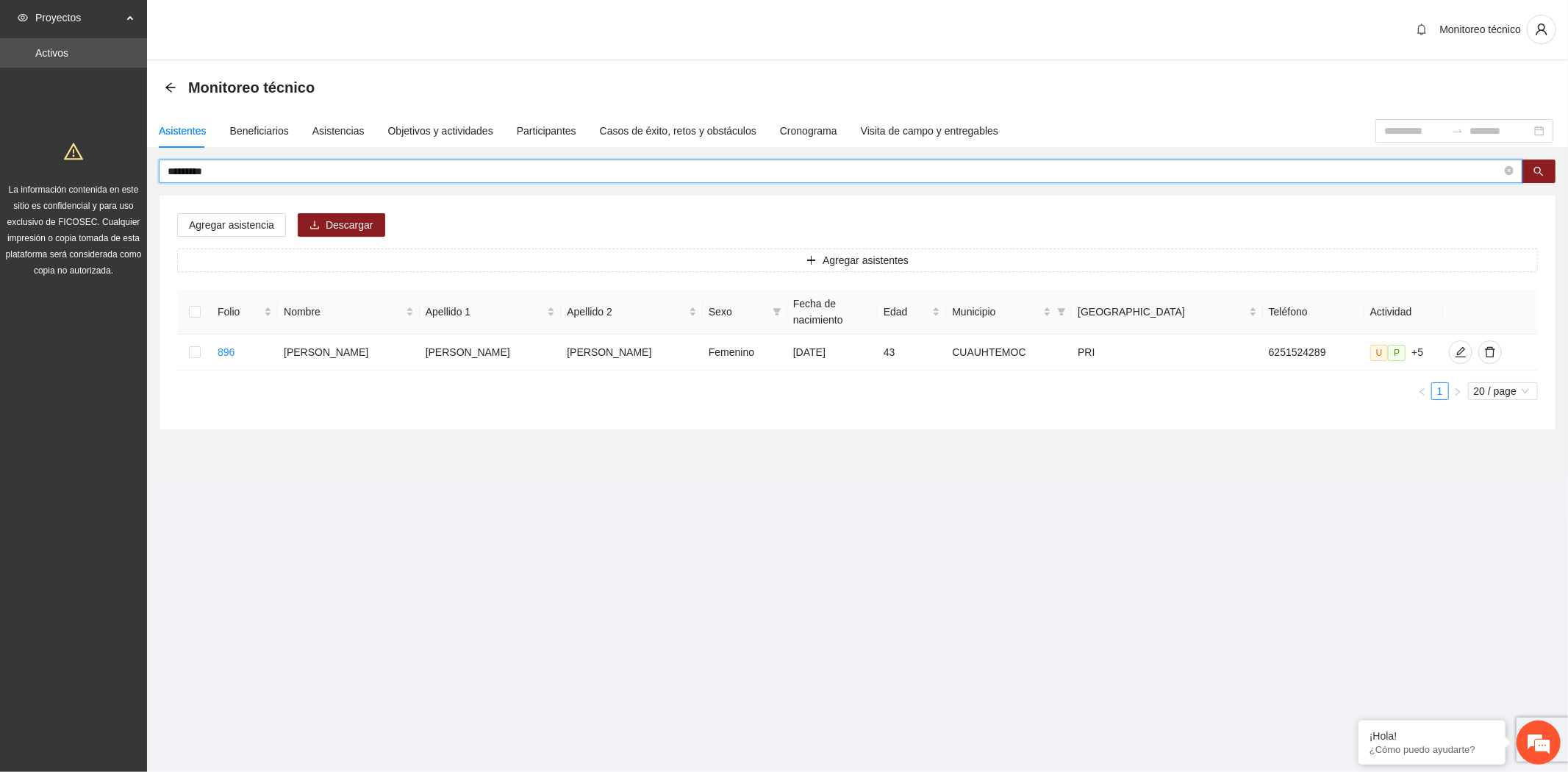
drag, startPoint x: 203, startPoint y: 166, endPoint x: 49, endPoint y: 165, distance: 154.0
click at [49, 165] on section "Proyectos Activos La información contenida en este sitio es confidencial y para…" at bounding box center [784, 386] width 1568 height 772
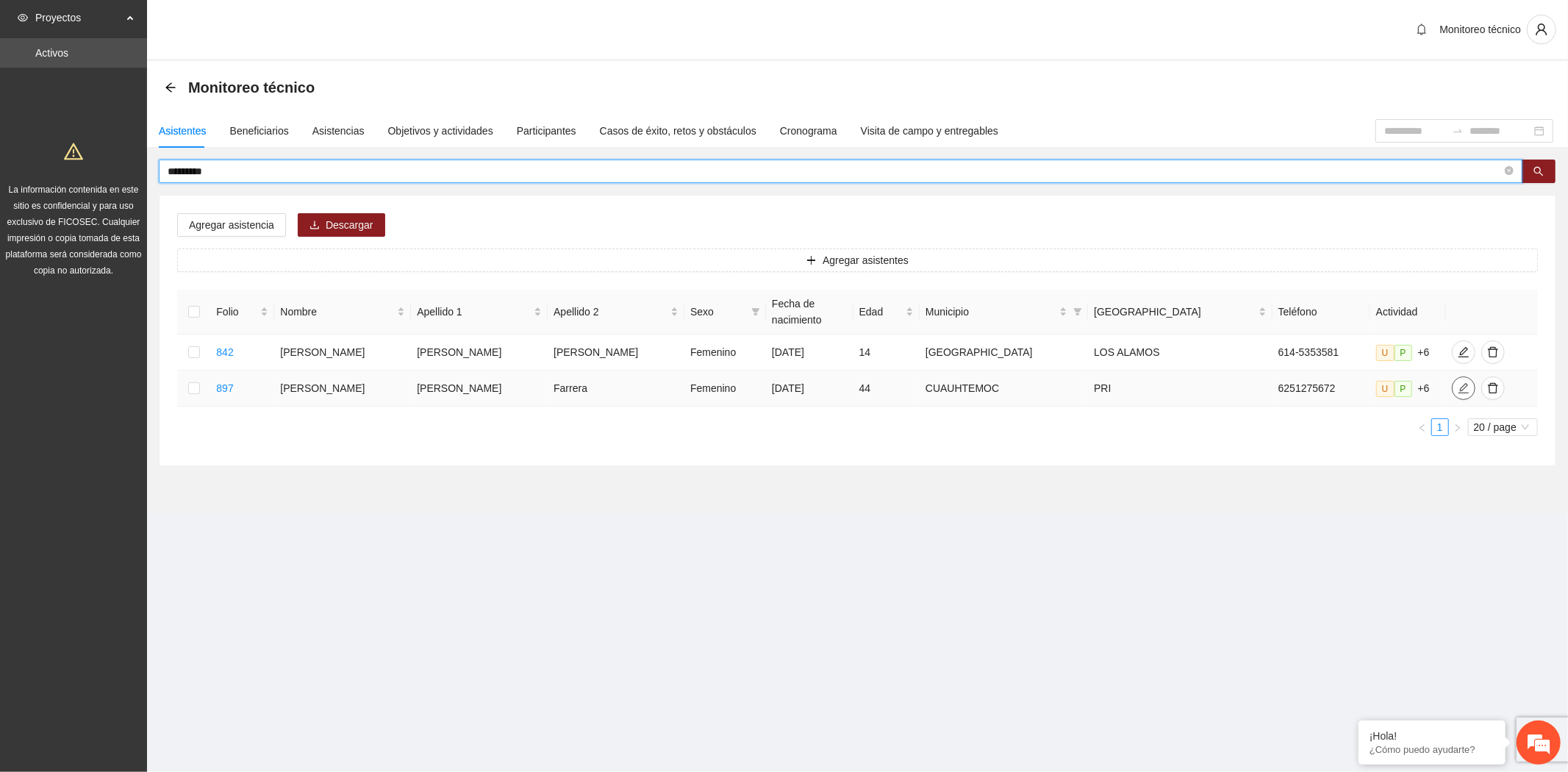
click at [1453, 382] on span "edit" at bounding box center [1463, 387] width 22 height 12
drag, startPoint x: 226, startPoint y: 163, endPoint x: 71, endPoint y: 149, distance: 155.6
click at [71, 149] on section "Proyectos Activos La información contenida en este sitio es confidencial y para…" at bounding box center [784, 386] width 1568 height 772
type input "**********"
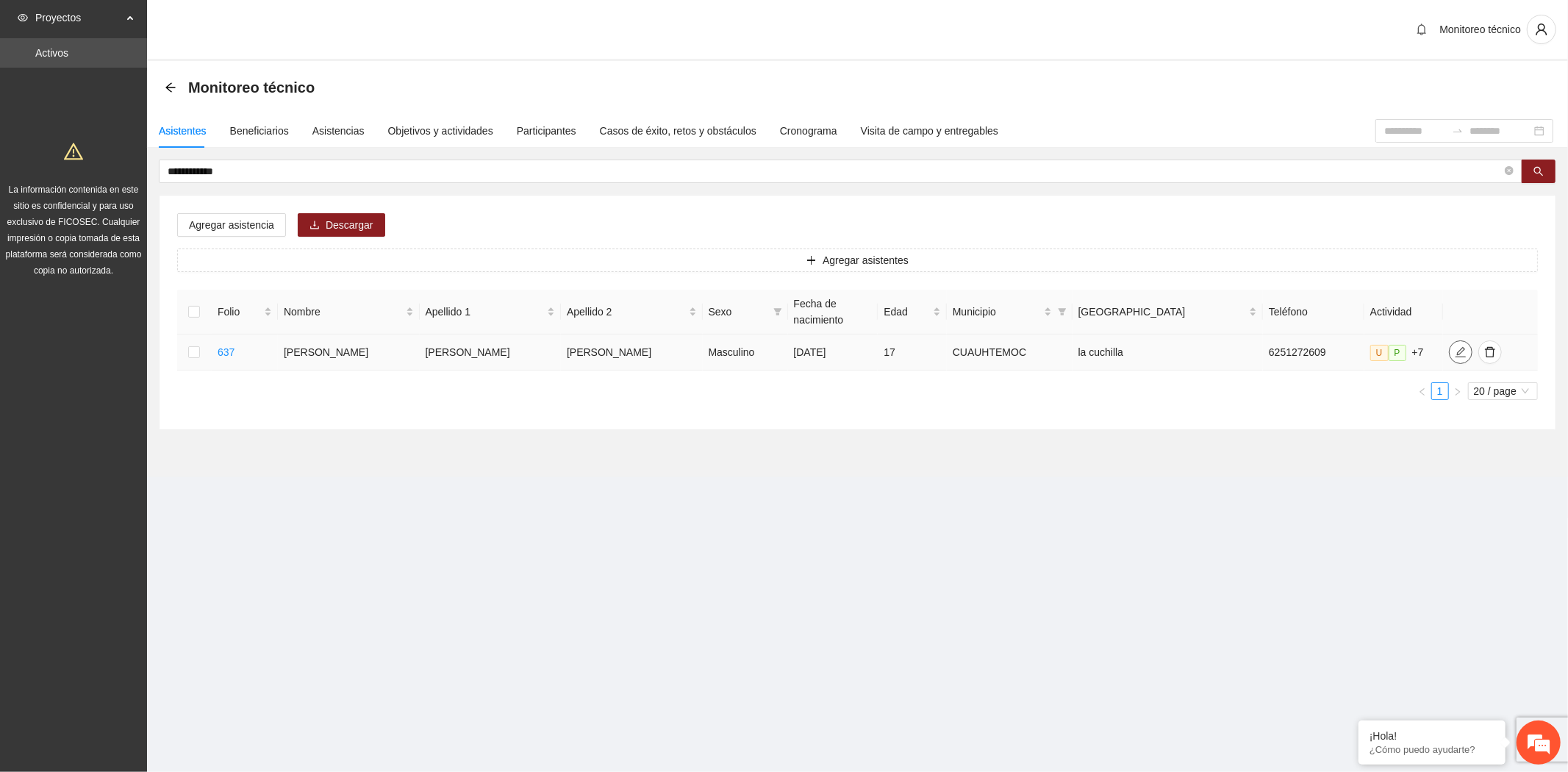
click at [1454, 346] on icon "edit" at bounding box center [1460, 352] width 12 height 12
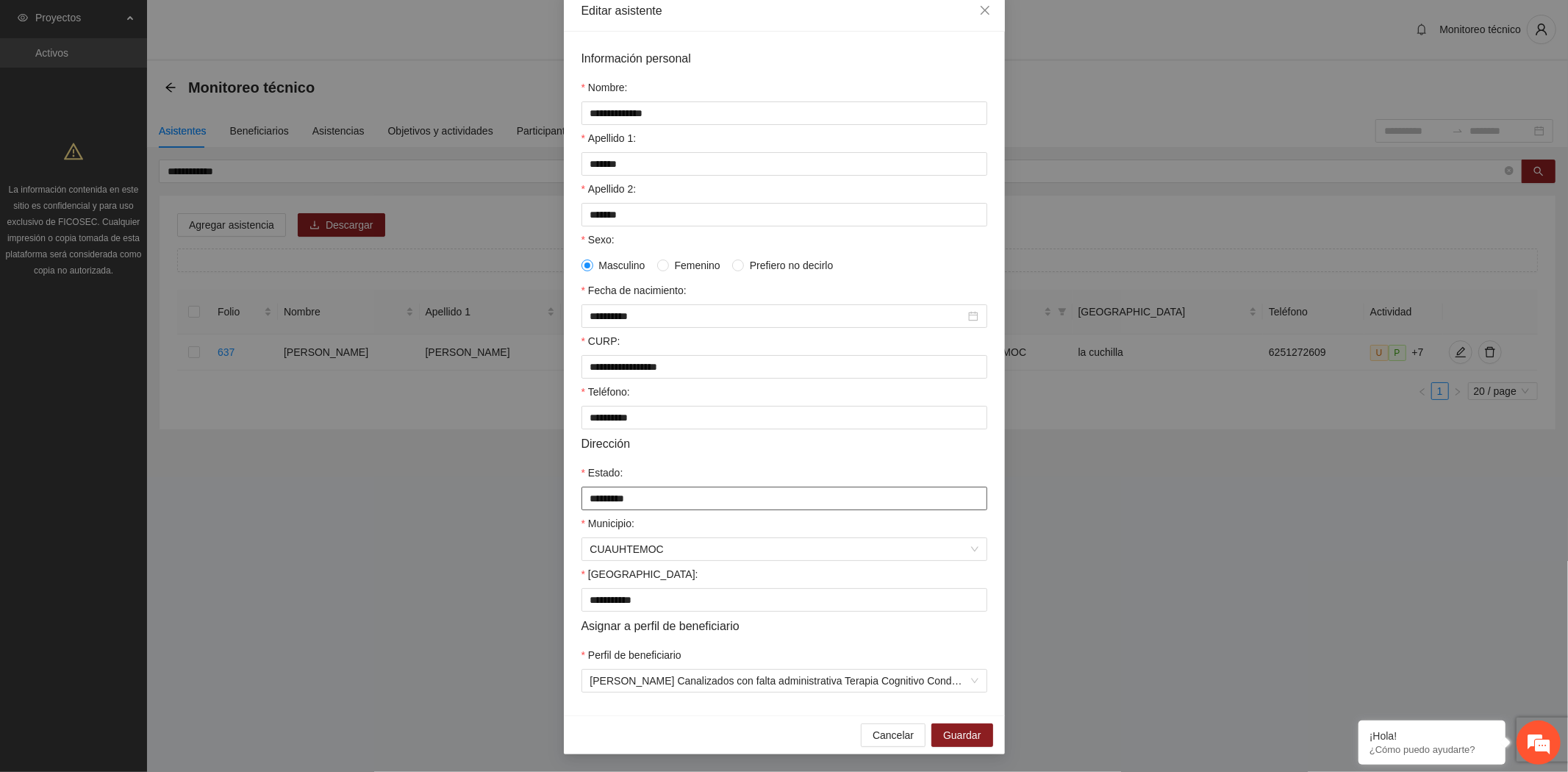
scroll to position [96, 0]
click at [458, 467] on div "**********" at bounding box center [784, 386] width 1568 height 772
click at [449, 472] on div "**********" at bounding box center [784, 386] width 1568 height 772
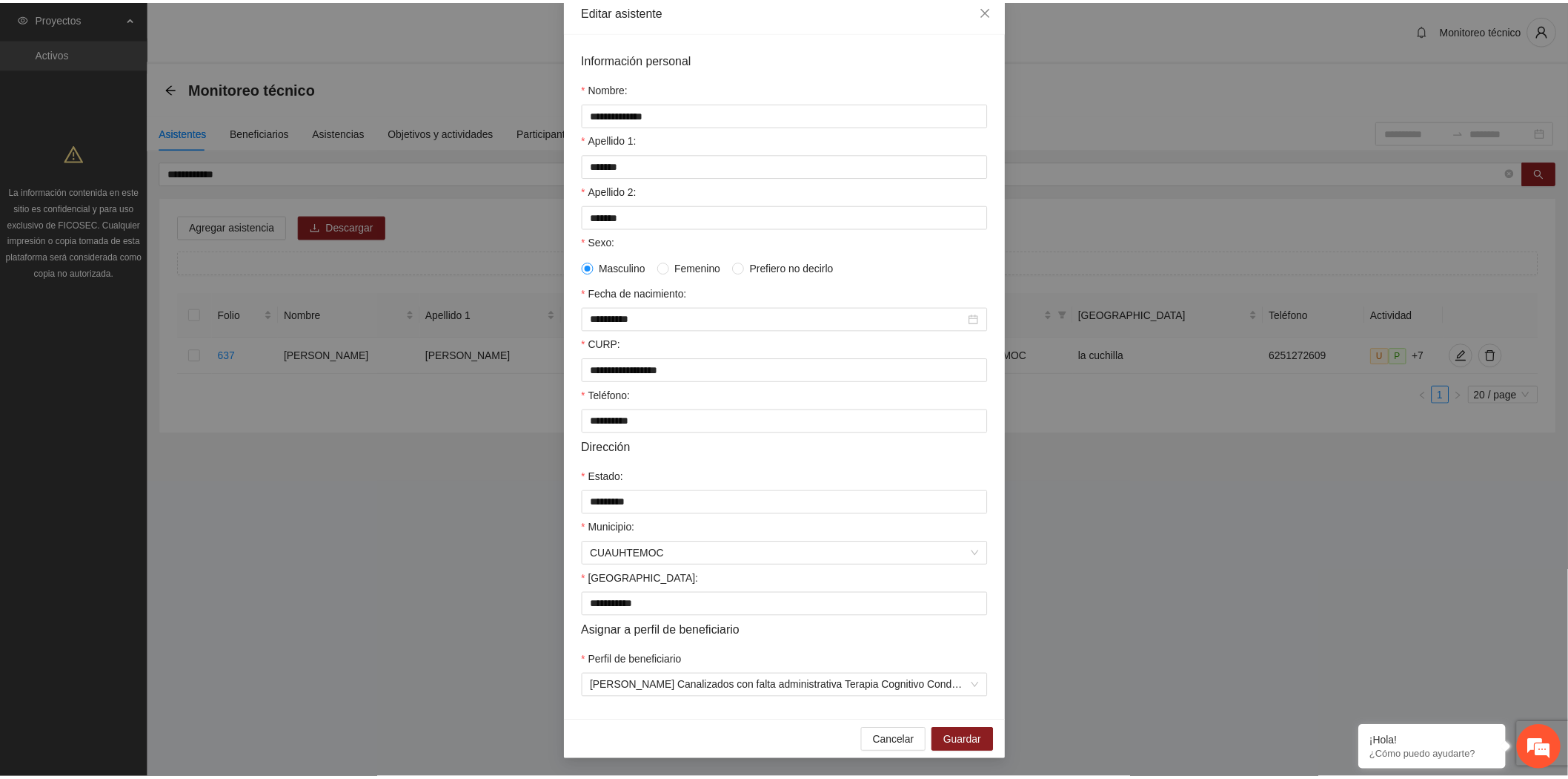
scroll to position [23, 0]
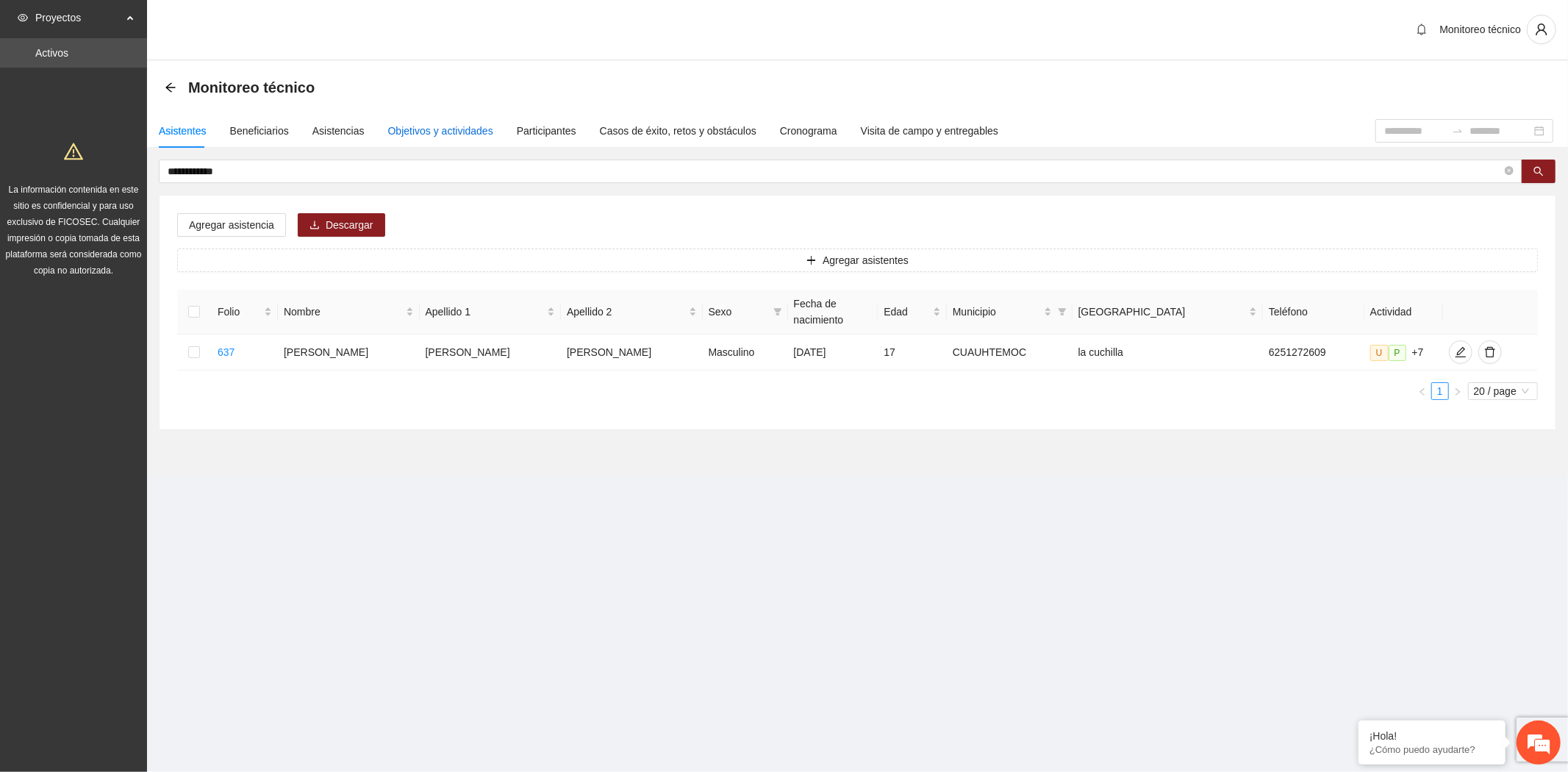
click at [437, 134] on div "Objetivos y actividades" at bounding box center [441, 131] width 105 height 16
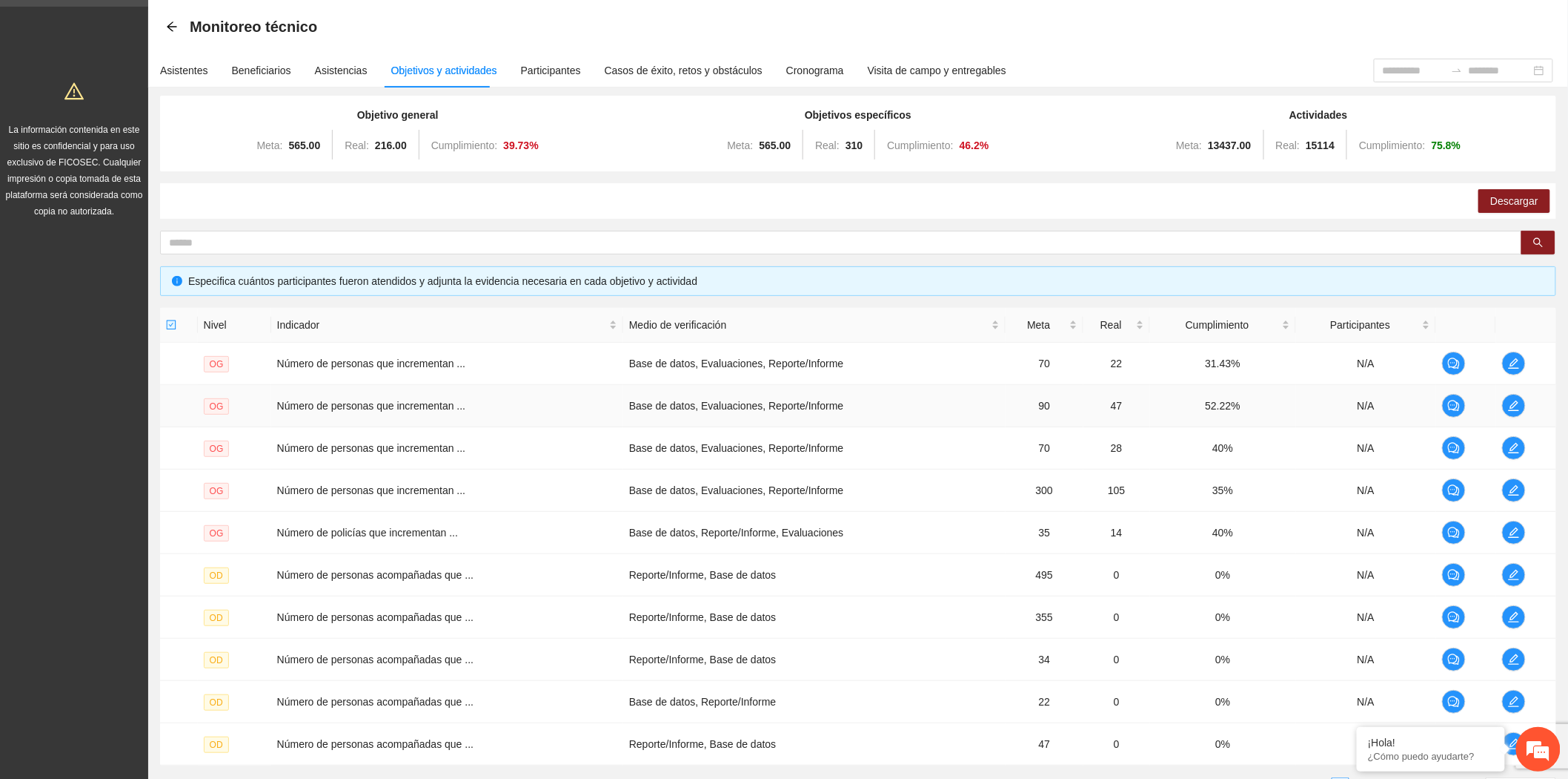
scroll to position [191, 0]
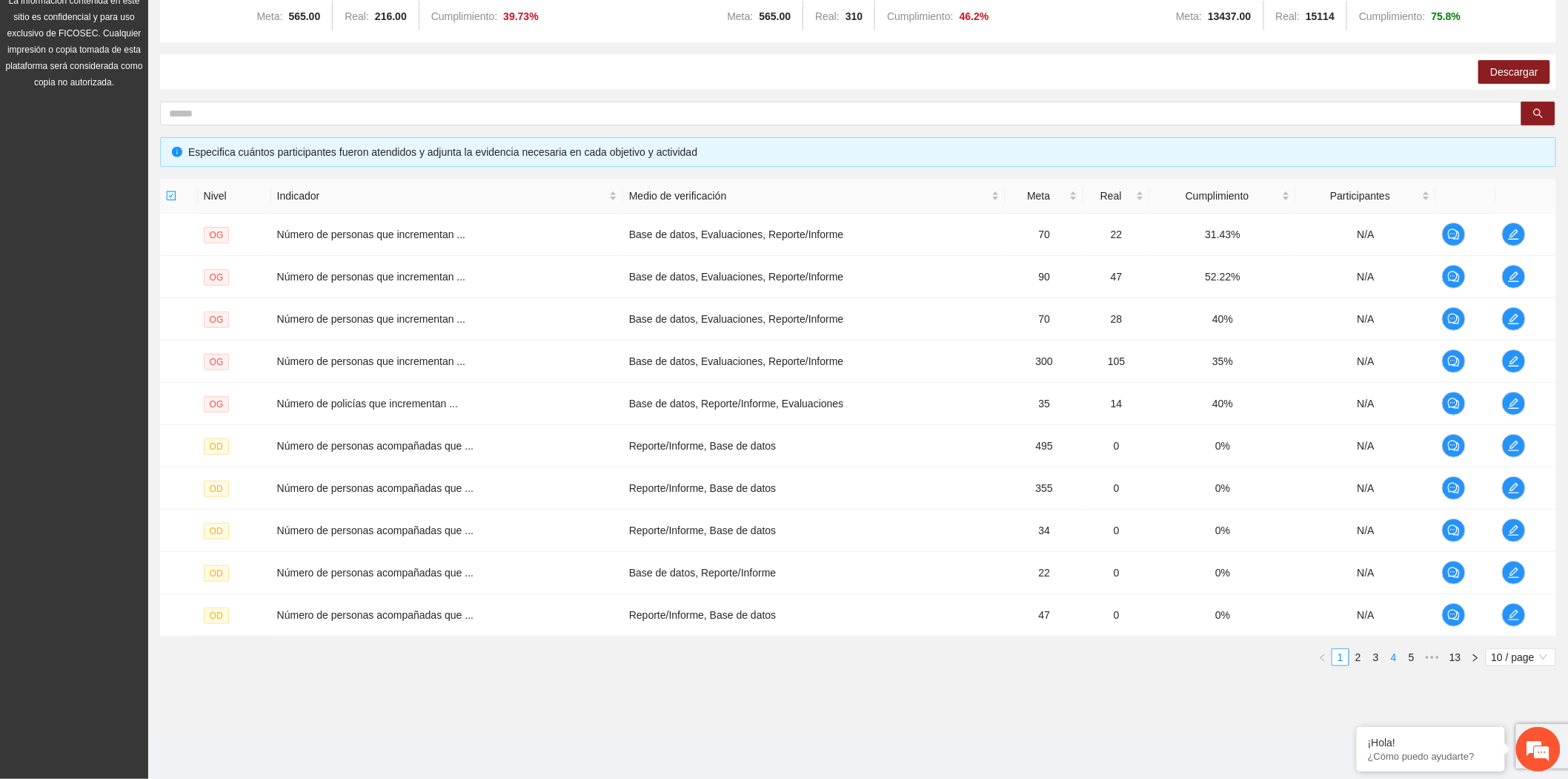
click at [1395, 655] on link "4" at bounding box center [1394, 657] width 16 height 16
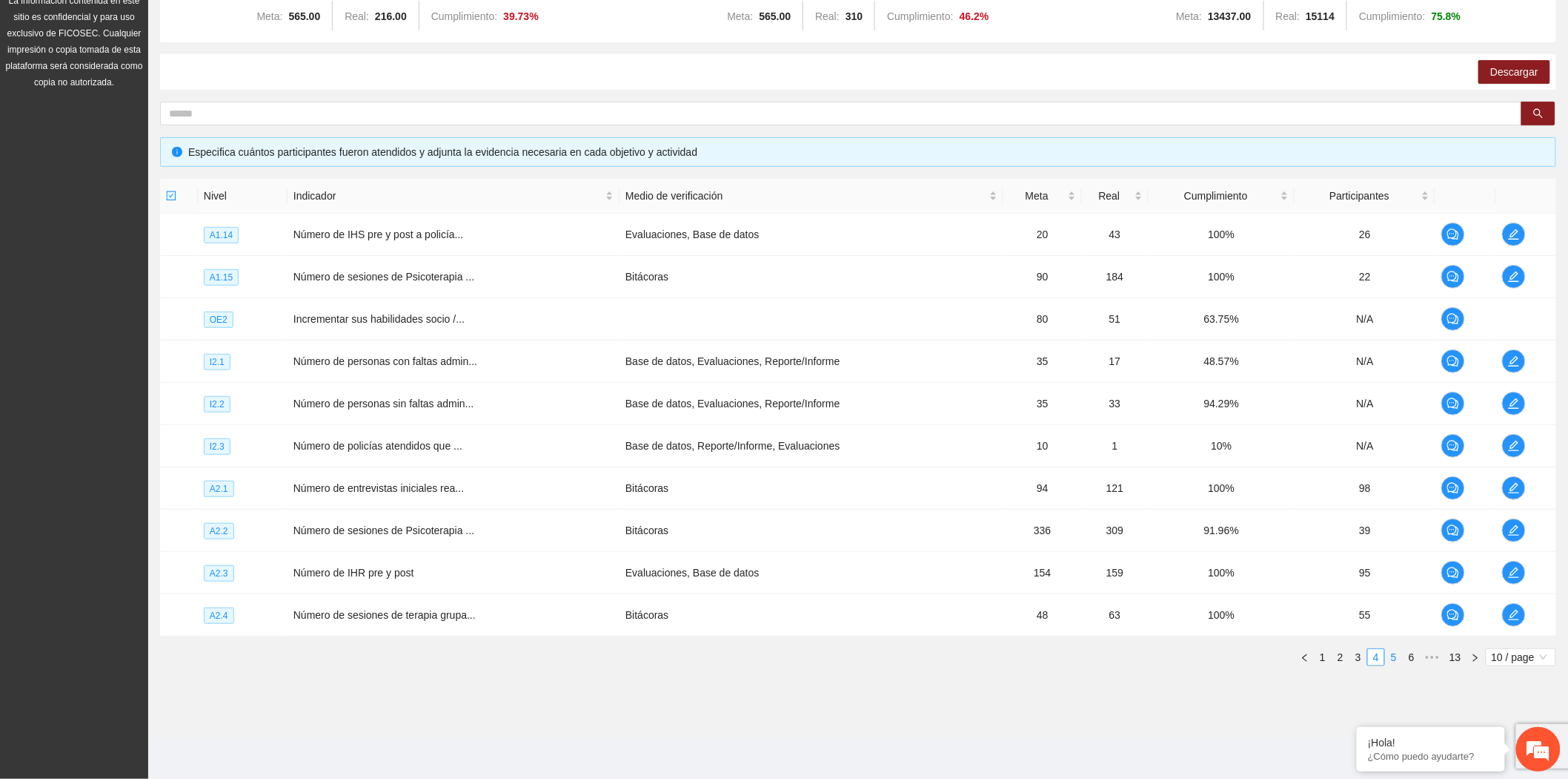
click at [1398, 656] on link "5" at bounding box center [1394, 657] width 16 height 16
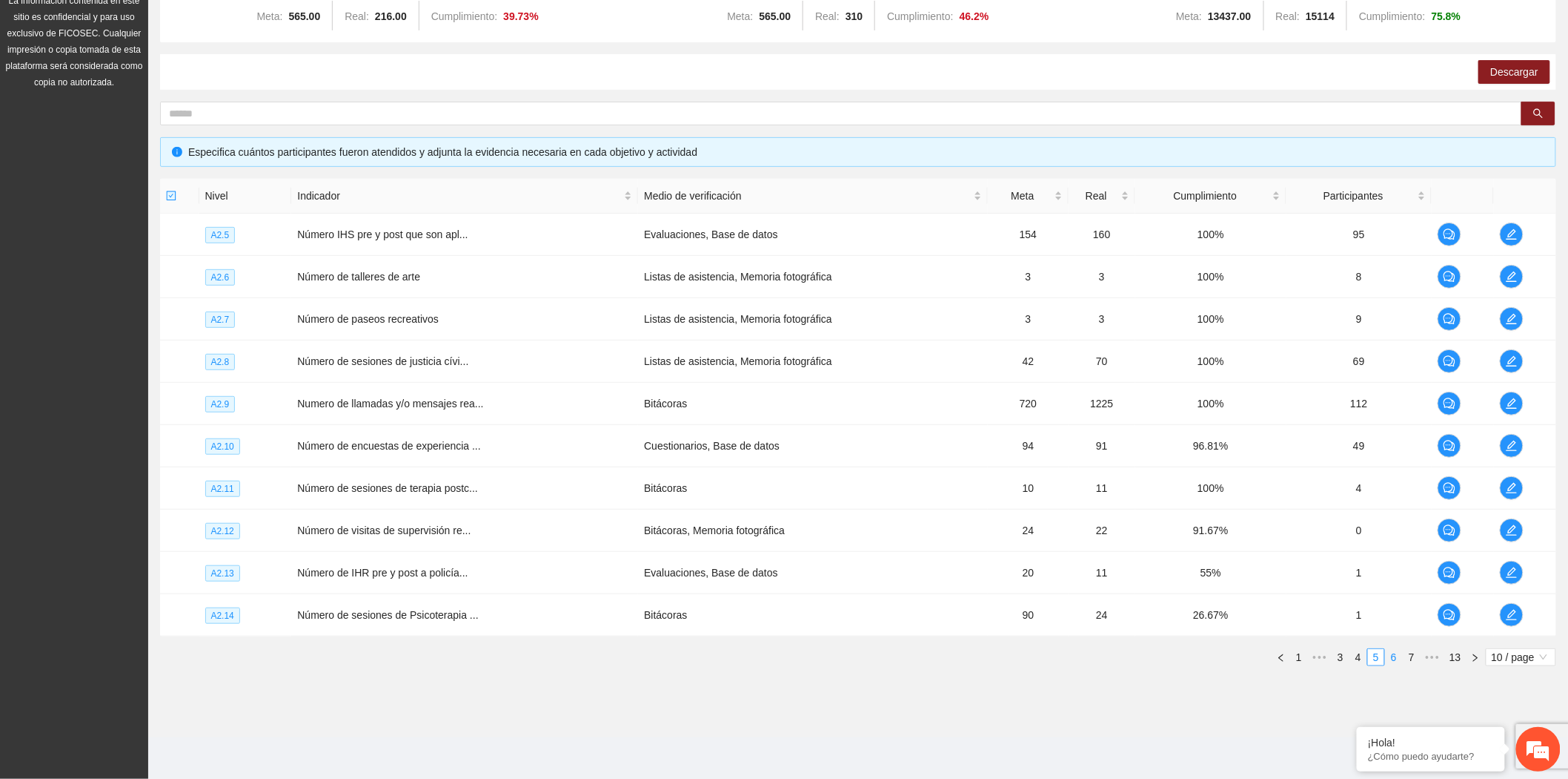
click at [1398, 656] on link "6" at bounding box center [1394, 657] width 16 height 16
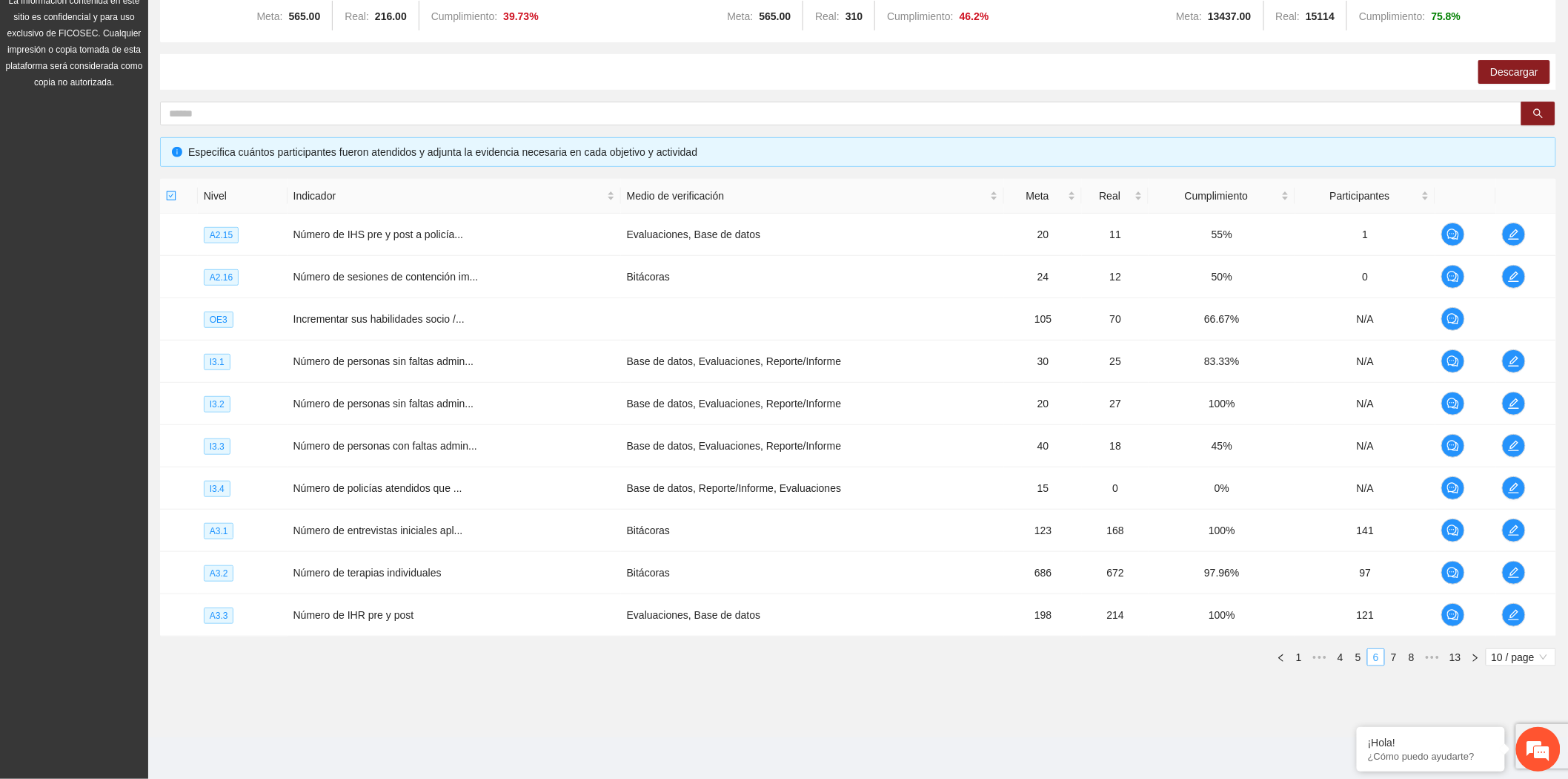
click at [1398, 656] on link "7" at bounding box center [1394, 657] width 16 height 16
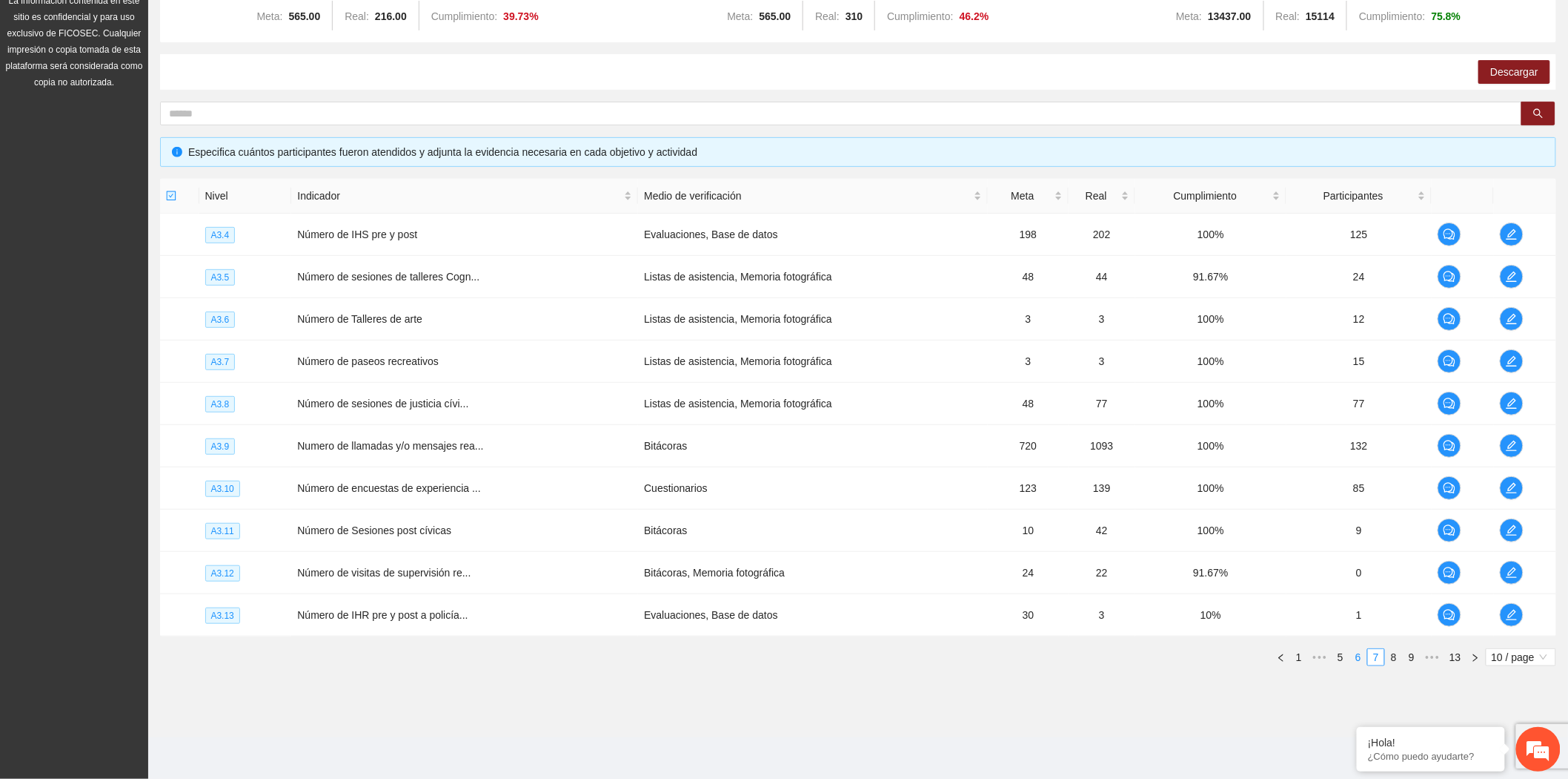
click at [1354, 661] on link "6" at bounding box center [1358, 657] width 16 height 16
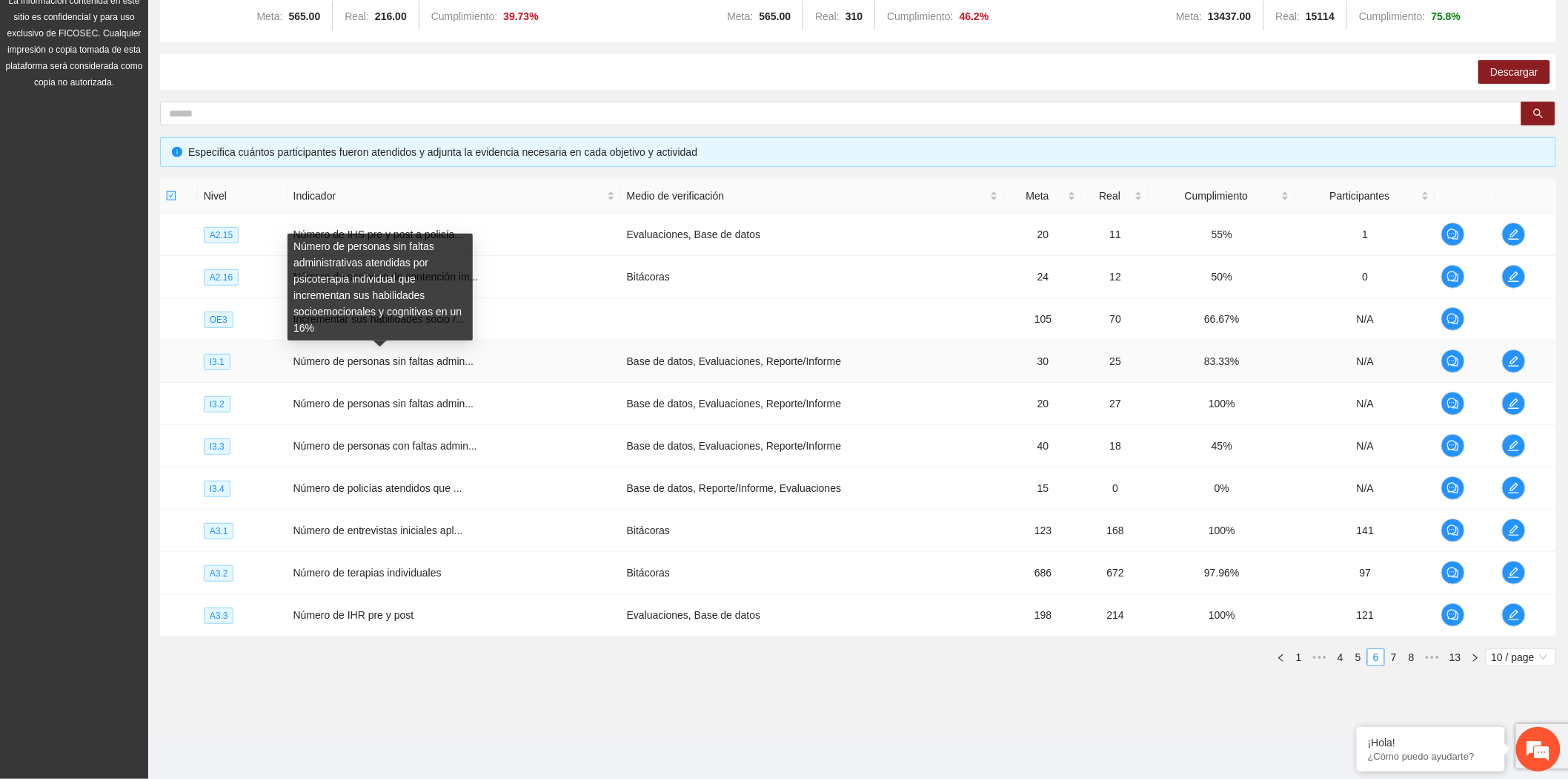
click at [352, 361] on span "Número de personas sin faltas admin..." at bounding box center [384, 360] width 181 height 12
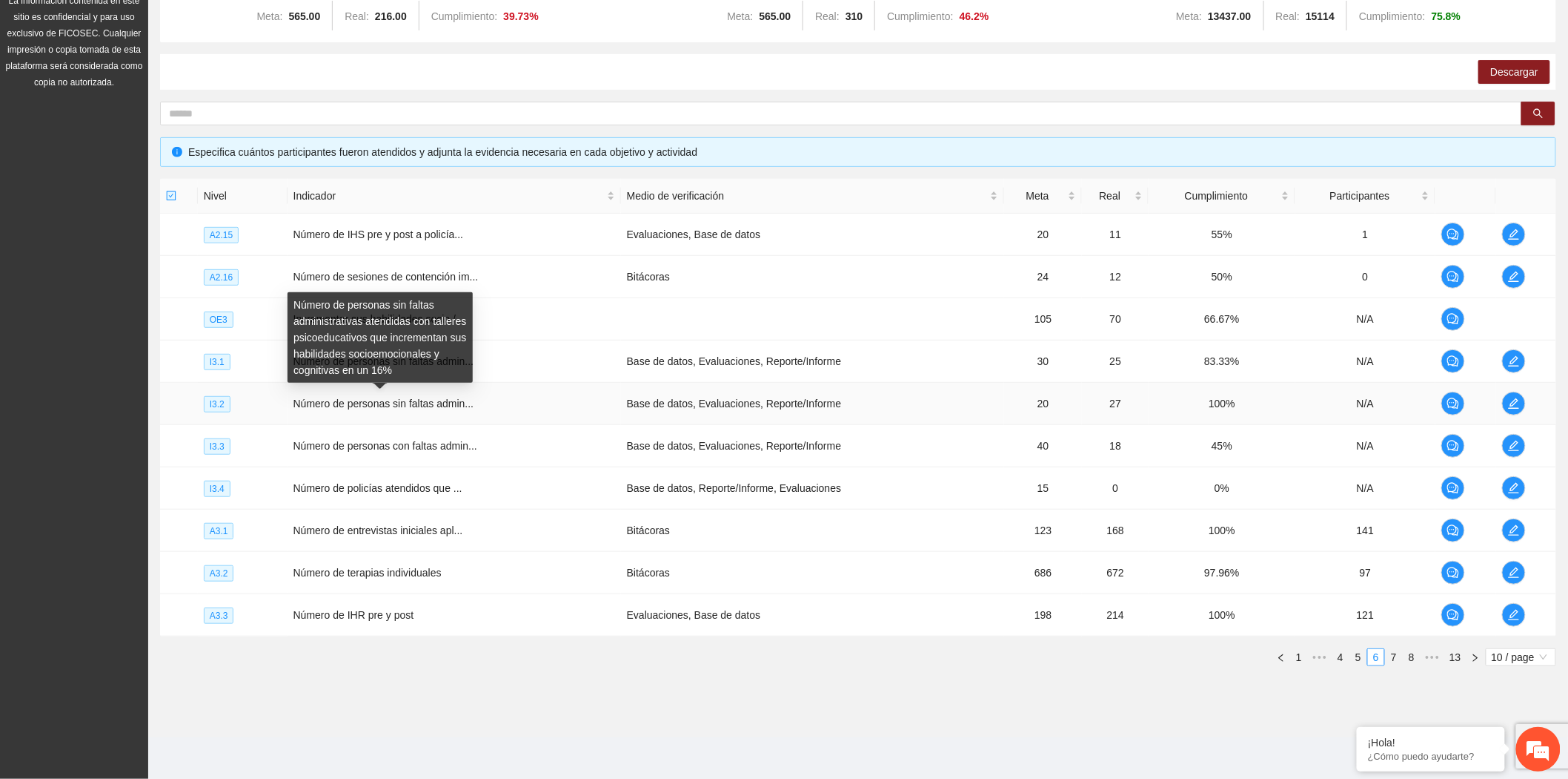
click at [395, 402] on span "Número de personas sin faltas admin..." at bounding box center [384, 402] width 181 height 12
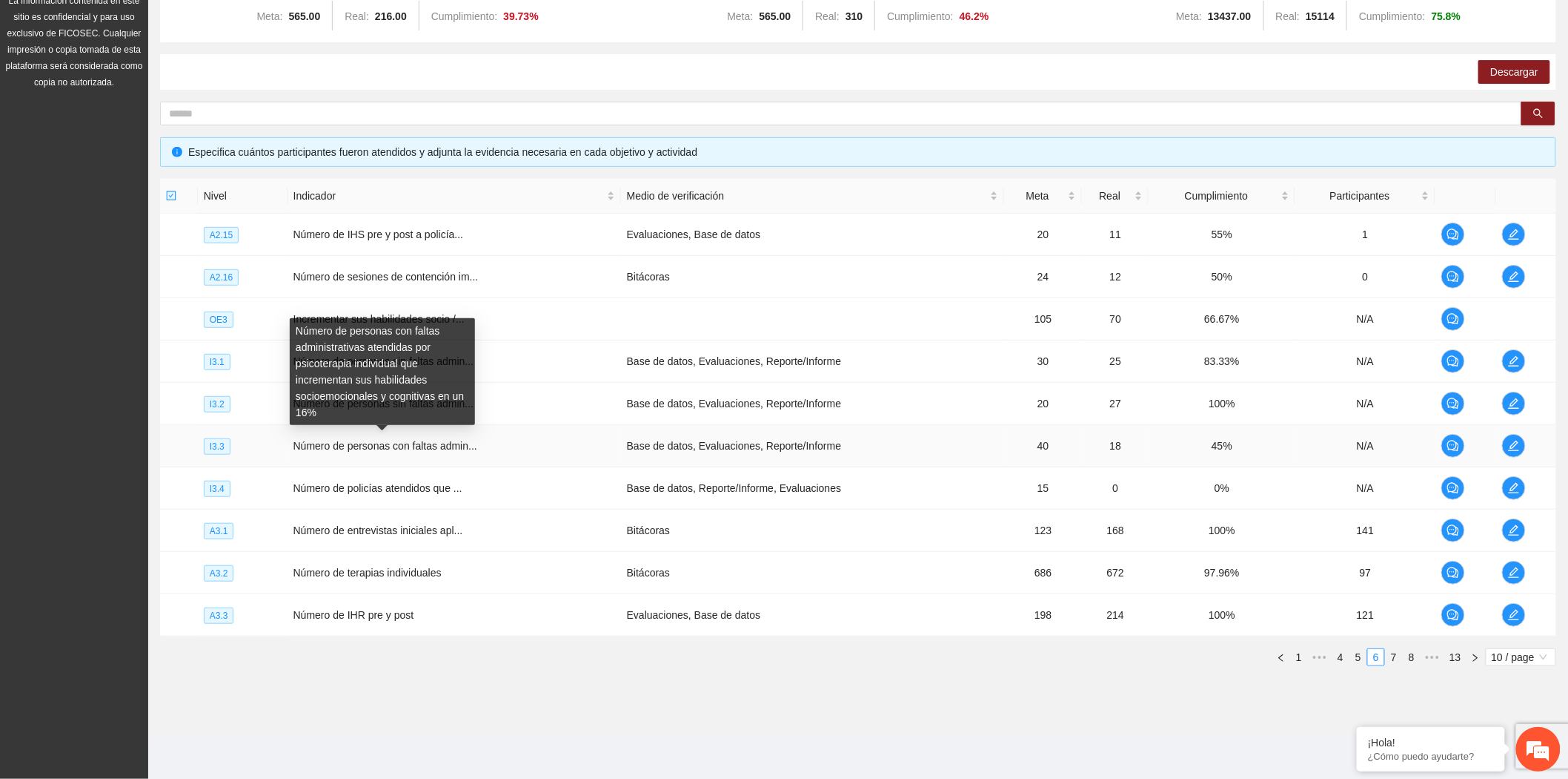
click at [375, 451] on span "Número de personas con faltas admin..." at bounding box center [385, 446] width 184 height 12
click at [375, 445] on span "Número de personas con faltas admin..." at bounding box center [385, 446] width 184 height 12
click at [314, 442] on span "Número de personas con faltas admin..." at bounding box center [385, 446] width 184 height 12
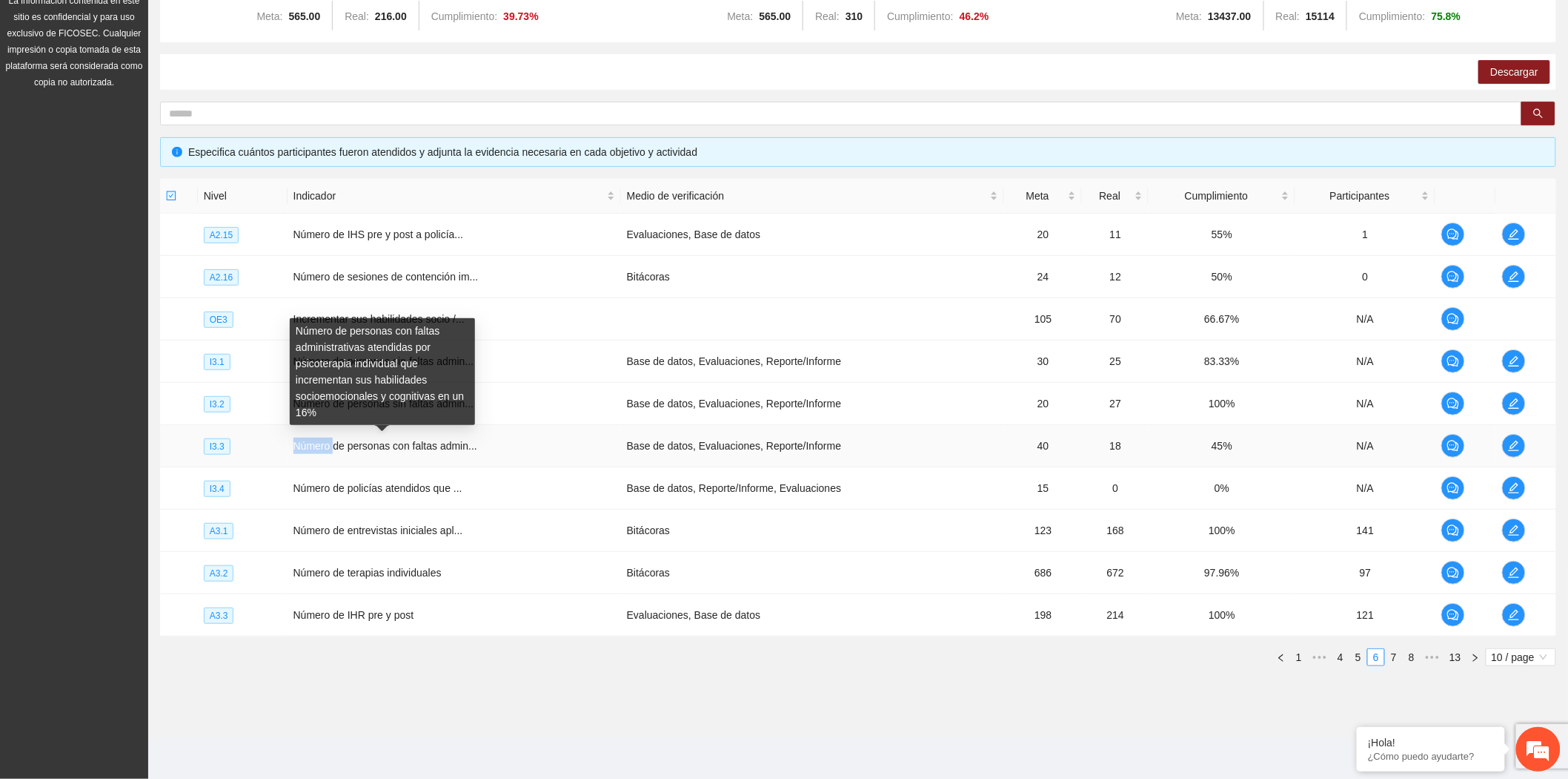
click at [314, 442] on span "Número de personas con faltas admin..." at bounding box center [385, 446] width 184 height 12
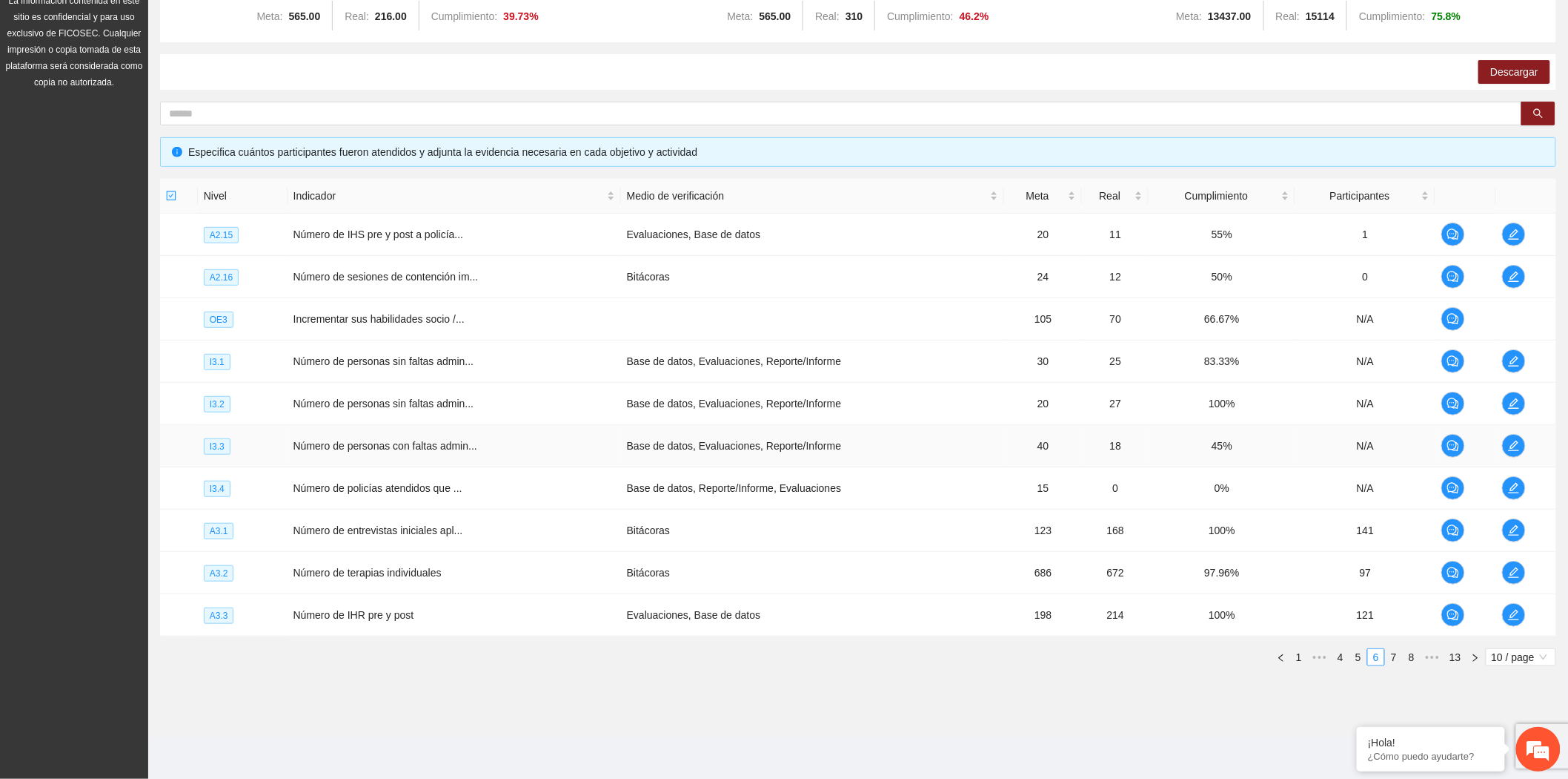
click at [425, 444] on span "Número de personas con faltas admin..." at bounding box center [385, 446] width 184 height 12
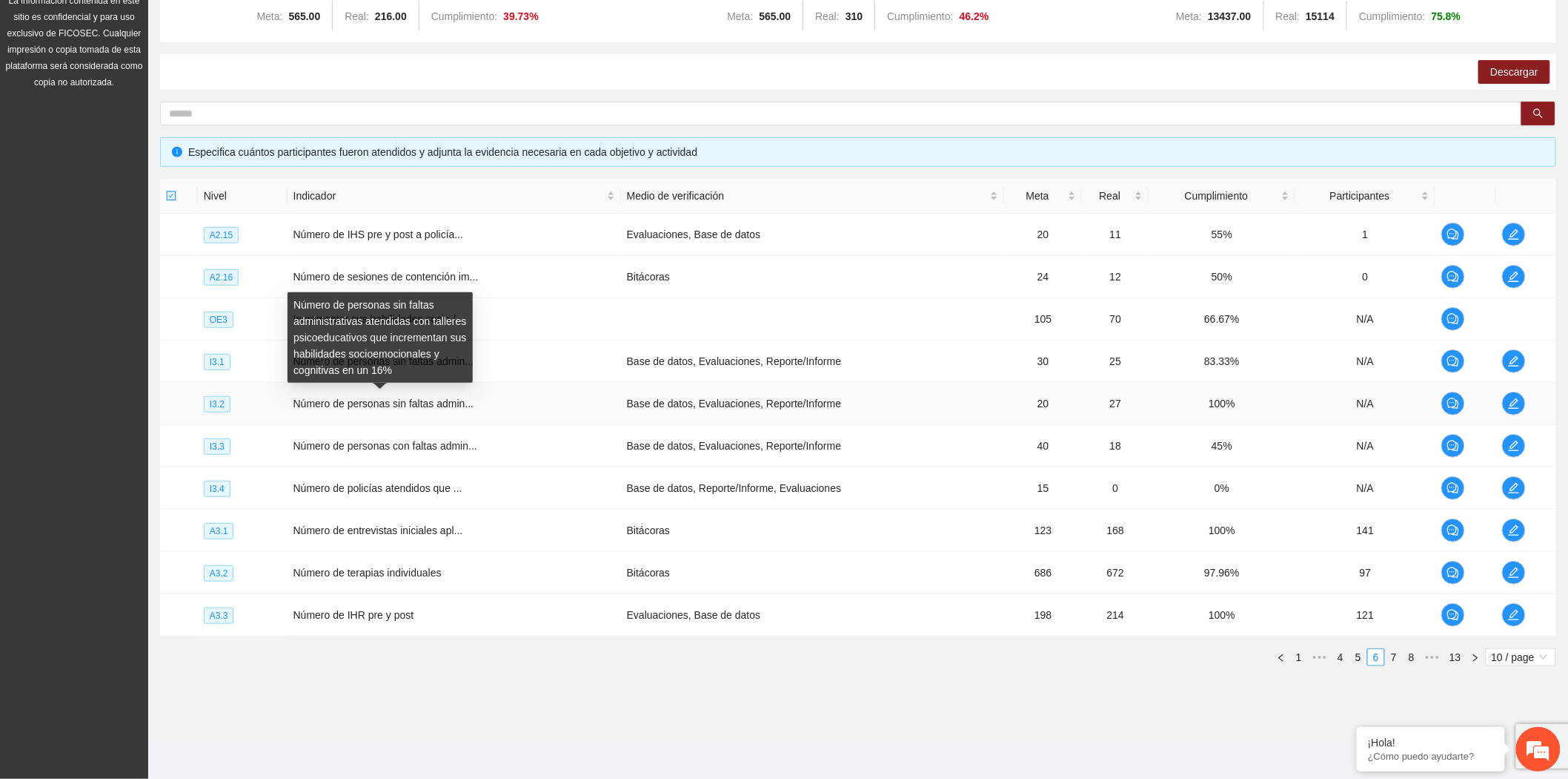
click at [332, 406] on span "Número de personas sin faltas admin..." at bounding box center [384, 402] width 181 height 12
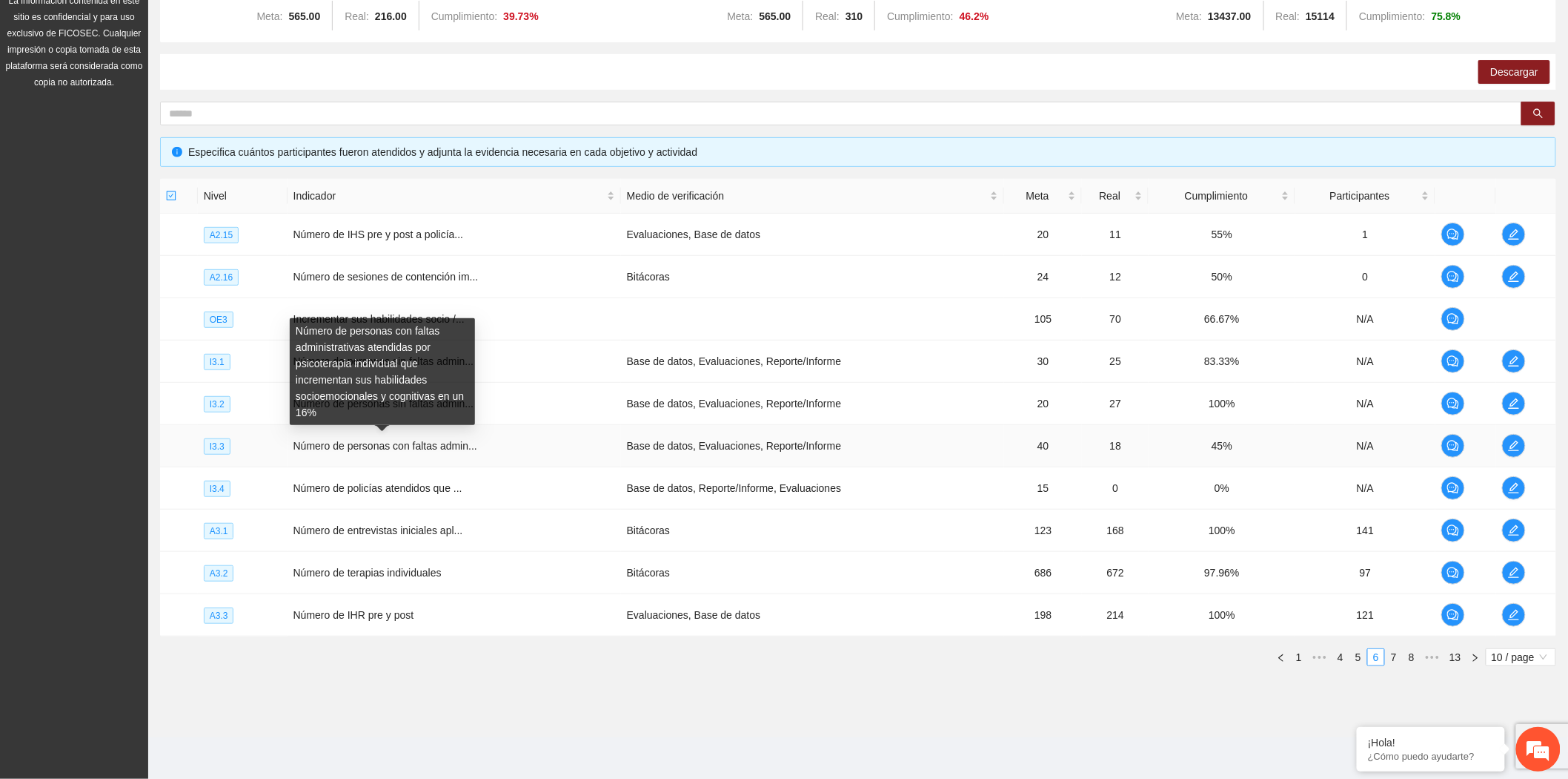
click at [339, 444] on span "Número de personas con faltas admin..." at bounding box center [385, 446] width 184 height 12
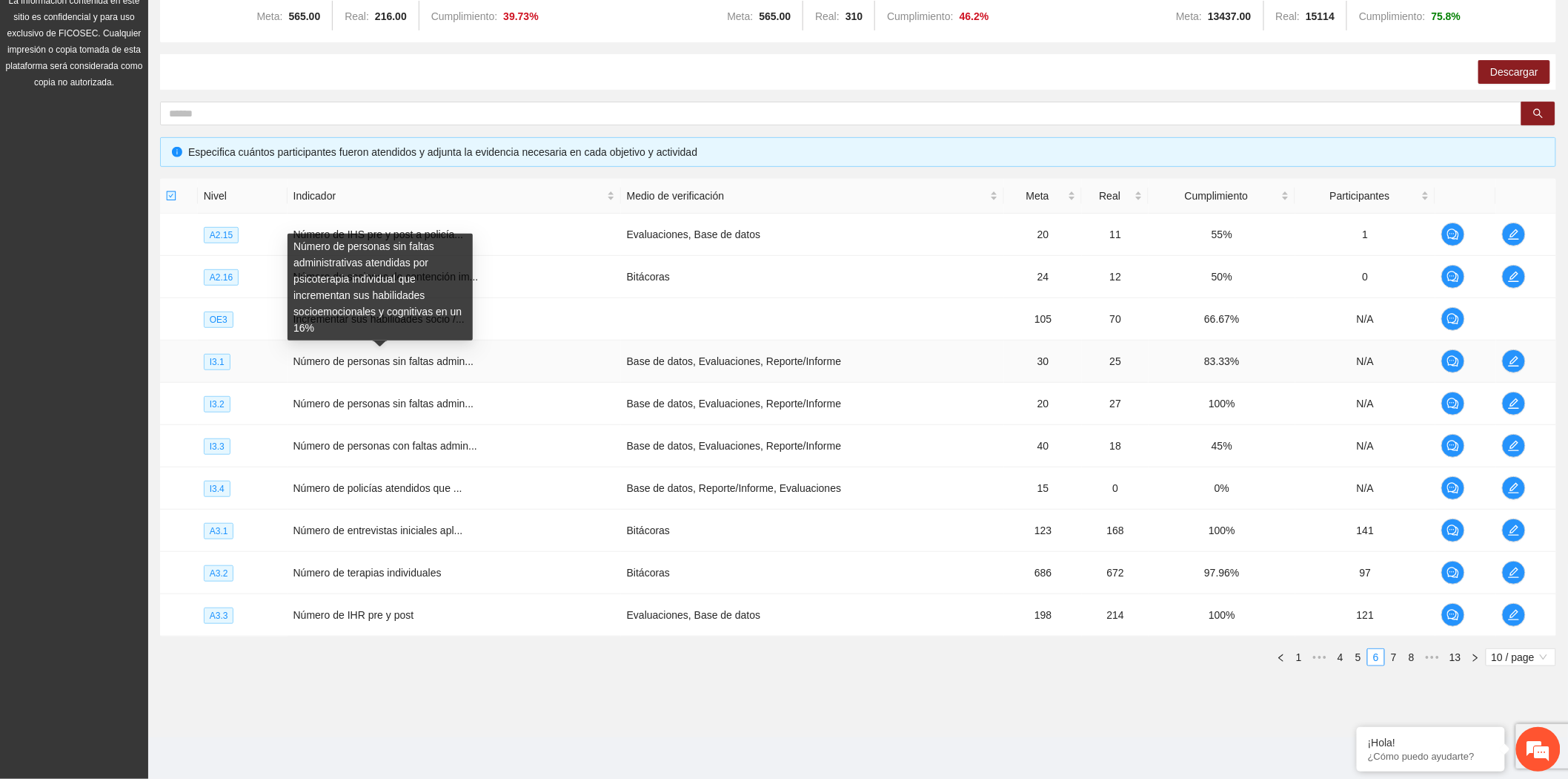
click at [371, 329] on div "Número de personas sin faltas administrativas atendidas por psicoterapia indivi…" at bounding box center [380, 287] width 185 height 107
drag, startPoint x: 315, startPoint y: 326, endPoint x: 287, endPoint y: 247, distance: 83.8
click at [288, 247] on div "Número de personas sin faltas administrativas atendidas por psicoterapia indivi…" at bounding box center [380, 287] width 185 height 107
click at [333, 364] on span "Número de personas sin faltas admin..." at bounding box center [384, 360] width 181 height 12
drag, startPoint x: 392, startPoint y: 245, endPoint x: 398, endPoint y: 276, distance: 31.6
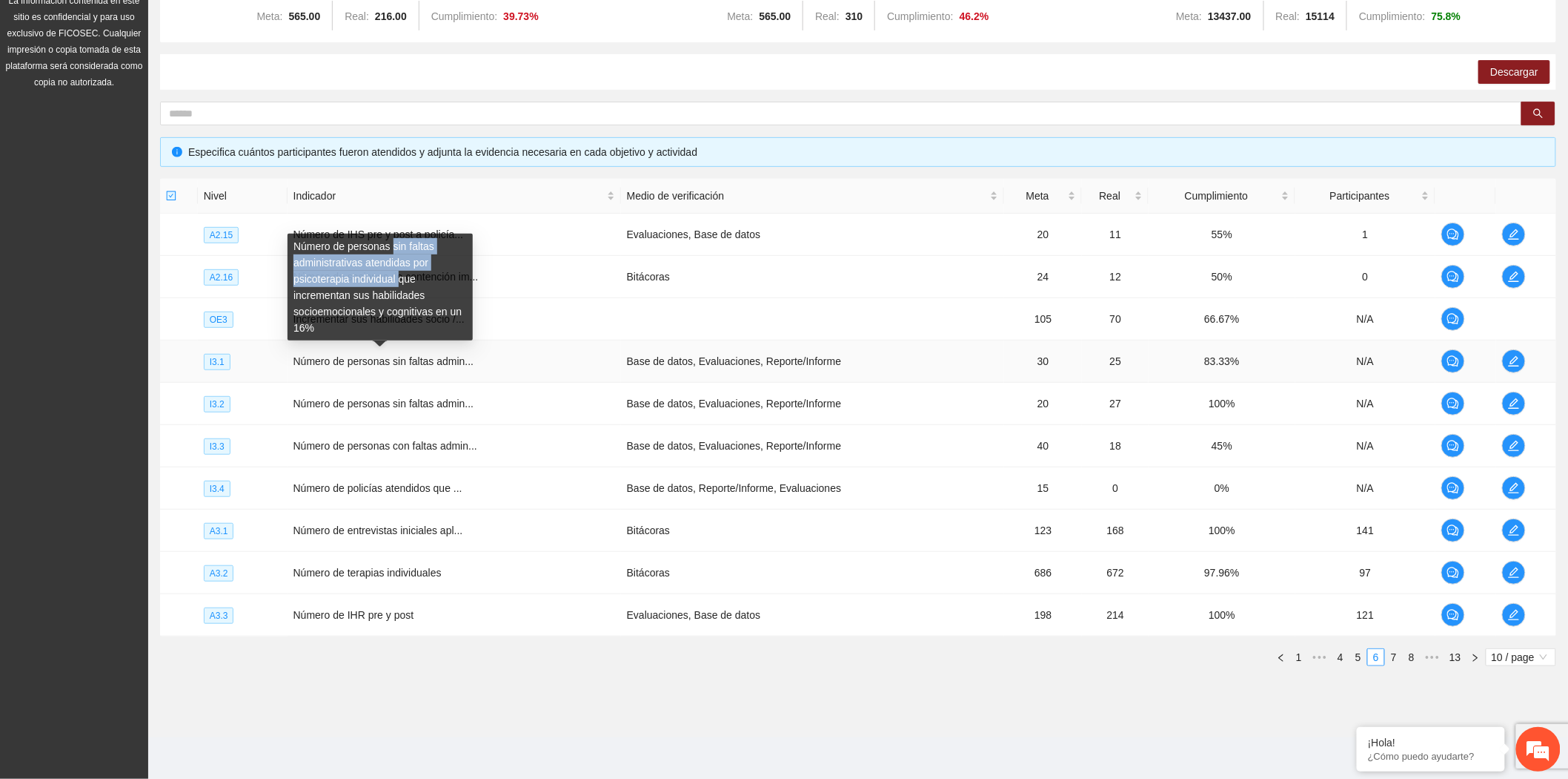
click at [398, 276] on div "Número de personas sin faltas administrativas atendidas por psicoterapia indivi…" at bounding box center [380, 287] width 185 height 107
copy div "sin faltas administrativas atendidas por psicoterapia individual"
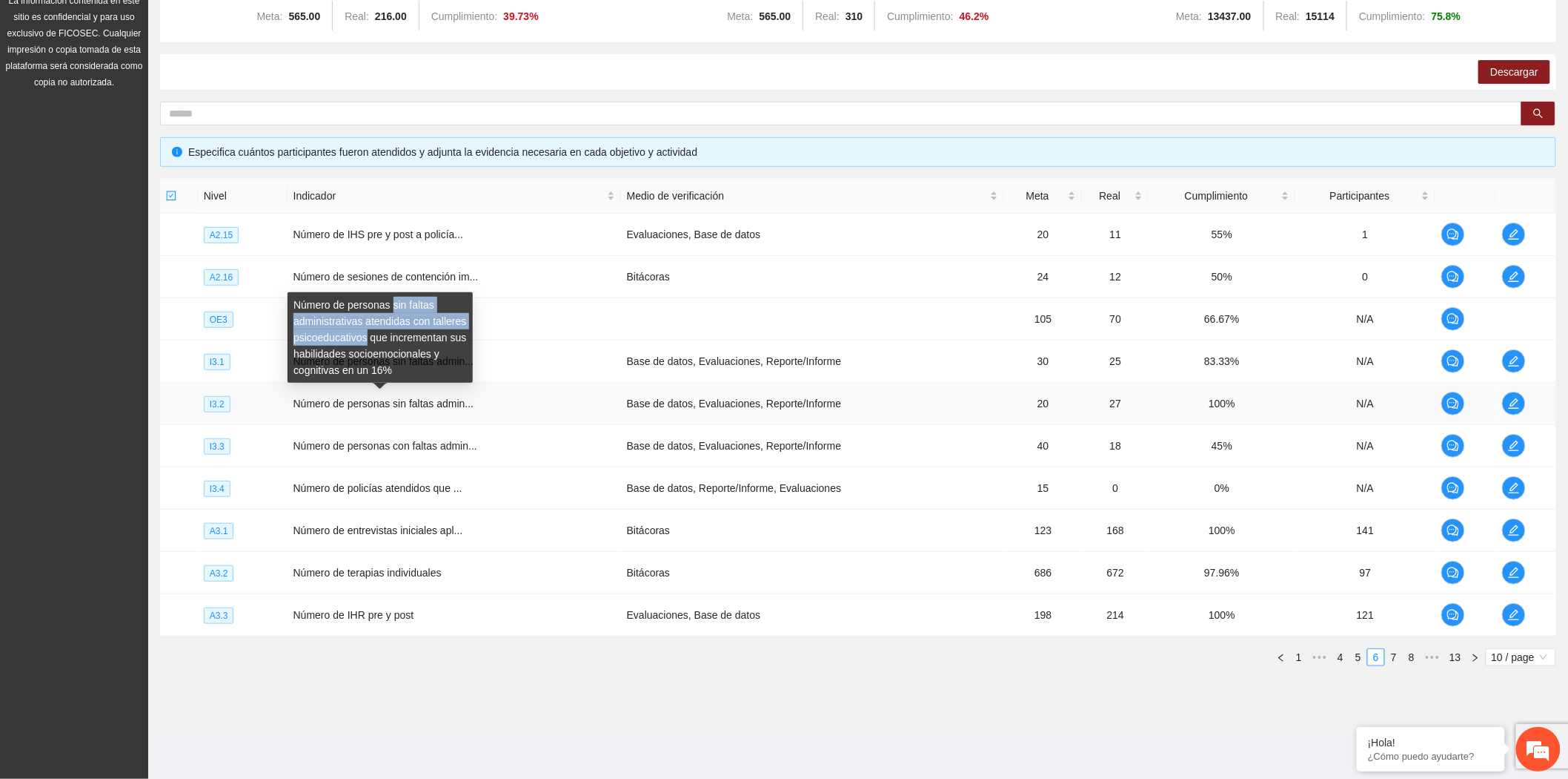
drag, startPoint x: 391, startPoint y: 306, endPoint x: 366, endPoint y: 335, distance: 38.3
click at [366, 335] on div "Número de personas sin faltas administrativas atendidas con talleres psicoeduca…" at bounding box center [380, 337] width 185 height 91
copy div "sin faltas administrativas atendidas con talleres psicoeducativos"
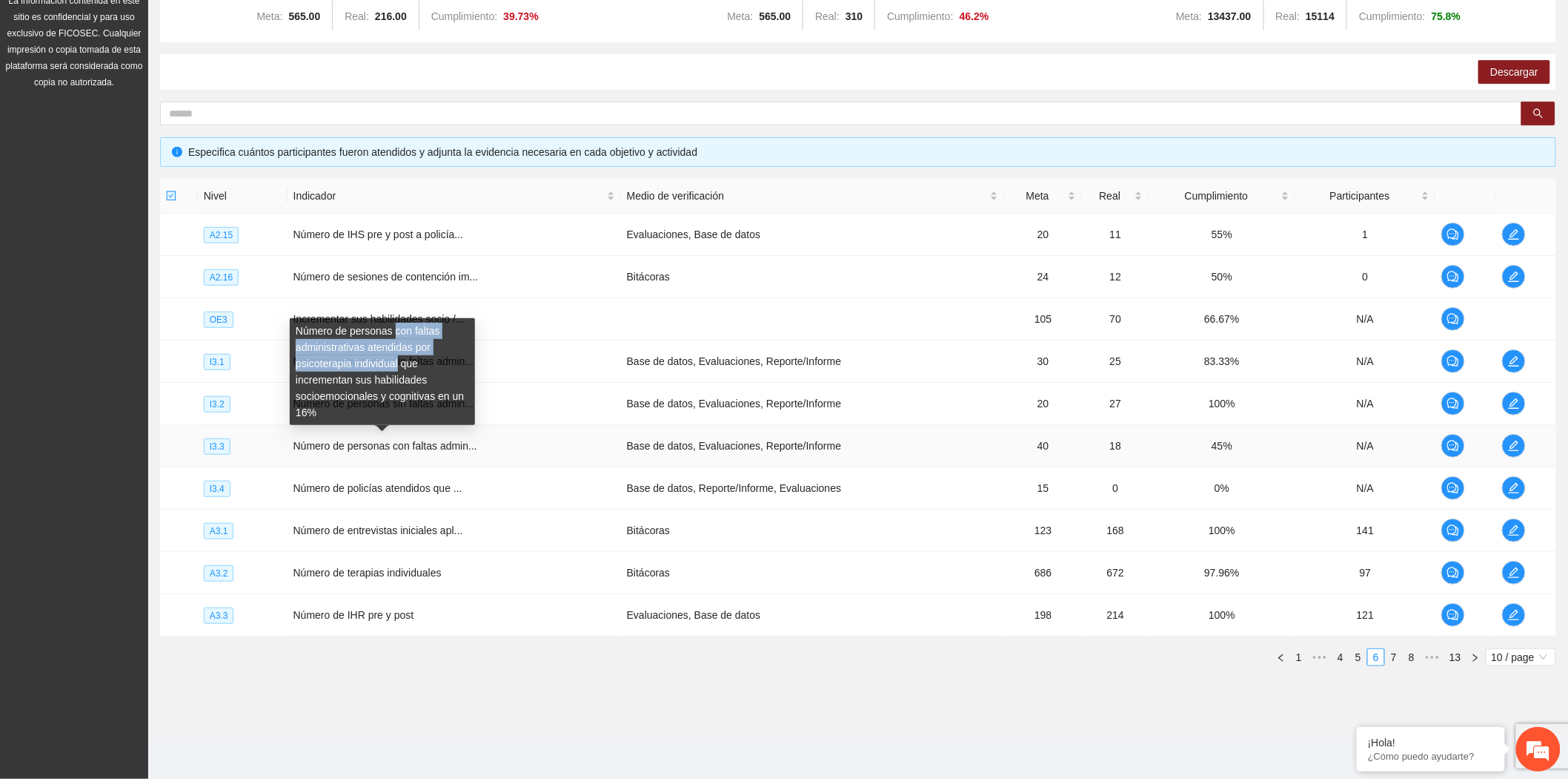
drag, startPoint x: 395, startPoint y: 328, endPoint x: 398, endPoint y: 357, distance: 29.2
click at [398, 357] on div "Número de personas con faltas administrativas atendidas por psicoterapia indivi…" at bounding box center [382, 371] width 185 height 107
copy div "con faltas administrativas atendidas por psicoterapia individual"
